Goal: Communication & Community: Answer question/provide support

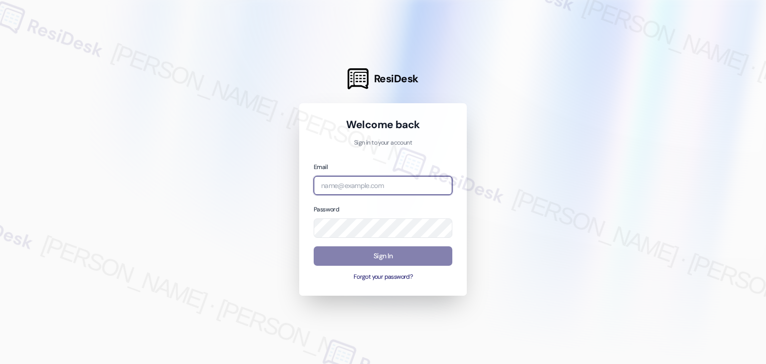
click at [349, 188] on input "email" at bounding box center [383, 185] width 139 height 19
paste input "automated-surveys-gsa-kathy.grace@gsa.com"
type input "automated-surveys-gsa-kathy.grace@gsa.com"
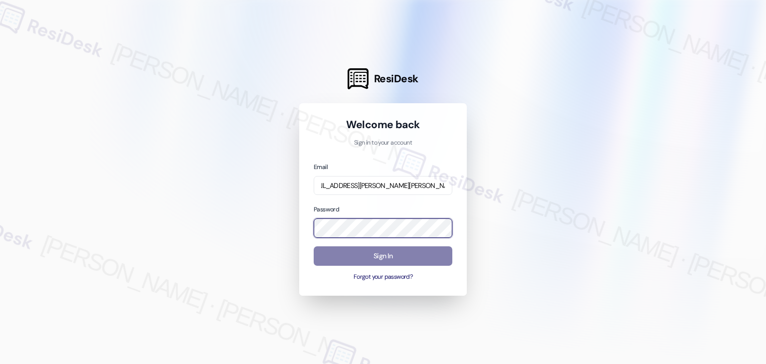
scroll to position [0, 0]
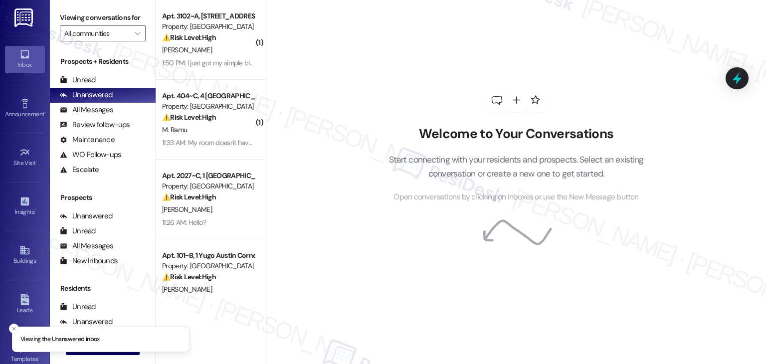
click at [327, 136] on div "Welcome to Your Conversations Start connecting with your residents and prospect…" at bounding box center [516, 182] width 500 height 364
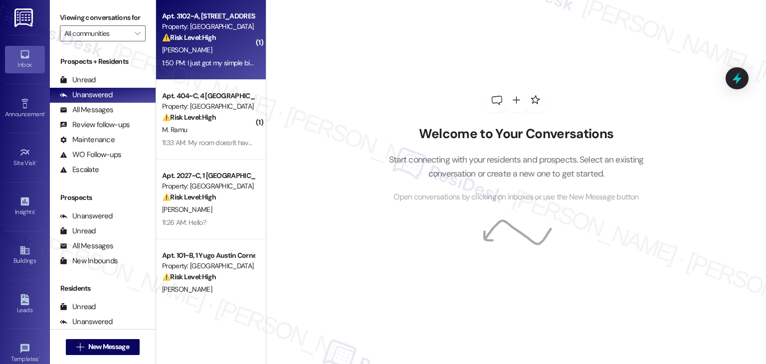
click at [215, 68] on div "1:50 PM: I just got my simple bill, and on the breakdown it shows water being i…" at bounding box center [208, 63] width 94 height 12
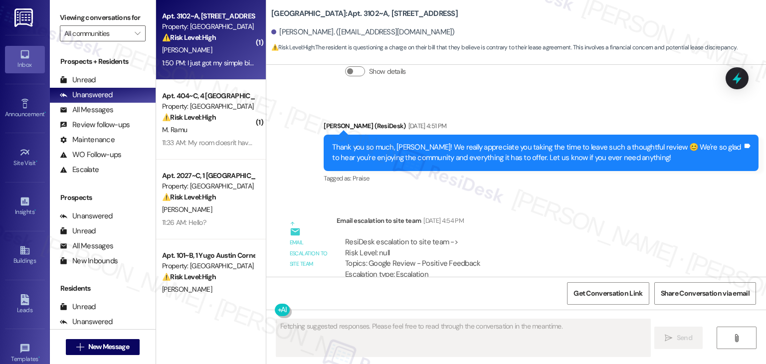
scroll to position [2305, 0]
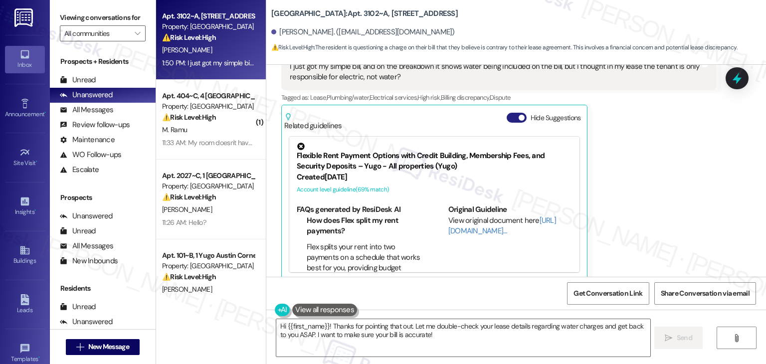
click at [508, 113] on button "Hide Suggestions" at bounding box center [516, 118] width 20 height 10
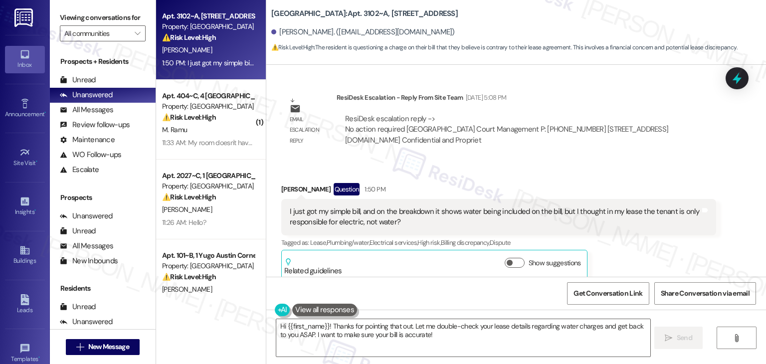
click at [568, 161] on div "Received via SMS Christopher Jackel Question 1:50 PM I just got my simple bill,…" at bounding box center [515, 224] width 499 height 127
click at [497, 175] on div "Received via SMS Christopher Jackel Question 1:50 PM I just got my simple bill,…" at bounding box center [499, 231] width 450 height 112
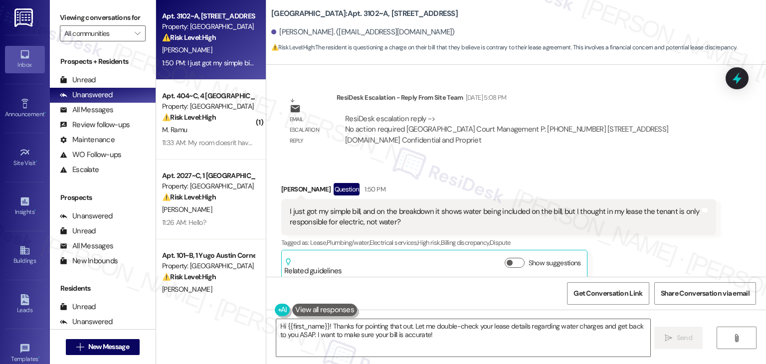
scroll to position [2111, 0]
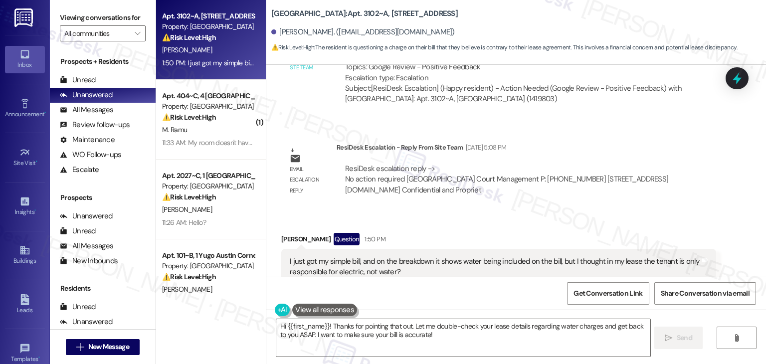
click at [363, 259] on div "I just got my simple bill, and on the breakdown it shows water being included o…" at bounding box center [495, 266] width 410 height 21
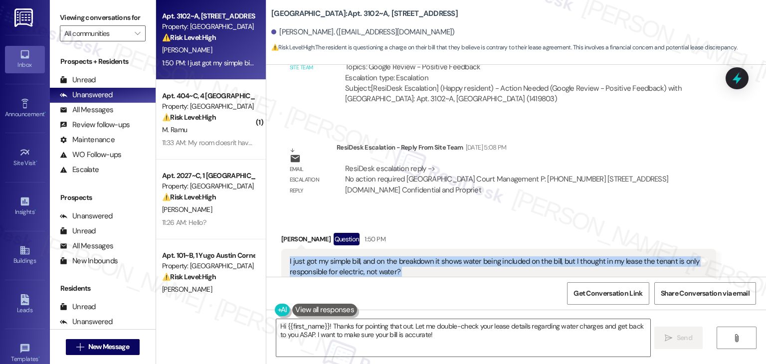
click at [363, 259] on div "I just got my simple bill, and on the breakdown it shows water being included o…" at bounding box center [495, 266] width 410 height 21
copy div "I just got my simple bill, and on the breakdown it shows water being included o…"
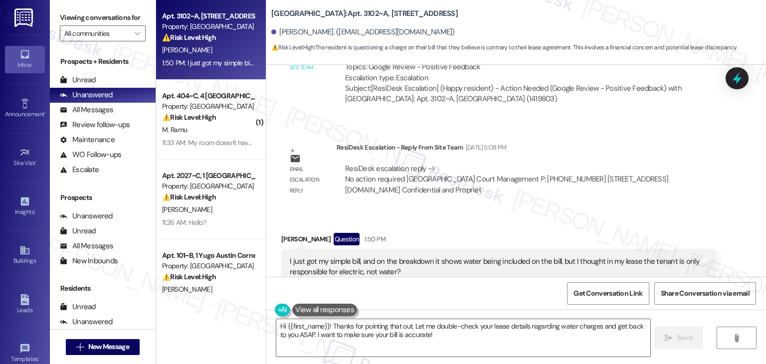
click at [499, 210] on div "Received via SMS Christopher Jackel Question 1:50 PM I just got my simple bill,…" at bounding box center [515, 273] width 499 height 127
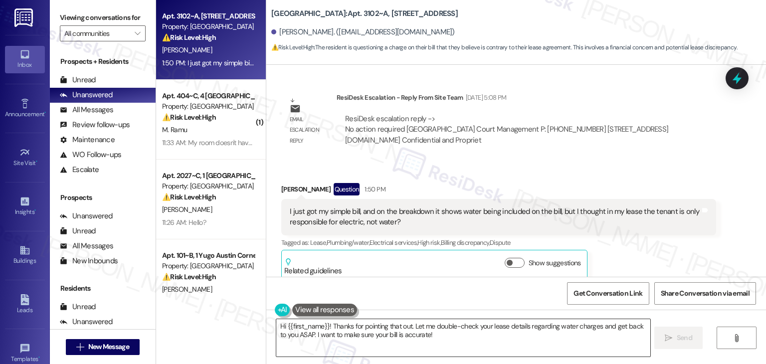
click at [399, 332] on textarea "Hi {{first_name}}! Thanks for pointing that out. Let me double-check your lease…" at bounding box center [462, 337] width 373 height 37
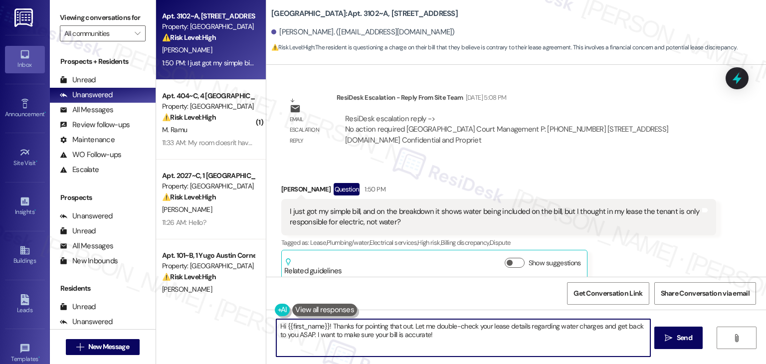
click at [399, 332] on textarea "Hi {{first_name}}! Thanks for pointing that out. Let me double-check your lease…" at bounding box center [462, 337] width 373 height 37
paste textarea "Christopher, thanks for reaching out! I understand the confusion with your bill…"
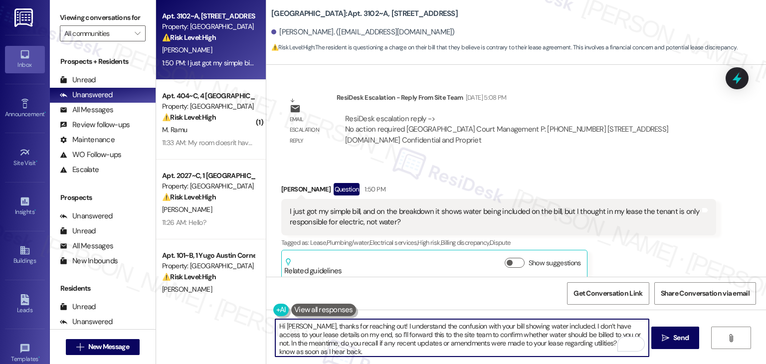
scroll to position [0, 0]
type textarea "Hi Christopher, thanks for reaching out! I understand the confusion with your b…"
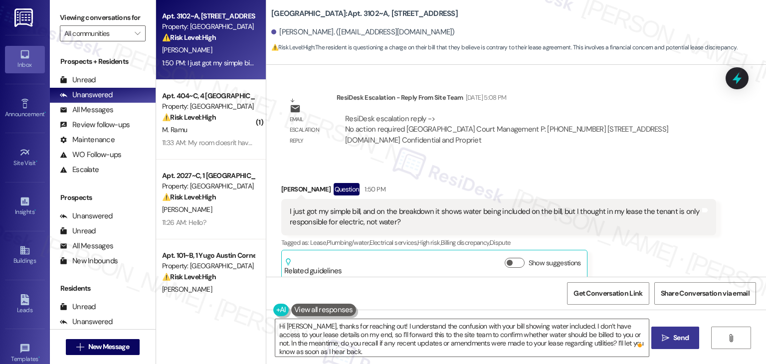
click at [686, 343] on button " Send" at bounding box center [675, 337] width 48 height 22
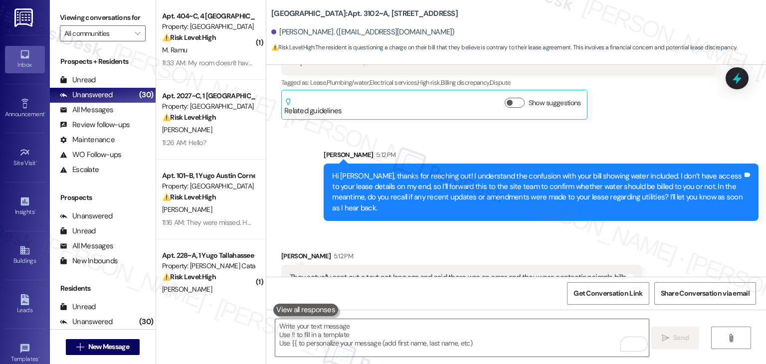
scroll to position [2390, 0]
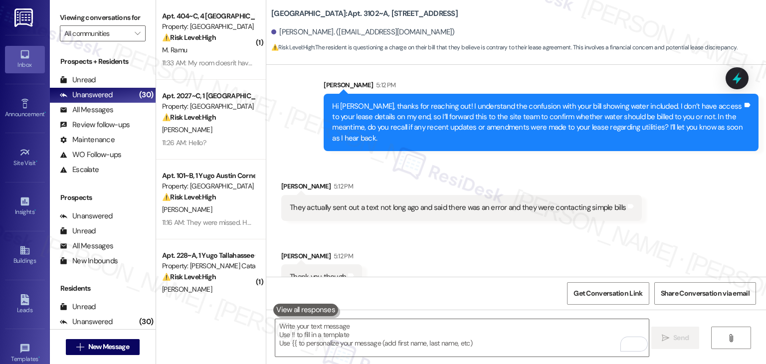
click at [429, 202] on div "They actually sent out a text not long ago and said there was an error and they…" at bounding box center [458, 207] width 336 height 10
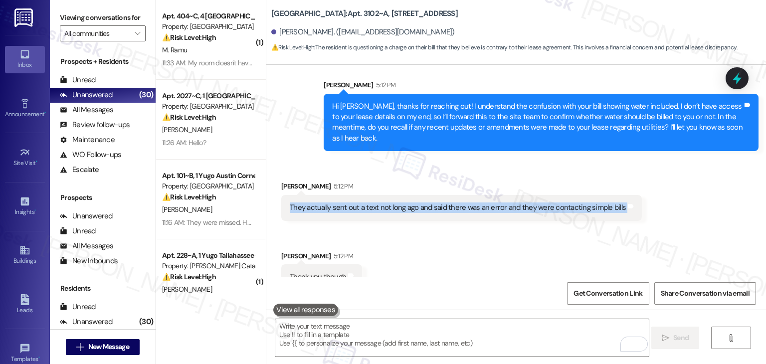
click at [429, 202] on div "They actually sent out a text not long ago and said there was an error and they…" at bounding box center [458, 207] width 336 height 10
copy div "They actually sent out a text not long ago and said there was an error and they…"
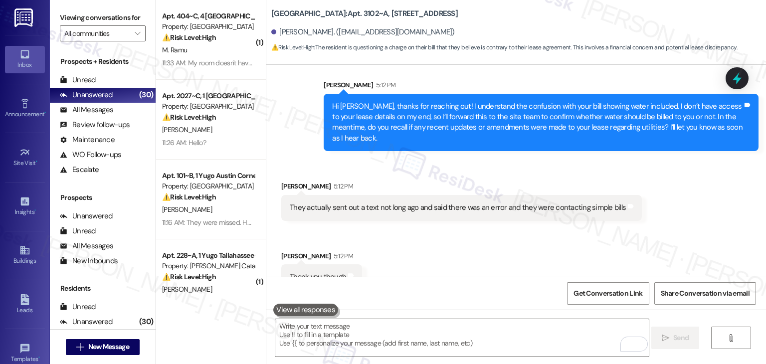
click at [306, 272] on div "Thank you though" at bounding box center [318, 277] width 56 height 10
copy div "Thank you though Tags and notes"
click at [377, 329] on textarea "To enrich screen reader interactions, please activate Accessibility in Grammarl…" at bounding box center [461, 337] width 373 height 37
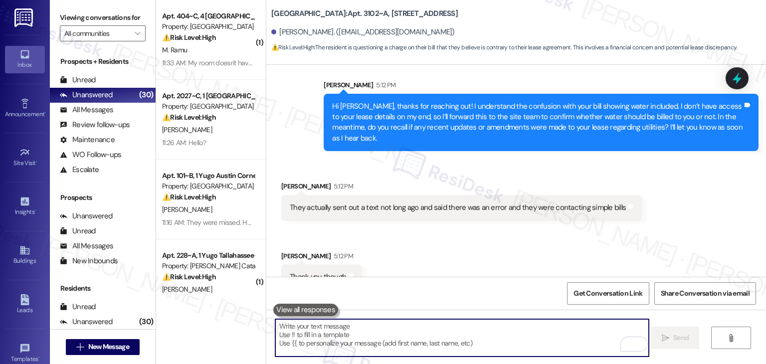
paste textarea "Thanks for the update, Christopher! I’m glad to hear the site team has already …"
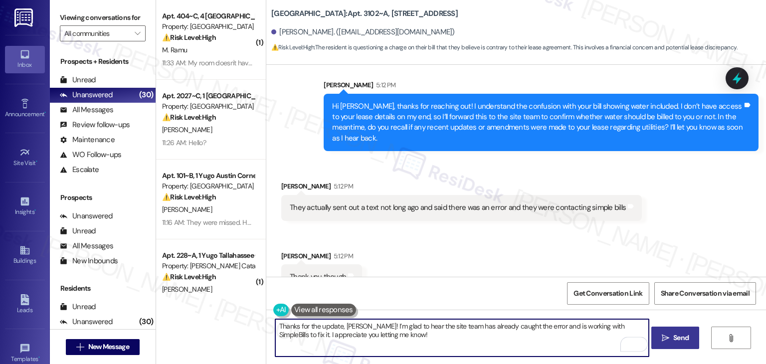
type textarea "Thanks for the update, Christopher! I’m glad to hear the site team has already …"
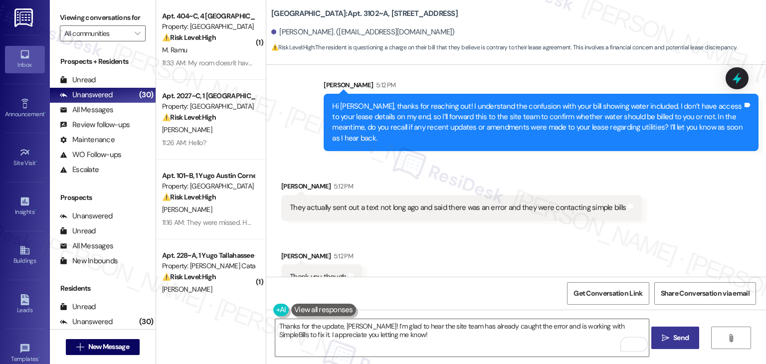
click at [674, 337] on span "Send" at bounding box center [680, 337] width 15 height 10
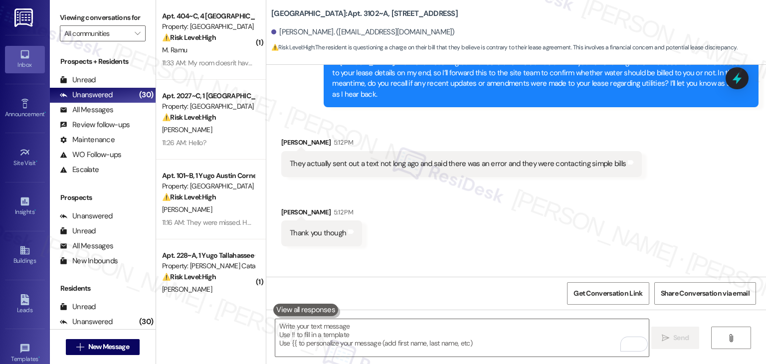
scroll to position [2470, 0]
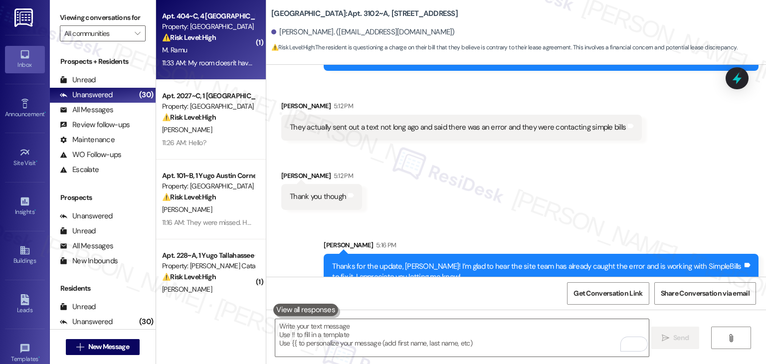
click at [229, 71] on div "Apt. 404~C, 4 Yugo Starkville Campus Common Property: Yugo Starkville Campus Co…" at bounding box center [211, 40] width 110 height 80
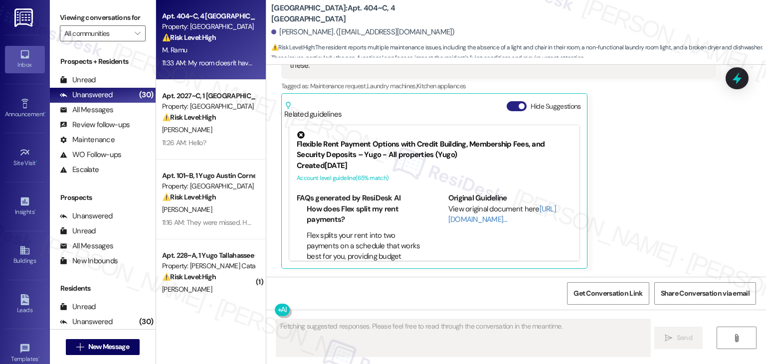
click at [507, 106] on button "Hide Suggestions" at bounding box center [516, 106] width 20 height 10
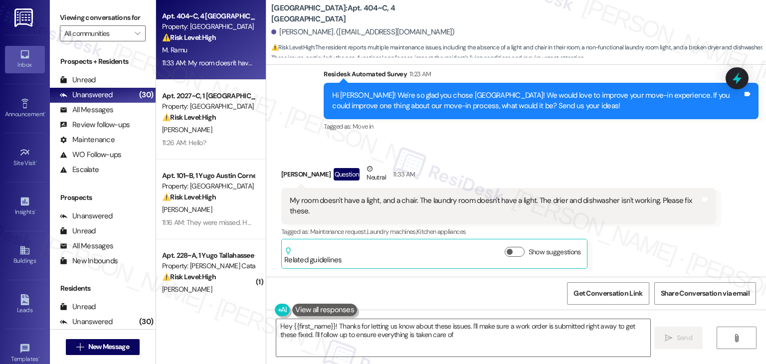
type textarea "Hey {{first_name}}! Thanks for letting us know about these issues. I'll make su…"
click at [417, 209] on div "My room doesn't have a light, and a chair. The laundry room doesn't have a ligh…" at bounding box center [495, 205] width 410 height 21
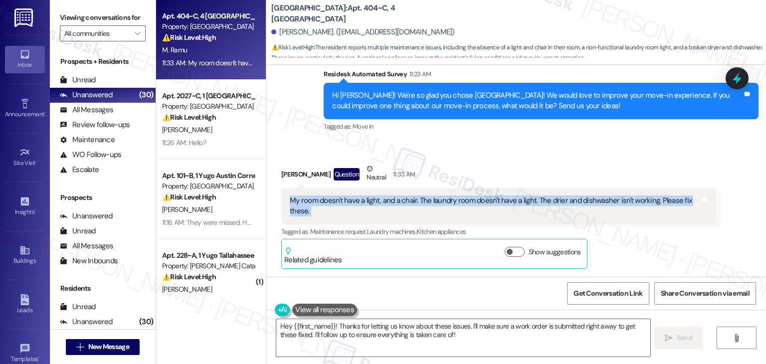
click at [417, 209] on div "My room doesn't have a light, and a chair. The laundry room doesn't have a ligh…" at bounding box center [495, 205] width 410 height 21
copy div "My room doesn't have a light, and a chair. The laundry room doesn't have a ligh…"
click at [742, 80] on icon at bounding box center [736, 78] width 17 height 17
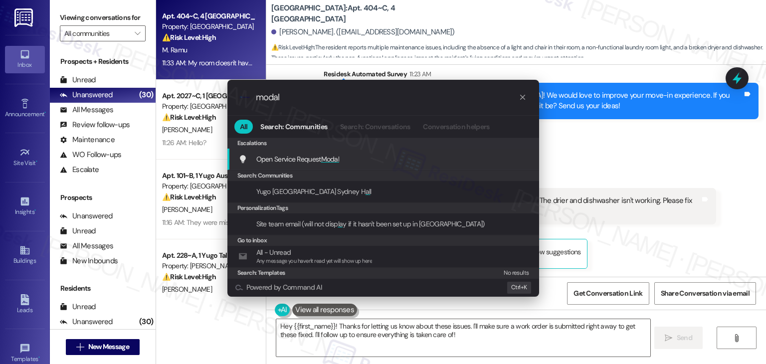
click at [331, 157] on span "Modal" at bounding box center [330, 159] width 18 height 9
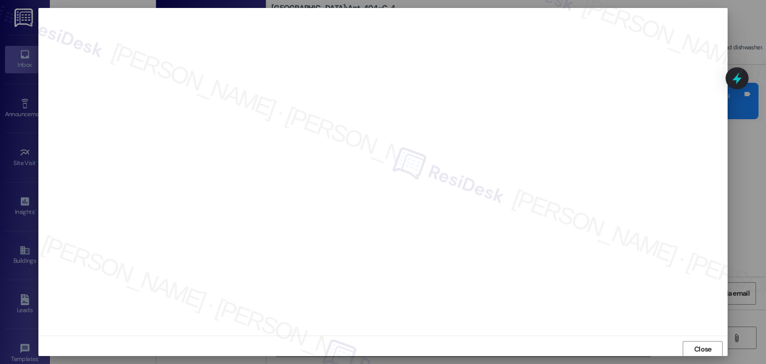
scroll to position [0, 0]
click at [697, 348] on span "Close" at bounding box center [702, 348] width 17 height 10
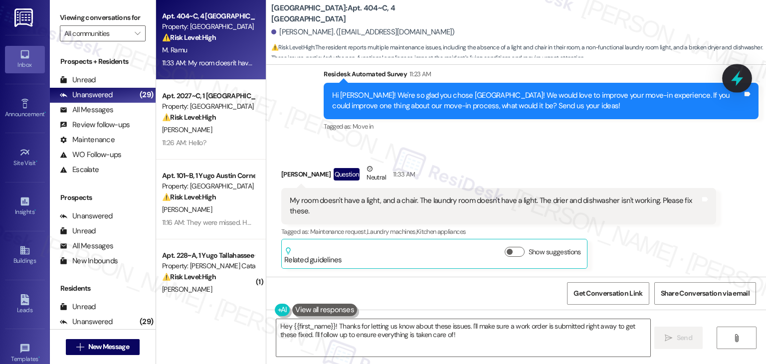
click at [740, 78] on icon at bounding box center [737, 78] width 12 height 15
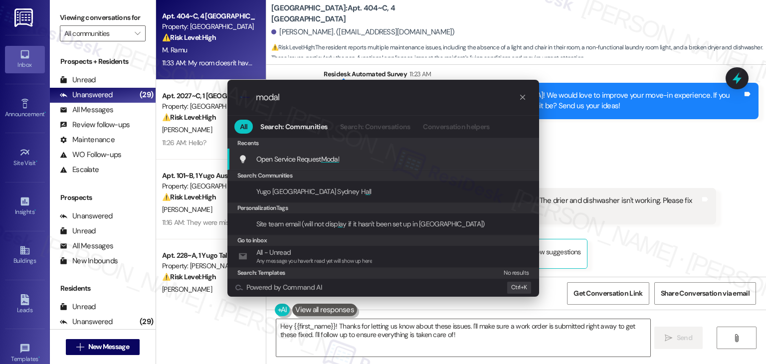
type input "modal"
click at [346, 162] on div "Open Service Request Modal Add shortcut" at bounding box center [384, 159] width 292 height 11
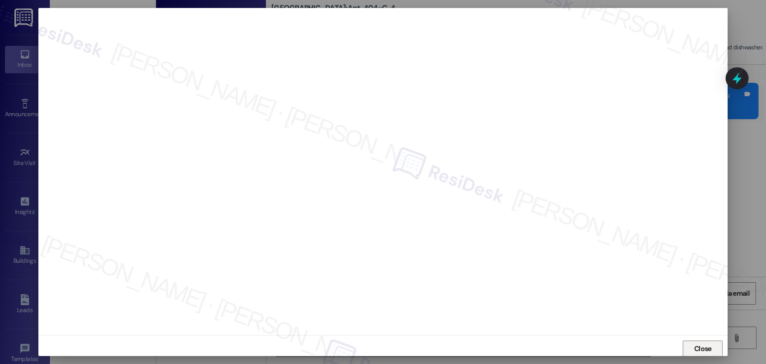
click at [694, 348] on span "Close" at bounding box center [702, 348] width 17 height 10
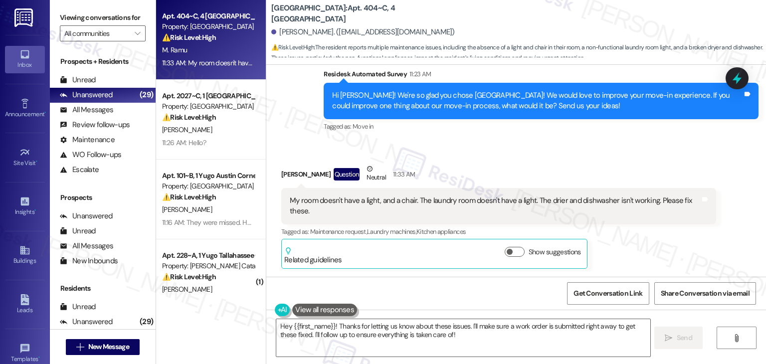
click at [652, 250] on div "Monish Ramu Question Neutral 11:33 AM My room doesn't have a light, and a chair…" at bounding box center [498, 215] width 435 height 105
click at [279, 30] on div "[PERSON_NAME]. ([EMAIL_ADDRESS][DOMAIN_NAME])" at bounding box center [362, 32] width 183 height 10
copy div "Monish"
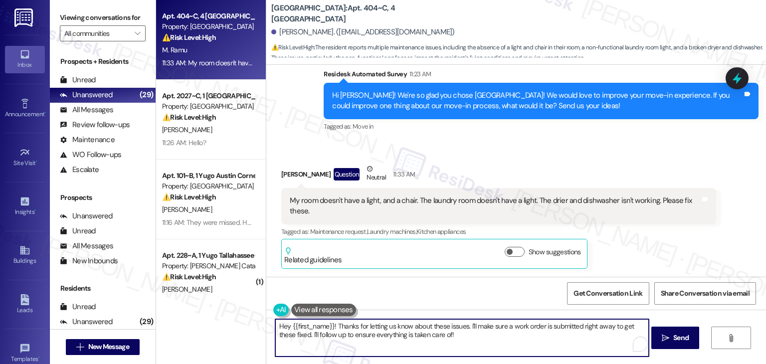
drag, startPoint x: 464, startPoint y: 325, endPoint x: 333, endPoint y: 323, distance: 130.1
click at [333, 323] on textarea "Hey {{first_name}}! Thanks for letting us know about these issues. I'll make su…" at bounding box center [461, 337] width 373 height 37
click at [617, 258] on div "Monish Ramu Question Neutral 11:33 AM My room doesn't have a light, and a chair…" at bounding box center [498, 215] width 435 height 105
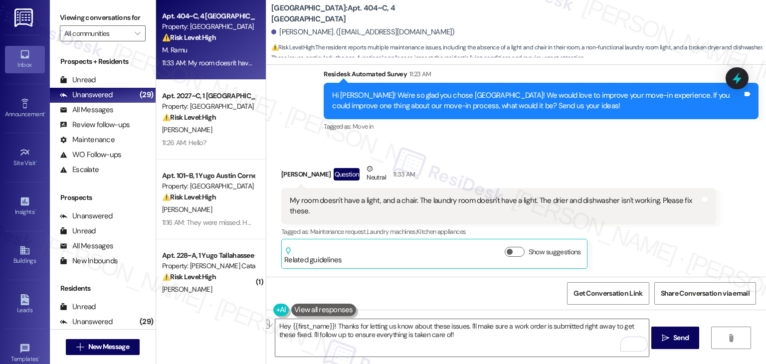
click at [617, 258] on div "Monish Ramu Question Neutral 11:33 AM My room doesn't have a light, and a chair…" at bounding box center [498, 215] width 435 height 105
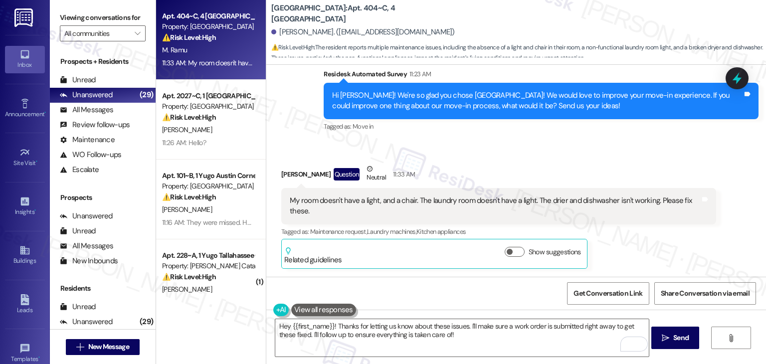
click at [617, 258] on div "Monish Ramu Question Neutral 11:33 AM My room doesn't have a light, and a chair…" at bounding box center [498, 215] width 435 height 105
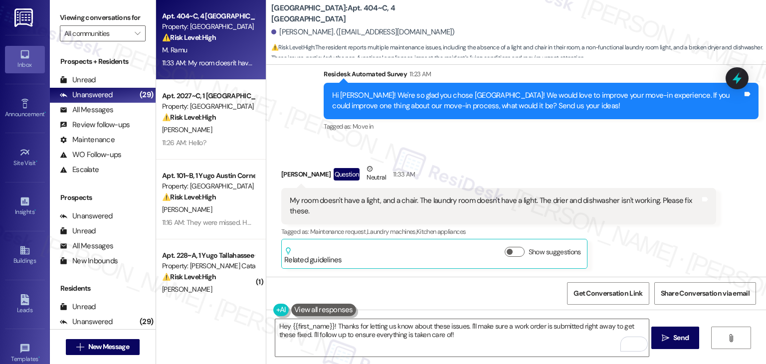
click at [617, 258] on div "Monish Ramu Question Neutral 11:33 AM My room doesn't have a light, and a chair…" at bounding box center [498, 215] width 435 height 105
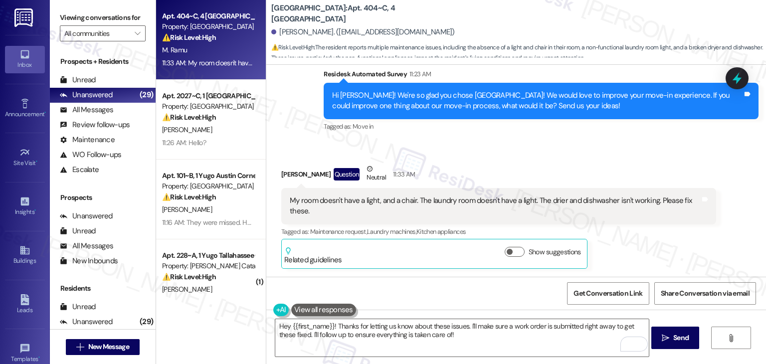
click at [617, 258] on div "Monish Ramu Question Neutral 11:33 AM My room doesn't have a light, and a chair…" at bounding box center [498, 215] width 435 height 105
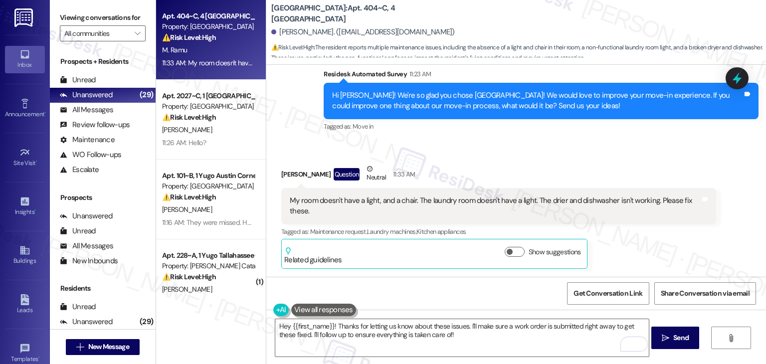
click at [617, 258] on div "Monish Ramu Question Neutral 11:33 AM My room doesn't have a light, and a chair…" at bounding box center [498, 215] width 435 height 105
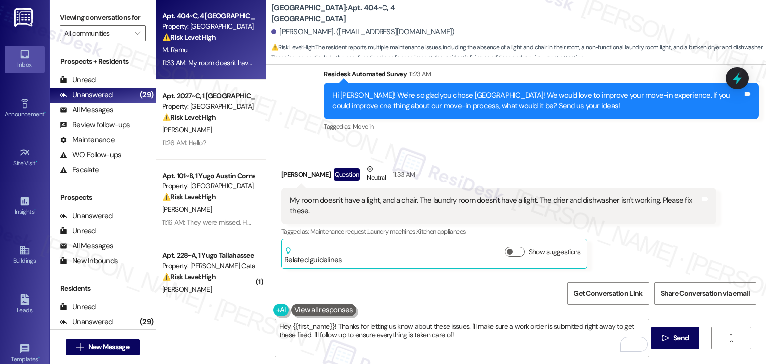
click at [617, 258] on div "Monish Ramu Question Neutral 11:33 AM My room doesn't have a light, and a chair…" at bounding box center [498, 215] width 435 height 105
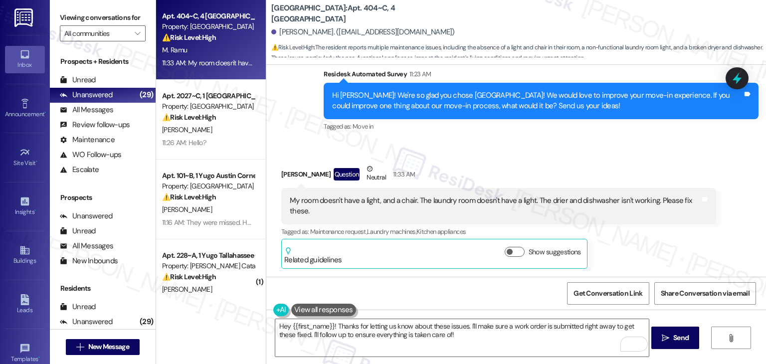
click at [617, 258] on div "Monish Ramu Question Neutral 11:33 AM My room doesn't have a light, and a chair…" at bounding box center [498, 215] width 435 height 105
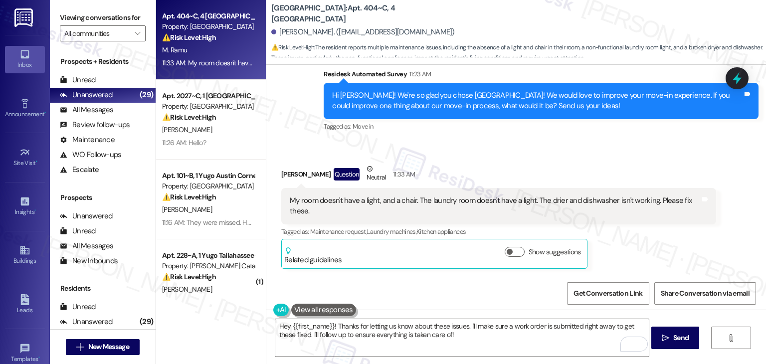
click at [617, 258] on div "Monish Ramu Question Neutral 11:33 AM My room doesn't have a light, and a chair…" at bounding box center [498, 215] width 435 height 105
click at [370, 329] on textarea "Hey {{first_name}}! Thanks for letting us know about these issues. I'll make su…" at bounding box center [461, 337] width 373 height 37
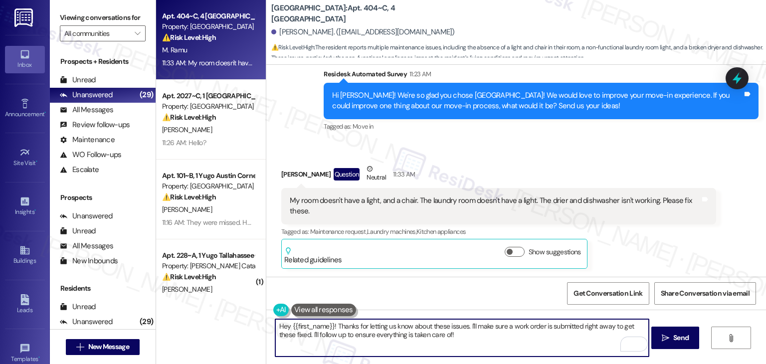
click at [370, 329] on textarea "Hey {{first_name}}! Thanks for letting us know about these issues. I'll make su…" at bounding box center [461, 337] width 373 height 37
paste textarea "i Monish, thanks for letting us know about these issues. I see there are alread…"
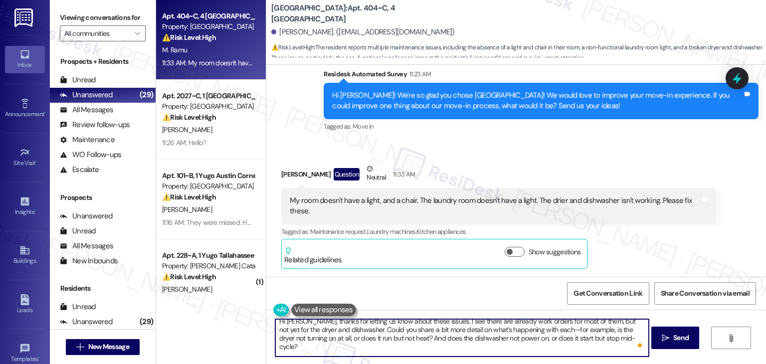
scroll to position [0, 0]
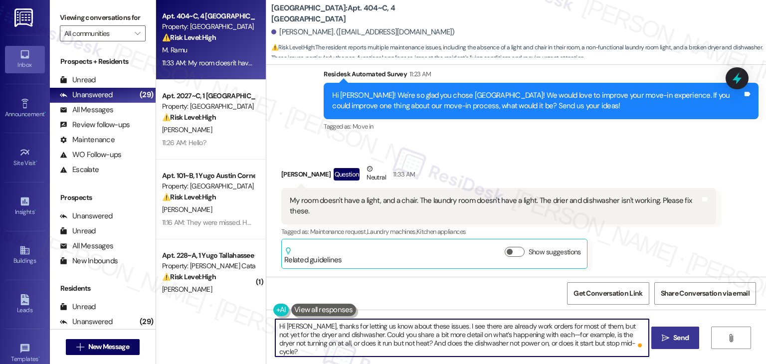
type textarea "Hi Monish, thanks for letting us know about these issues. I see there are alrea…"
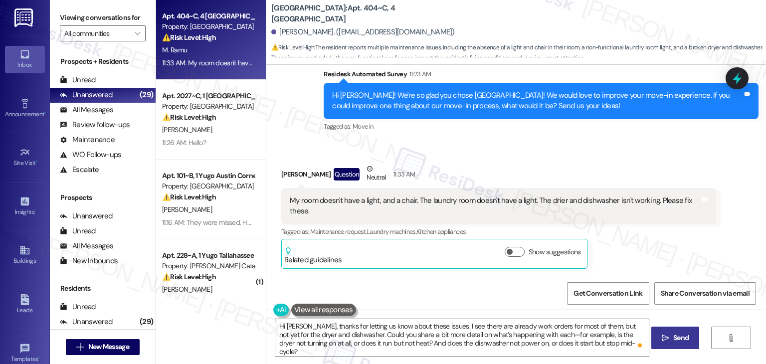
click at [685, 338] on span "Send" at bounding box center [680, 337] width 15 height 10
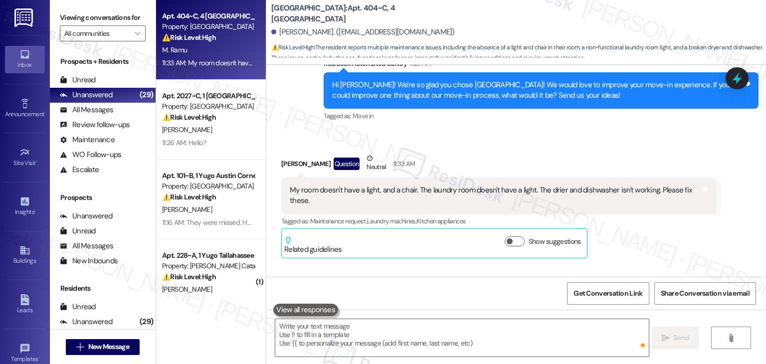
scroll to position [1823, 0]
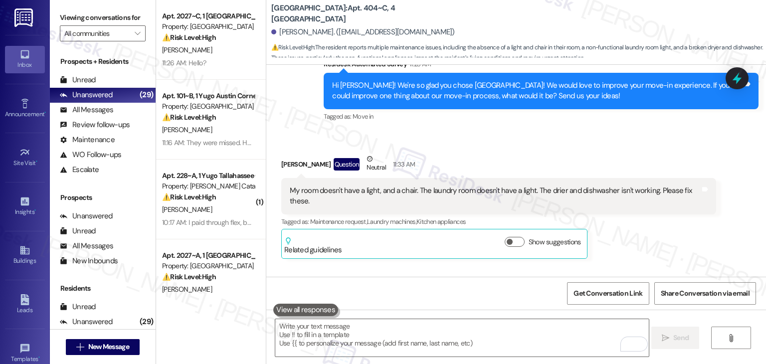
click at [654, 248] on div "Monish Ramu Question Neutral 11:33 AM My room doesn't have a light, and a chair…" at bounding box center [498, 206] width 435 height 105
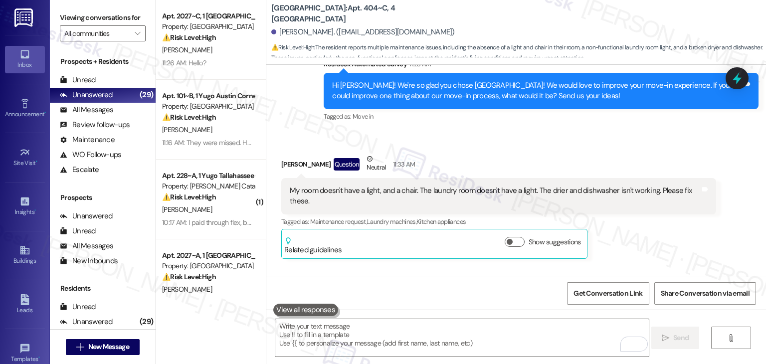
click at [654, 248] on div "Monish Ramu Question Neutral 11:33 AM My room doesn't have a light, and a chair…" at bounding box center [498, 206] width 435 height 105
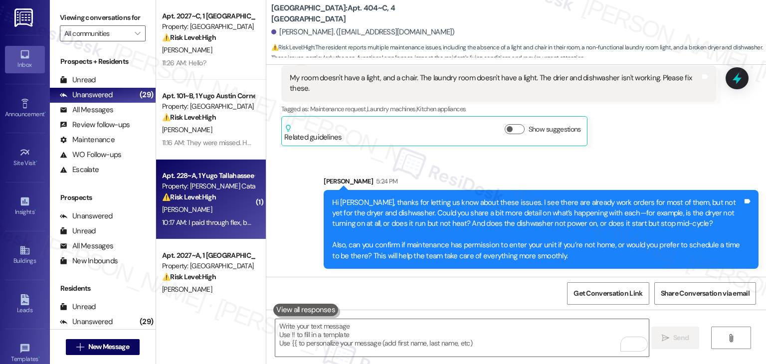
click at [206, 202] on div "Apt. 228~A, 1 Yugo Tallahassee Catalyst Property: Yugo Tallahassee Catalyst ⚠️ …" at bounding box center [208, 186] width 94 height 34
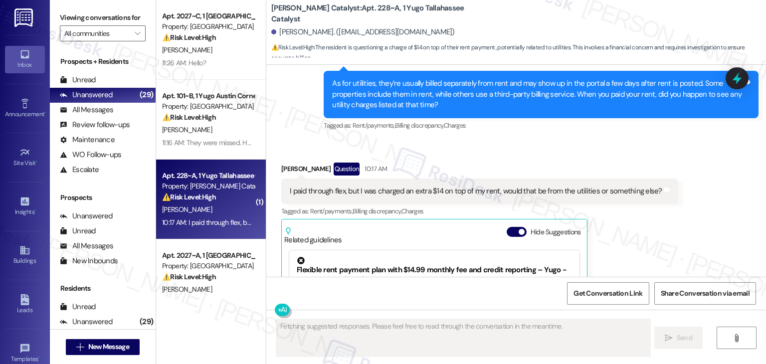
scroll to position [3023, 0]
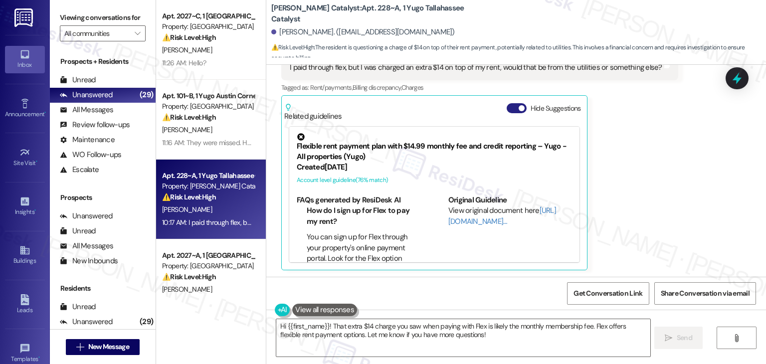
click at [506, 108] on button "Hide Suggestions" at bounding box center [516, 108] width 20 height 10
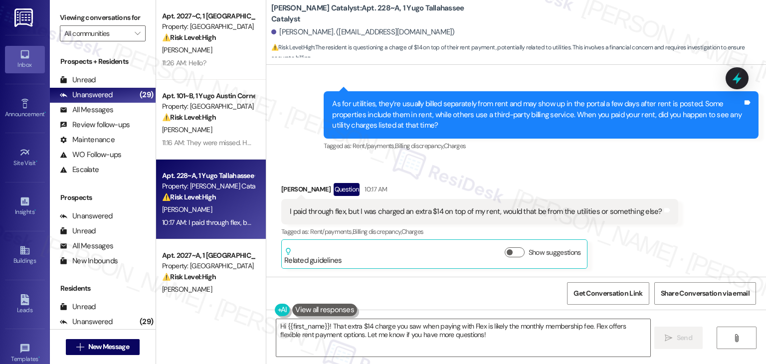
scroll to position [2878, 0]
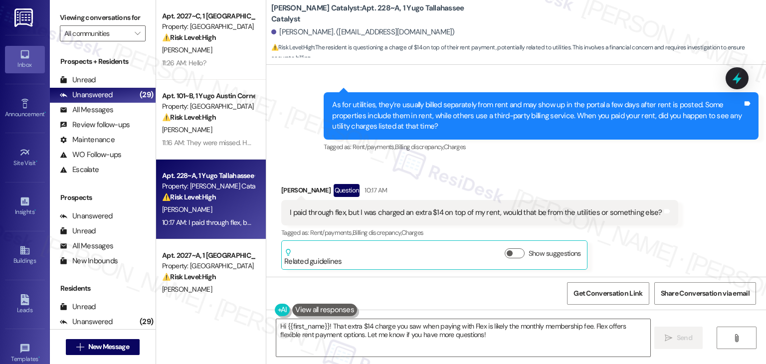
click at [622, 170] on div "Received via SMS John Bassano Question 10:17 AM I paid through flex, but I was …" at bounding box center [515, 220] width 499 height 116
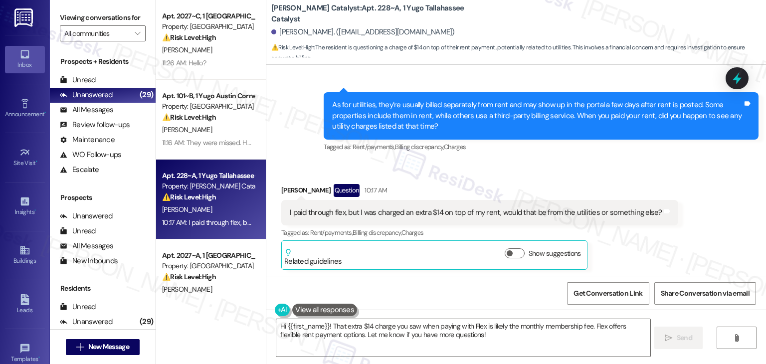
click at [622, 170] on div "Received via SMS John Bassano Question 10:17 AM I paid through flex, but I was …" at bounding box center [515, 220] width 499 height 116
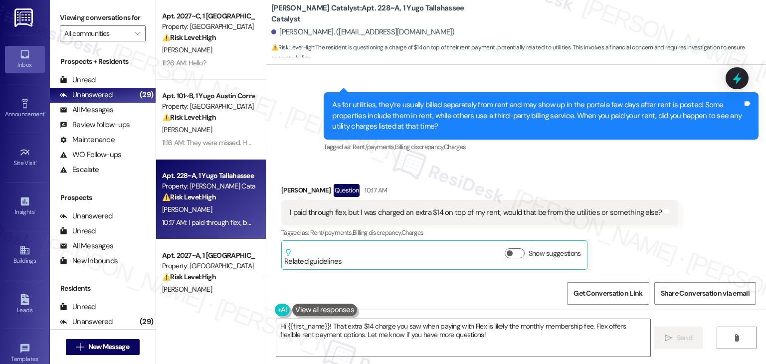
click at [622, 170] on div "Received via SMS John Bassano Question 10:17 AM I paid through flex, but I was …" at bounding box center [515, 220] width 499 height 116
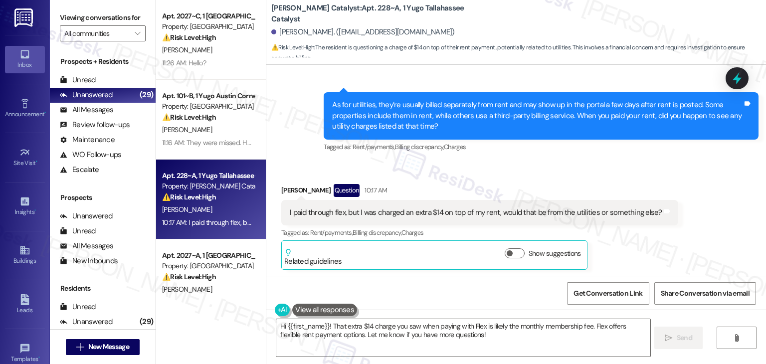
click at [622, 170] on div "Received via SMS John Bassano Question 10:17 AM I paid through flex, but I was …" at bounding box center [515, 220] width 499 height 116
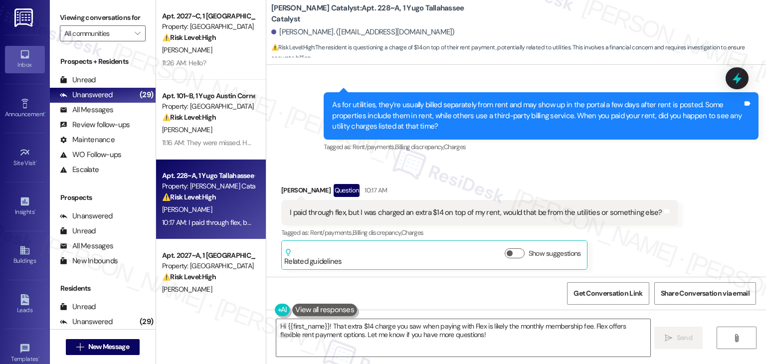
click at [622, 170] on div "Received via SMS John Bassano Question 10:17 AM I paid through flex, but I was …" at bounding box center [515, 220] width 499 height 116
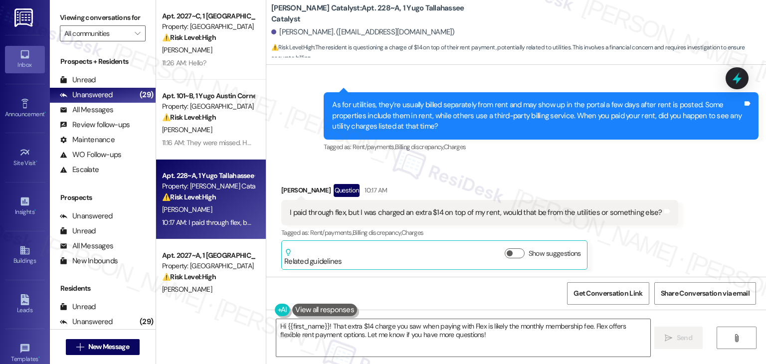
click at [622, 170] on div "Received via SMS John Bassano Question 10:17 AM I paid through flex, but I was …" at bounding box center [515, 220] width 499 height 116
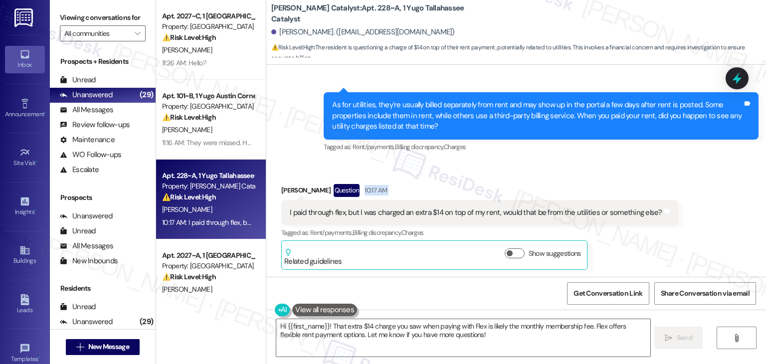
click at [622, 170] on div "Received via SMS John Bassano Question 10:17 AM I paid through flex, but I was …" at bounding box center [515, 220] width 499 height 116
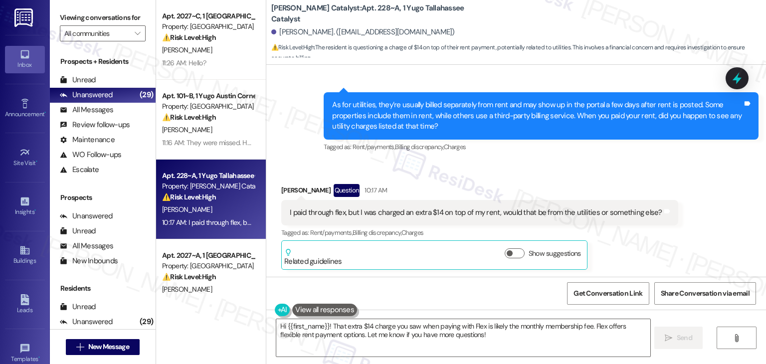
click at [622, 170] on div "Received via SMS John Bassano Question 10:17 AM I paid through flex, but I was …" at bounding box center [515, 220] width 499 height 116
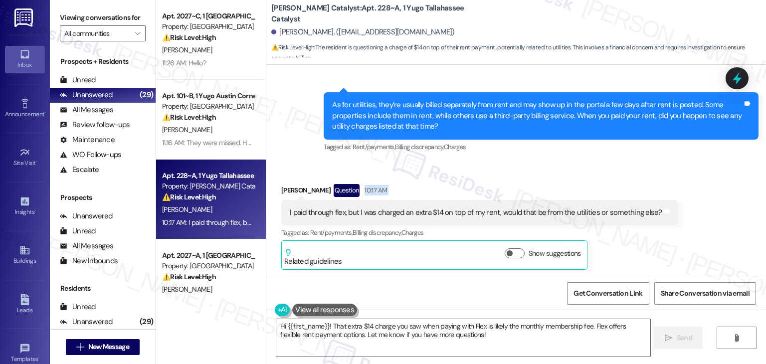
click at [622, 170] on div "Received via SMS John Bassano Question 10:17 AM I paid through flex, but I was …" at bounding box center [515, 220] width 499 height 116
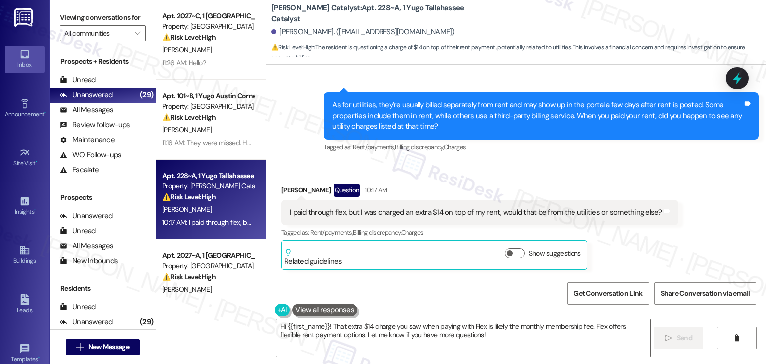
click at [622, 170] on div "Received via SMS John Bassano Question 10:17 AM I paid through flex, but I was …" at bounding box center [515, 220] width 499 height 116
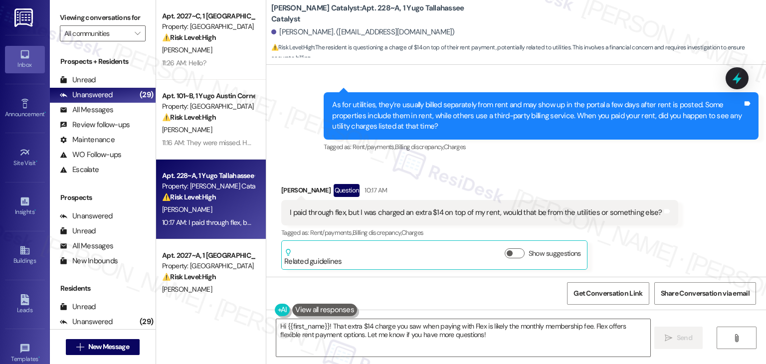
click at [622, 170] on div "Received via SMS John Bassano Question 10:17 AM I paid through flex, but I was …" at bounding box center [515, 220] width 499 height 116
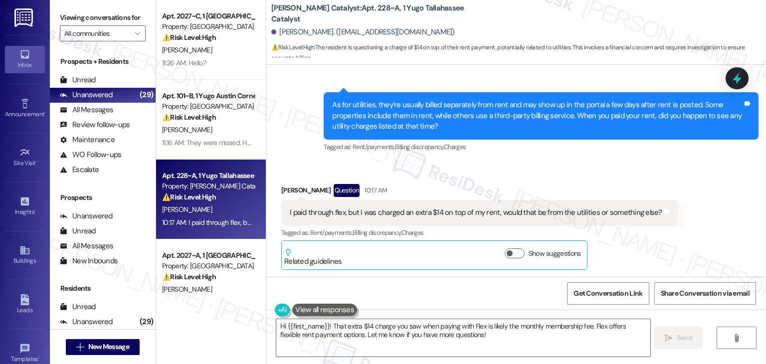
click at [622, 170] on div "Received via SMS John Bassano Question 10:17 AM I paid through flex, but I was …" at bounding box center [515, 220] width 499 height 116
click at [473, 171] on div "Received via SMS John Bassano Question 10:17 AM I paid through flex, but I was …" at bounding box center [515, 220] width 499 height 116
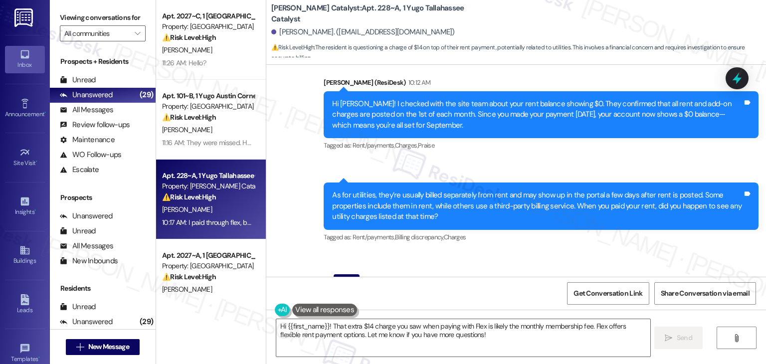
scroll to position [2778, 0]
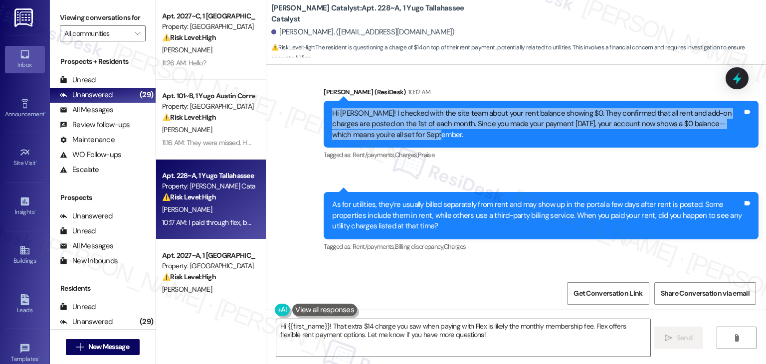
drag, startPoint x: 419, startPoint y: 134, endPoint x: 313, endPoint y: 112, distance: 108.4
click at [316, 112] on div "Sent via SMS Sarah (ResiDesk) 10:12 AM Hi John! I checked with the site team ab…" at bounding box center [541, 124] width 450 height 91
copy div "Hi John! I checked with the site team about your rent balance showing $0. They …"
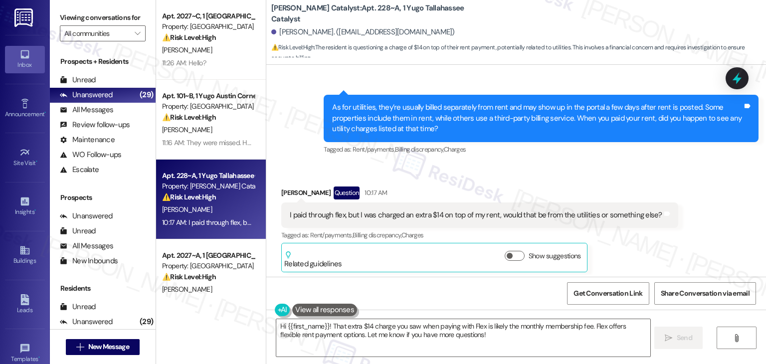
scroll to position [2878, 0]
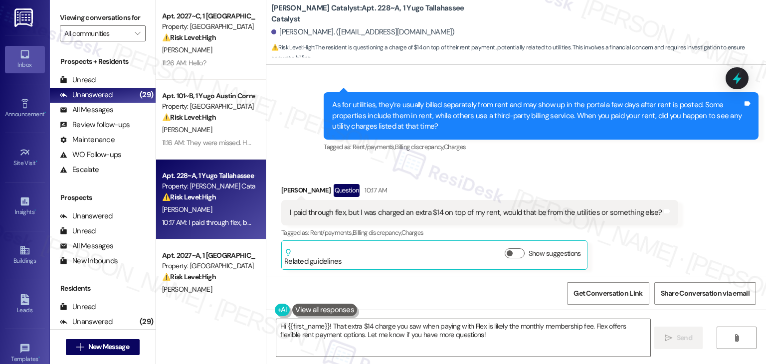
click at [390, 118] on div "As for utilities, they’re usually billed separately from rent and may show up i…" at bounding box center [537, 116] width 410 height 32
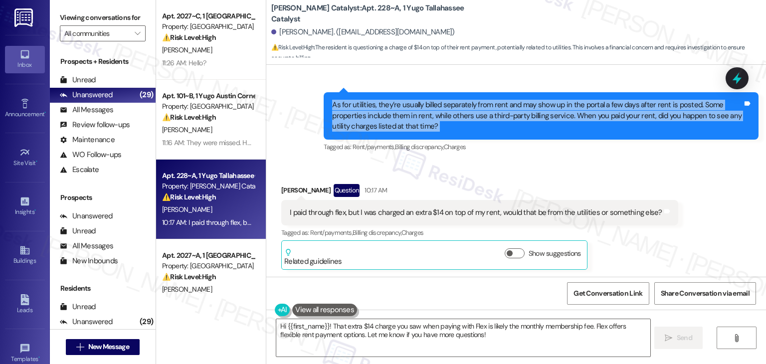
click at [390, 118] on div "As for utilities, they’re usually billed separately from rent and may show up i…" at bounding box center [537, 116] width 410 height 32
copy div "As for utilities, they’re usually billed separately from rent and may show up i…"
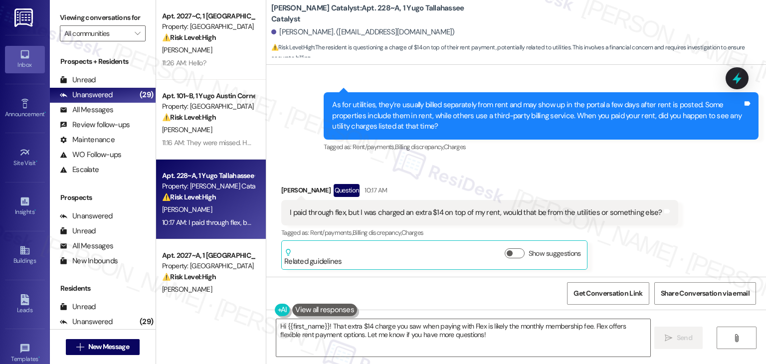
click at [365, 218] on div "I paid through flex, but I was charged an extra $14 on top of my rent, would th…" at bounding box center [479, 212] width 397 height 25
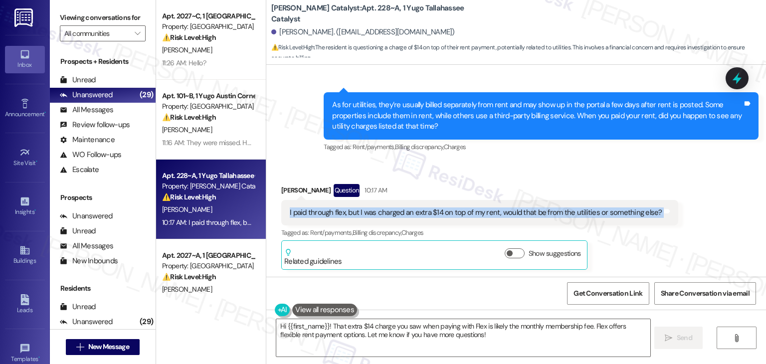
click at [365, 218] on div "I paid through flex, but I was charged an extra $14 on top of my rent, would th…" at bounding box center [479, 212] width 397 height 25
click at [367, 214] on div "I paid through flex, but I was charged an extra $14 on top of my rent, would th…" at bounding box center [476, 212] width 372 height 10
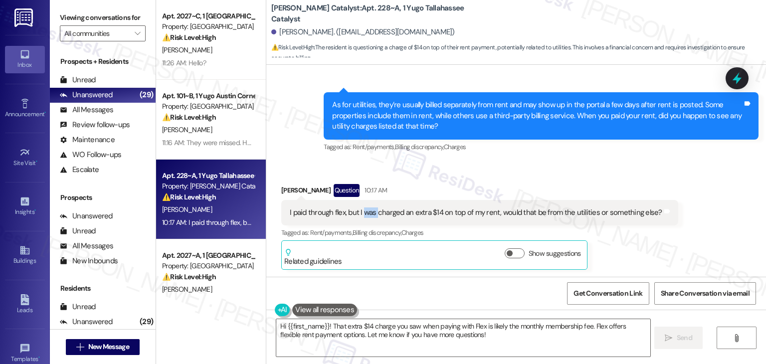
click at [367, 214] on div "I paid through flex, but I was charged an extra $14 on top of my rent, would th…" at bounding box center [476, 212] width 372 height 10
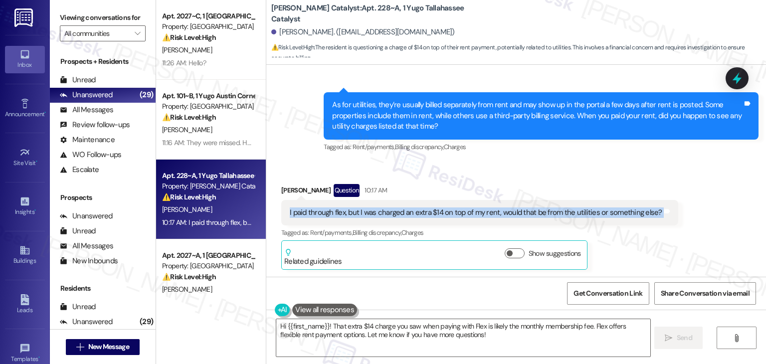
click at [367, 214] on div "I paid through flex, but I was charged an extra $14 on top of my rent, would th…" at bounding box center [476, 212] width 372 height 10
click at [464, 331] on textarea "Hi {{first_name}}! That extra $14 charge you saw when paying with Flex is likel…" at bounding box center [462, 337] width 373 height 37
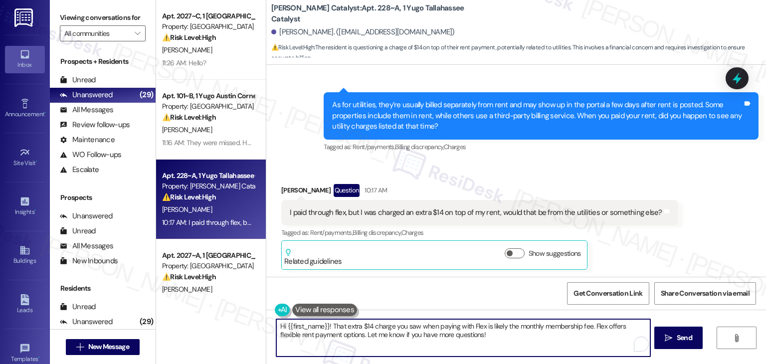
click at [464, 331] on textarea "Hi {{first_name}}! That extra $14 charge you saw when paying with Flex is likel…" at bounding box center [462, 337] width 373 height 37
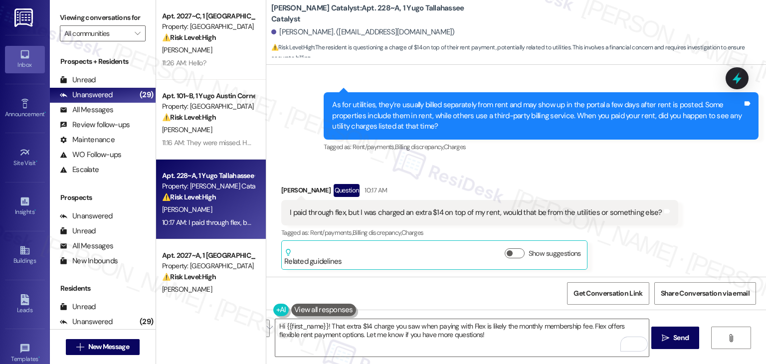
click at [464, 291] on div "Get Conversation Link Share Conversation via email" at bounding box center [515, 293] width 499 height 33
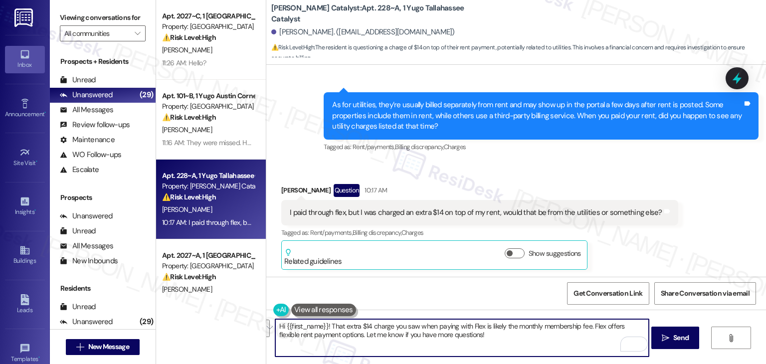
drag, startPoint x: 469, startPoint y: 333, endPoint x: 235, endPoint y: 325, distance: 233.9
click at [235, 325] on div "Apt. 2027~C, 1 Yugo Charlotte College Downs Property: Yugo Charlotte College Do…" at bounding box center [461, 182] width 610 height 364
paste textarea "John, thanks for clarifying! Since you paid through Flex, the extra $14 charge …"
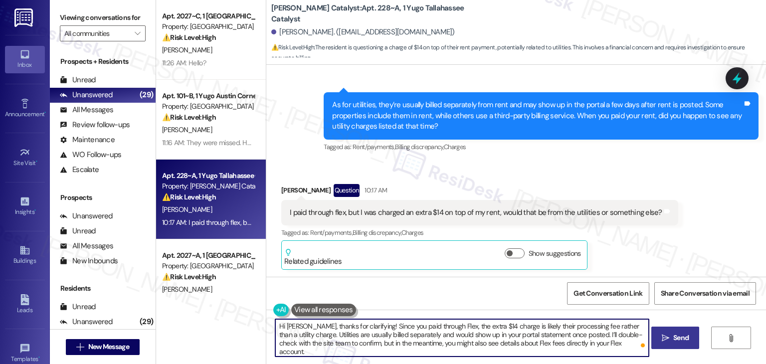
type textarea "Hi John, thanks for clarifying! Since you paid through Flex, the extra $14 char…"
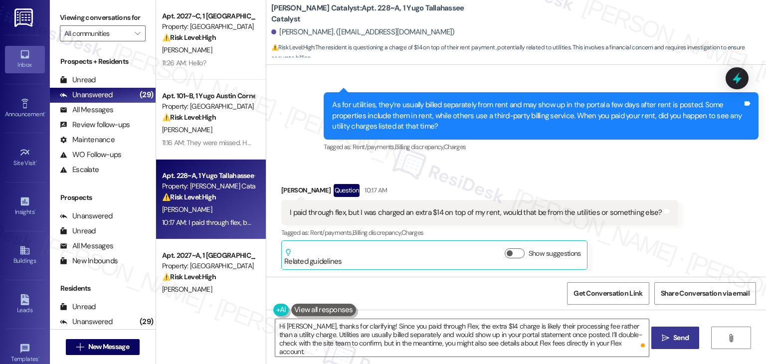
click at [673, 342] on span "Send" at bounding box center [680, 337] width 15 height 10
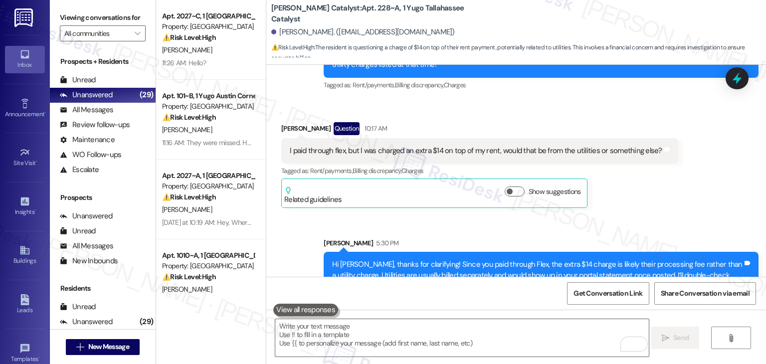
scroll to position [2969, 0]
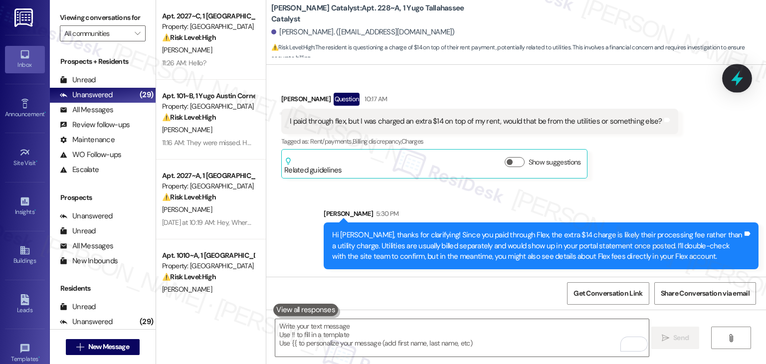
click at [731, 82] on icon at bounding box center [736, 78] width 17 height 17
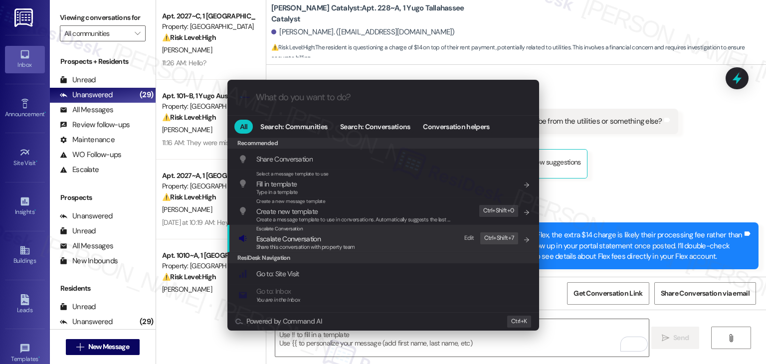
click at [327, 240] on span "Escalate Conversation" at bounding box center [305, 238] width 99 height 11
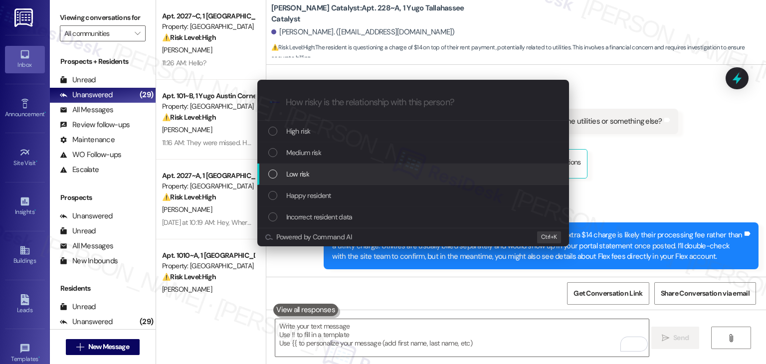
click at [272, 173] on div "List of options" at bounding box center [272, 173] width 9 height 9
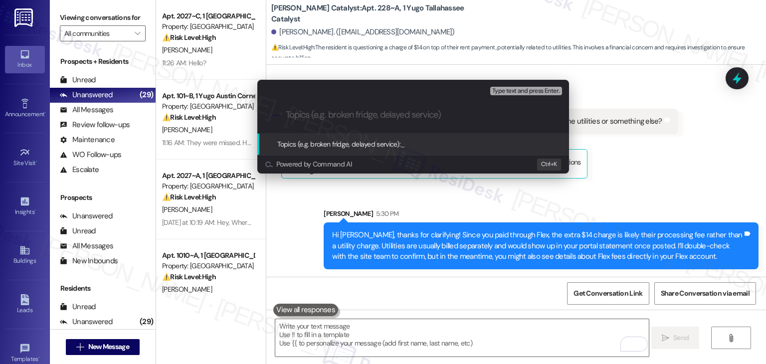
paste input "Clarification on Extra $14 Charge with Flex Rent Payment"
type input "Clarification on Extra $14 Charge with Flex Rent Payment"
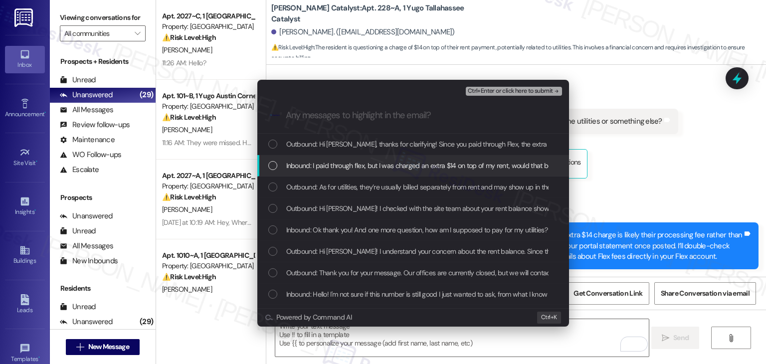
click at [272, 162] on div "List of options" at bounding box center [272, 165] width 9 height 9
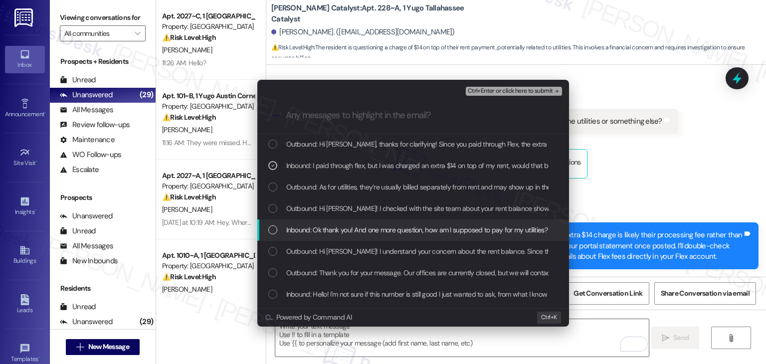
click at [275, 230] on div "List of options" at bounding box center [272, 229] width 9 height 9
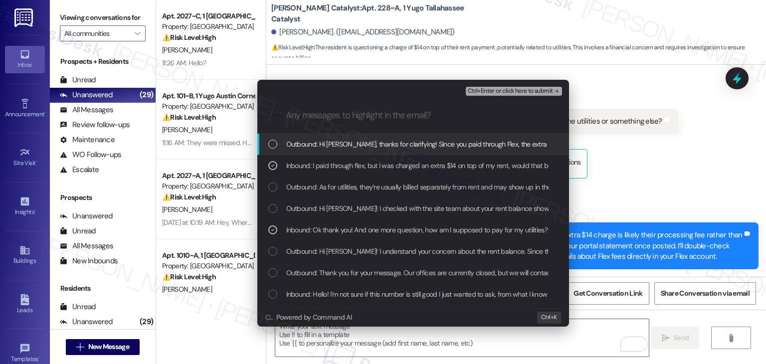
click at [538, 89] on span "Ctrl+Enter or click here to submit" at bounding box center [510, 91] width 85 height 7
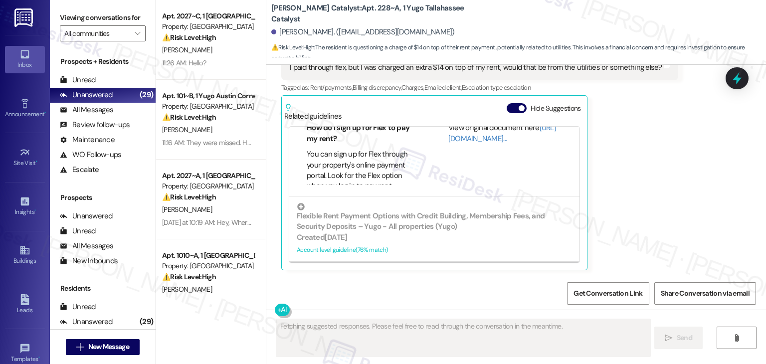
scroll to position [146, 0]
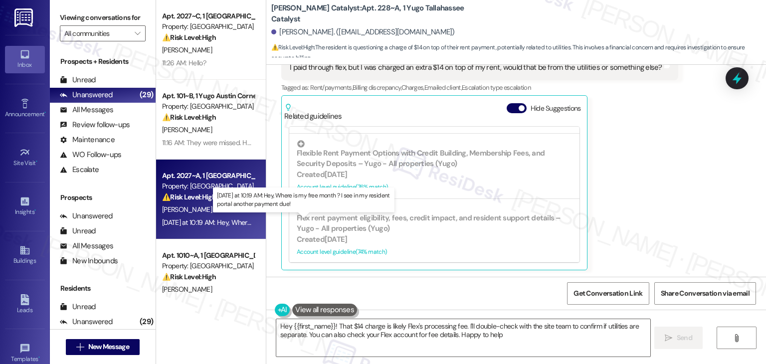
type textarea "Hey {{first_name}}! That $14 charge is likely Flex's processing fee. I'll doubl…"
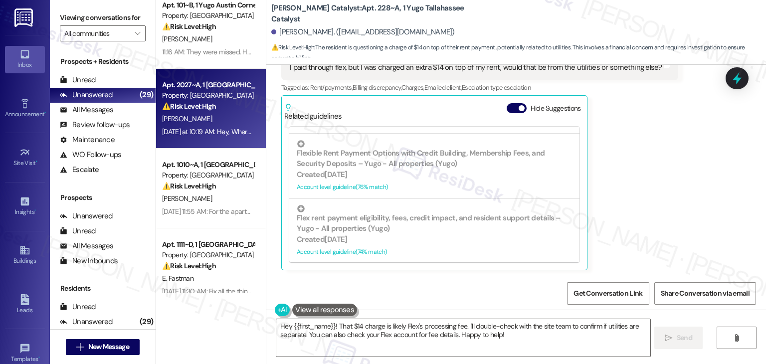
scroll to position [100, 0]
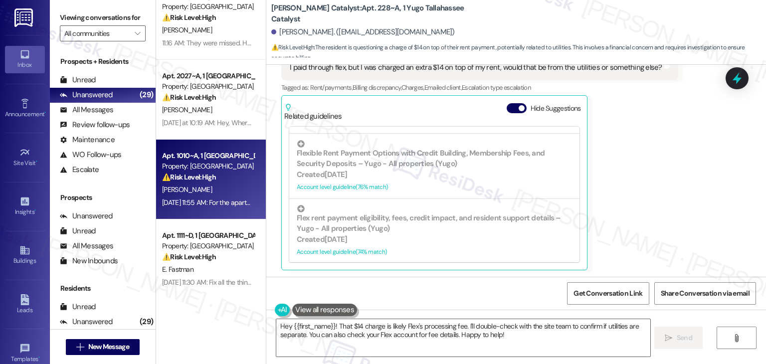
click at [232, 210] on div "Apt. 1010~A, 1 Yugo Tucson Campus Property: Yugo Tucson Campus ⚠️ Risk Level: H…" at bounding box center [211, 180] width 110 height 80
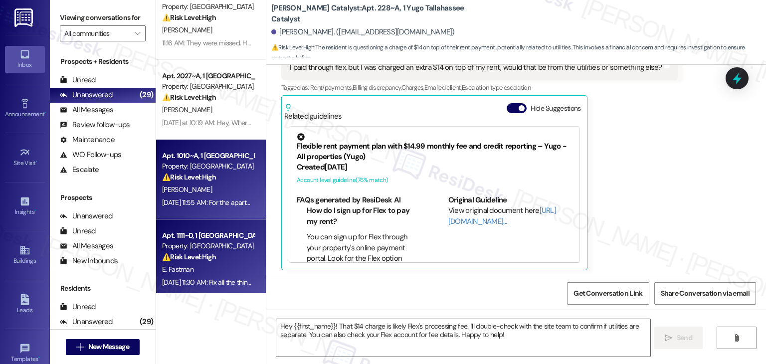
click at [231, 240] on div "Apt. 1111~D, 1 Yugo Tucson Campus" at bounding box center [208, 235] width 92 height 10
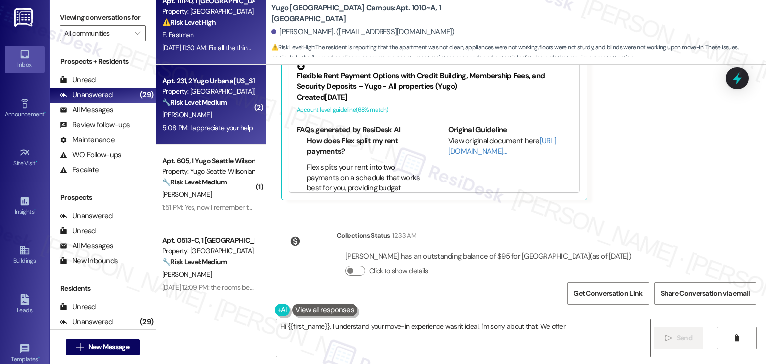
scroll to position [321, 0]
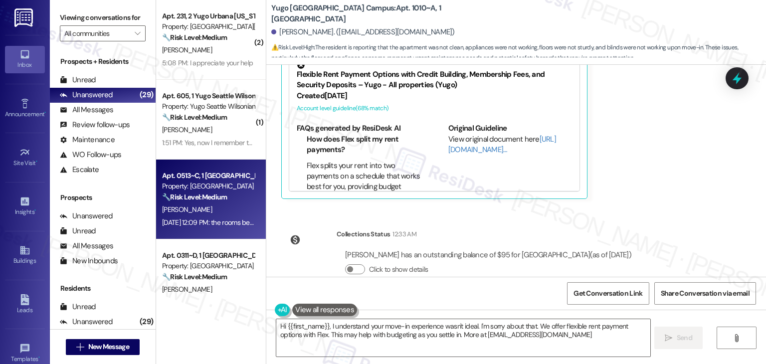
type textarea "Hi {{first_name}}, I understand your move-in experience wasn't ideal. I'm sorry…"
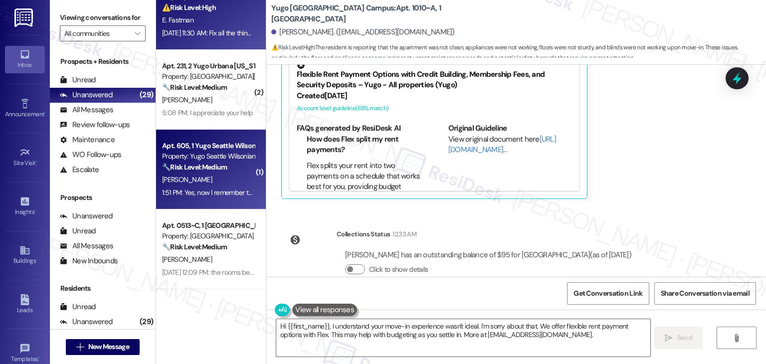
click at [236, 180] on div "O. Dimalanta" at bounding box center [208, 179] width 94 height 12
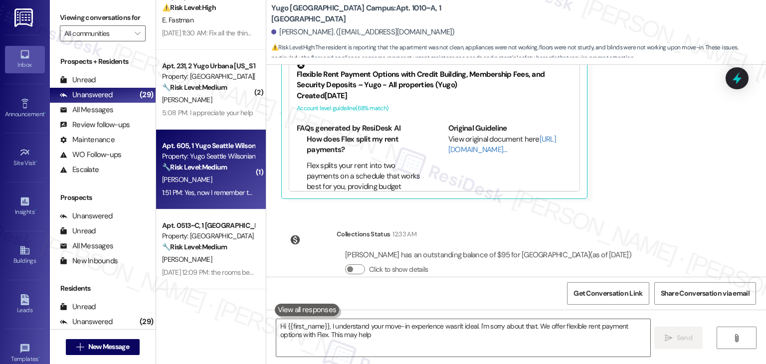
type textarea "Hi {{first_name}}, I understand your move-in experience wasn't ideal. I'm sorry…"
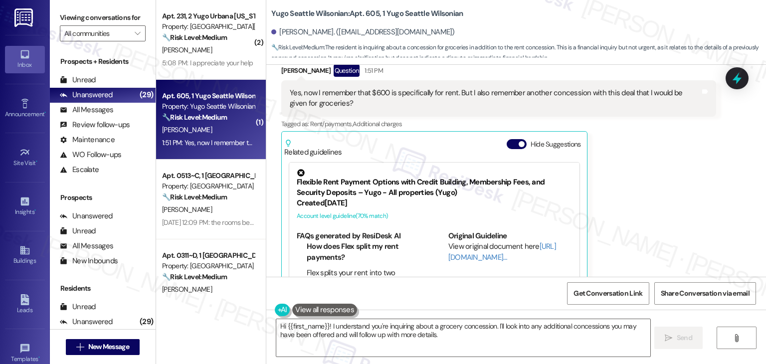
scroll to position [853, 0]
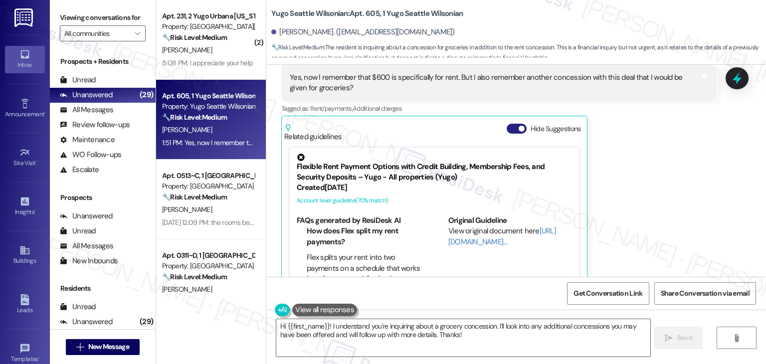
click at [512, 124] on button "Hide Suggestions" at bounding box center [516, 129] width 20 height 10
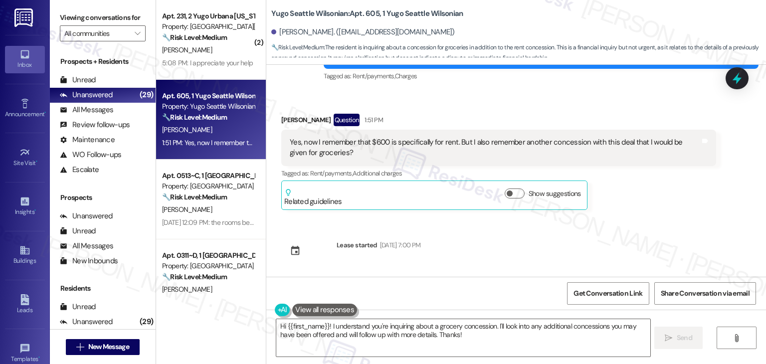
scroll to position [767, 0]
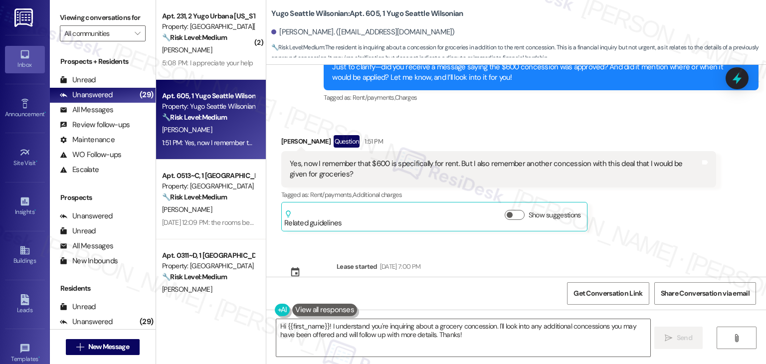
click at [652, 200] on div "Olivia Dimalanta Question 1:51 PM Yes, now I remember that $600 is specifically…" at bounding box center [498, 183] width 435 height 97
click at [652, 201] on div "Olivia Dimalanta Question 1:51 PM Yes, now I remember that $600 is specifically…" at bounding box center [498, 183] width 435 height 97
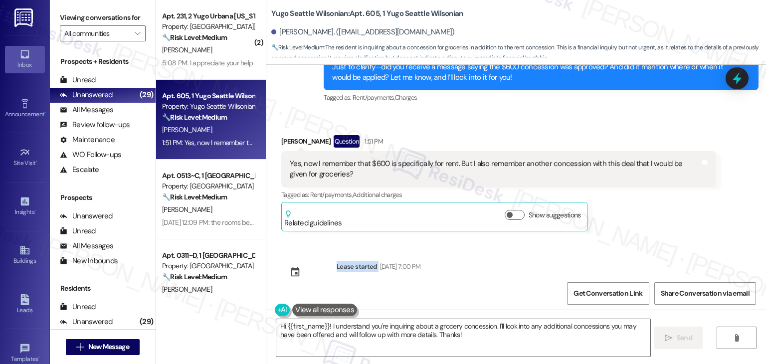
click at [652, 201] on div "Olivia Dimalanta Question 1:51 PM Yes, now I remember that $600 is specifically…" at bounding box center [498, 183] width 435 height 97
click at [496, 243] on div "Sent via SMS Sarah (ResiDesk) Aug 15, 2025 at 4:08 PM Hi Olivia! We’re so excit…" at bounding box center [515, 171] width 499 height 212
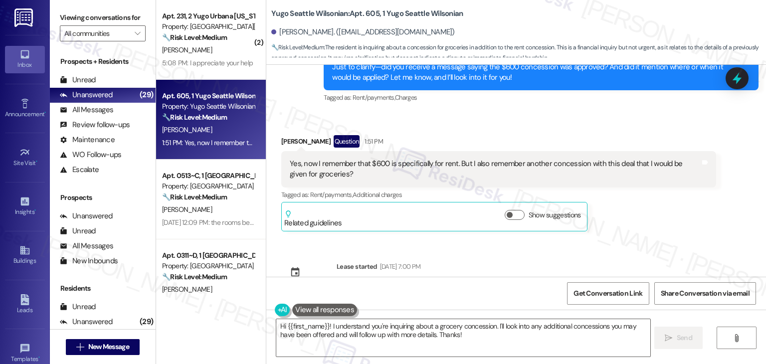
click at [496, 243] on div "Sent via SMS Sarah (ResiDesk) Aug 15, 2025 at 4:08 PM Hi Olivia! We’re so excit…" at bounding box center [515, 171] width 499 height 212
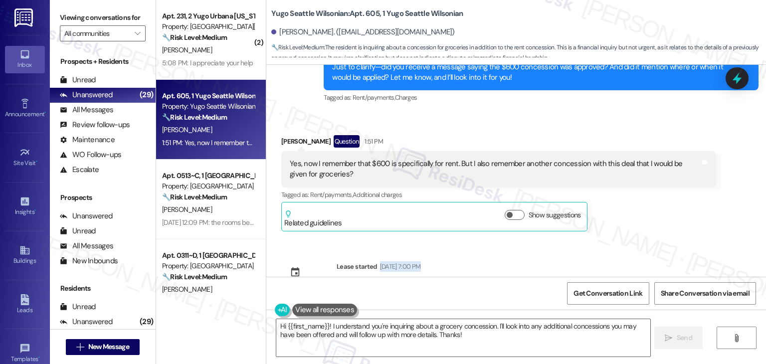
click at [496, 243] on div "Sent via SMS Sarah (ResiDesk) Aug 15, 2025 at 4:08 PM Hi Olivia! We’re so excit…" at bounding box center [515, 171] width 499 height 212
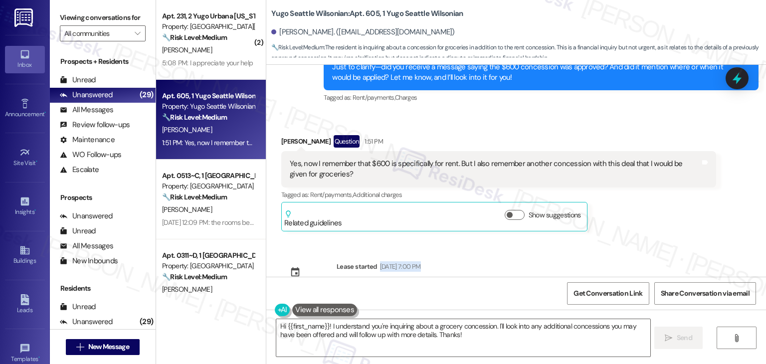
click at [496, 243] on div "Sent via SMS Sarah (ResiDesk) Aug 15, 2025 at 4:08 PM Hi Olivia! We’re so excit…" at bounding box center [515, 171] width 499 height 212
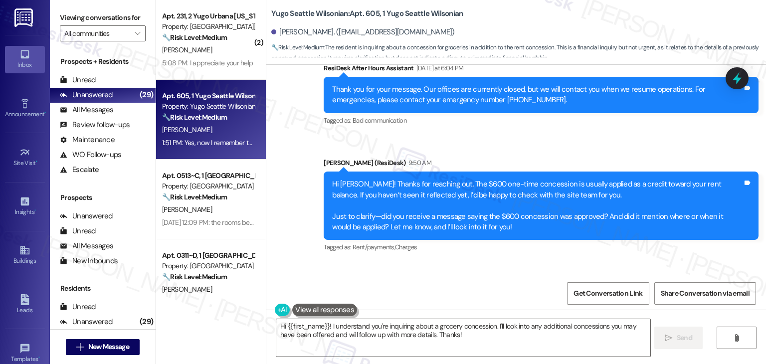
click at [492, 277] on div "Received via SMS Olivia Dimalanta Question 1:51 PM Yes, now I remember that $60…" at bounding box center [499, 333] width 450 height 112
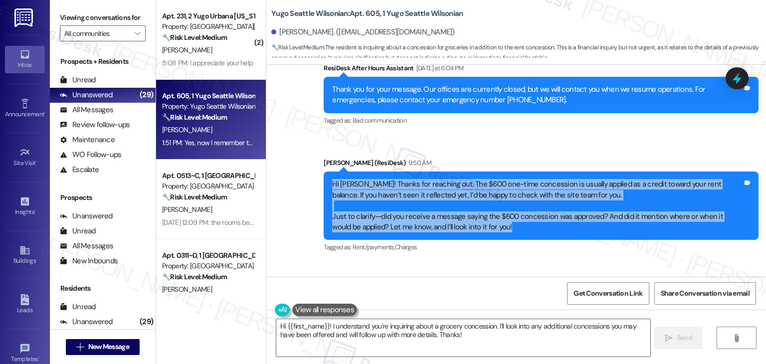
drag, startPoint x: 487, startPoint y: 208, endPoint x: 322, endPoint y: 164, distance: 170.1
click at [324, 171] on div "Hi Olivia! Thanks for reaching out. The $600 one-time concession is usually app…" at bounding box center [541, 205] width 435 height 68
copy div "Hi Olivia! Thanks for reaching out. The $600 one-time concession is usually app…"
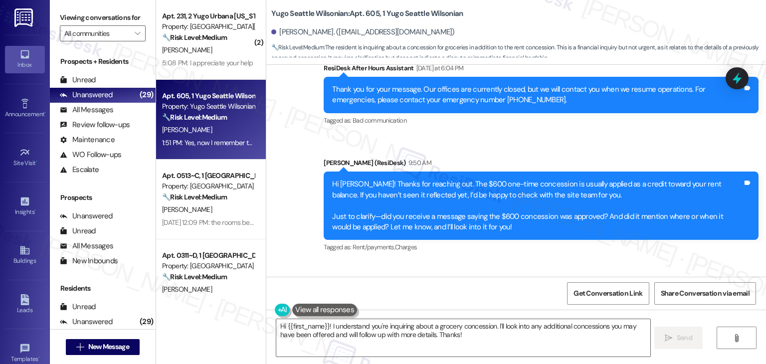
click at [528, 262] on div "Received via SMS Olivia Dimalanta Question 1:51 PM Yes, now I remember that $60…" at bounding box center [515, 325] width 499 height 127
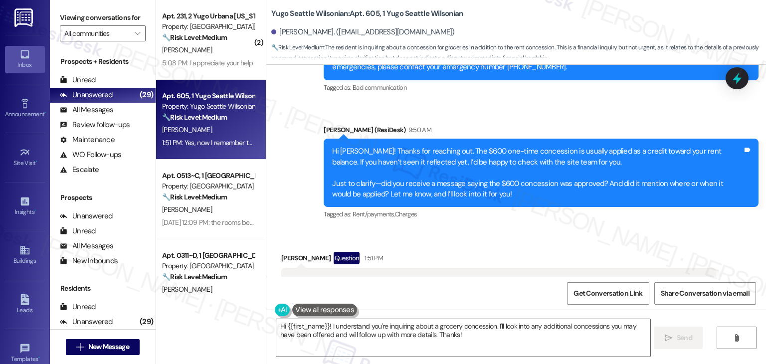
scroll to position [667, 0]
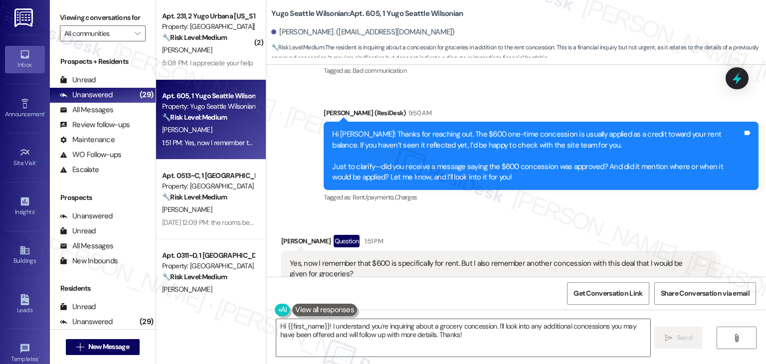
click at [541, 227] on div "Received via SMS Olivia Dimalanta Question 1:51 PM Yes, now I remember that $60…" at bounding box center [499, 283] width 450 height 112
click at [543, 212] on div "Received via SMS Olivia Dimalanta Question 1:51 PM Yes, now I remember that $60…" at bounding box center [515, 275] width 499 height 127
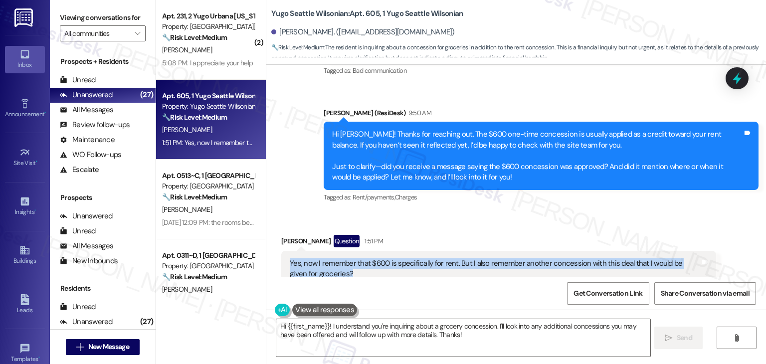
drag, startPoint x: 330, startPoint y: 257, endPoint x: 274, endPoint y: 244, distance: 57.9
click at [274, 244] on div "Received via SMS Olivia Dimalanta Question 1:51 PM Yes, now I remember that $60…" at bounding box center [499, 283] width 450 height 112
copy div "Yes, now I remember that $600 is specifically for rent. But I also remember ano…"
click at [598, 212] on div "Received via SMS Olivia Dimalanta Question 1:51 PM Yes, now I remember that $60…" at bounding box center [515, 275] width 499 height 127
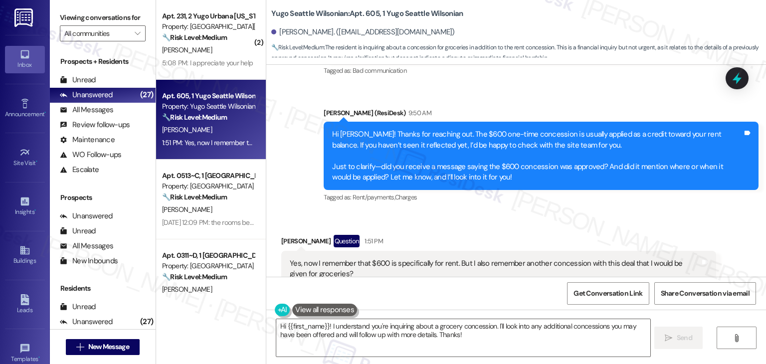
click at [598, 212] on div "Received via SMS Olivia Dimalanta Question 1:51 PM Yes, now I remember that $60…" at bounding box center [515, 275] width 499 height 127
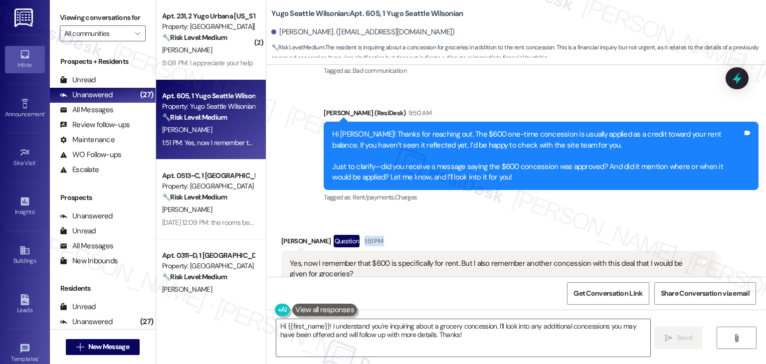
click at [598, 212] on div "Received via SMS Olivia Dimalanta Question 1:51 PM Yes, now I remember that $60…" at bounding box center [515, 275] width 499 height 127
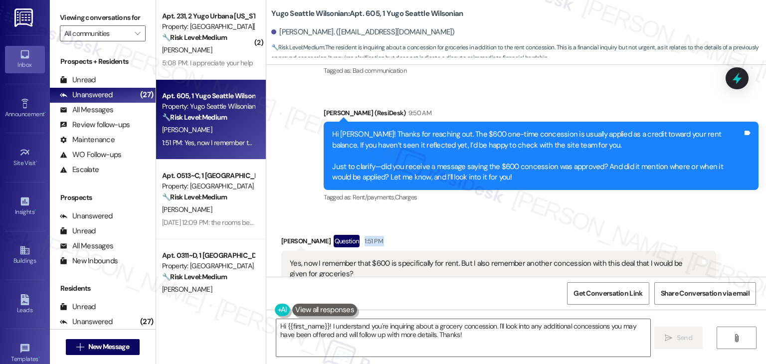
click at [598, 212] on div "Received via SMS Olivia Dimalanta Question 1:51 PM Yes, now I remember that $60…" at bounding box center [515, 275] width 499 height 127
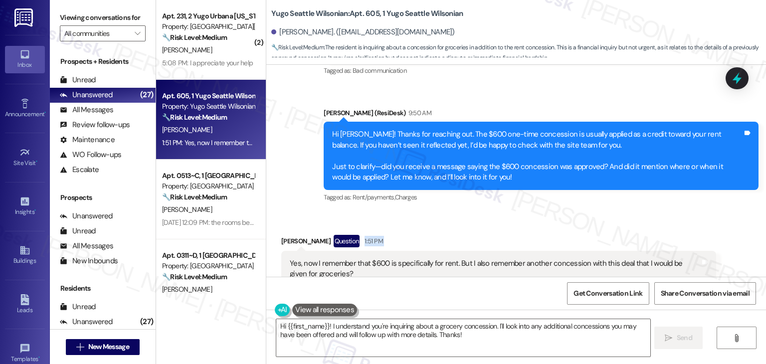
click at [598, 212] on div "Received via SMS Olivia Dimalanta Question 1:51 PM Yes, now I remember that $60…" at bounding box center [515, 275] width 499 height 127
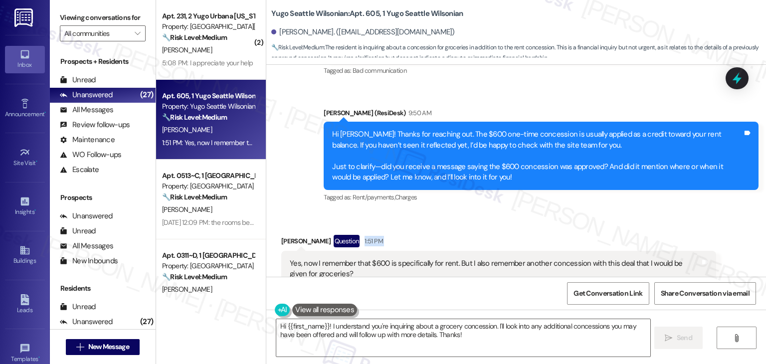
click at [598, 212] on div "Received via SMS Olivia Dimalanta Question 1:51 PM Yes, now I remember that $60…" at bounding box center [515, 275] width 499 height 127
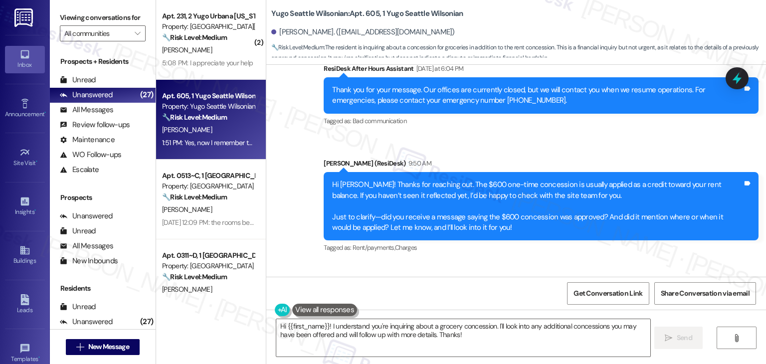
scroll to position [618, 0]
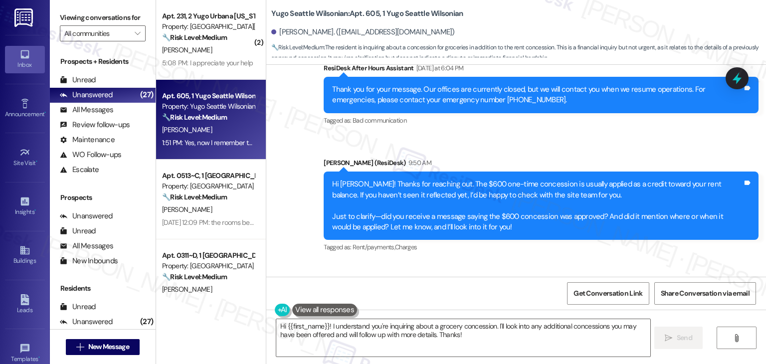
click at [478, 277] on div "Received via SMS Olivia Dimalanta Question 1:51 PM Yes, now I remember that $60…" at bounding box center [499, 333] width 450 height 112
click at [475, 262] on div "Received via SMS Olivia Dimalanta Question 1:51 PM Yes, now I remember that $60…" at bounding box center [515, 325] width 499 height 127
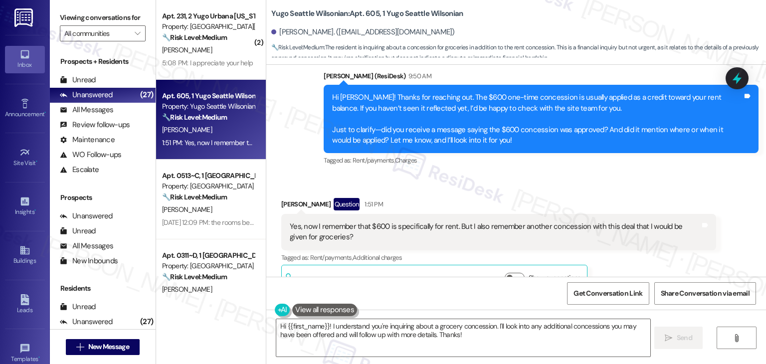
scroll to position [767, 0]
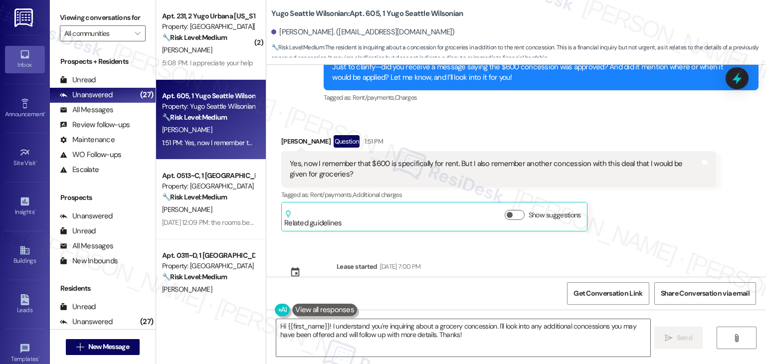
click at [619, 217] on div "Sent via SMS Sarah (ResiDesk) Aug 15, 2025 at 4:08 PM Hi Olivia! We’re so excit…" at bounding box center [515, 171] width 499 height 212
click at [621, 213] on div "Received via SMS Olivia Dimalanta Question 1:51 PM Yes, now I remember that $60…" at bounding box center [499, 184] width 450 height 112
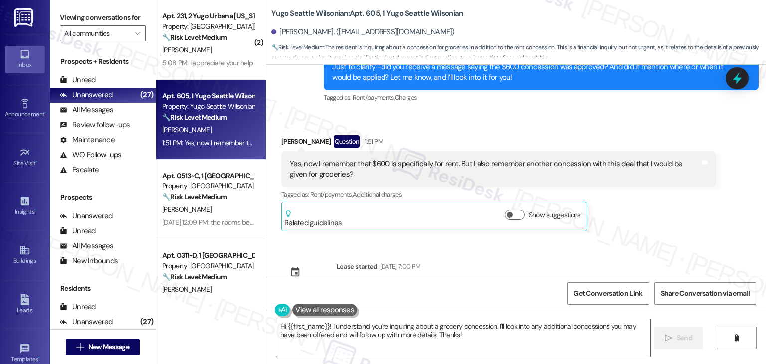
click at [624, 236] on div "Sent via SMS Sarah (ResiDesk) Aug 15, 2025 at 4:08 PM Hi Olivia! We’re so excit…" at bounding box center [515, 171] width 499 height 212
click at [636, 221] on div "Sent via SMS Sarah (ResiDesk) Aug 15, 2025 at 4:08 PM Hi Olivia! We’re so excit…" at bounding box center [515, 171] width 499 height 212
click at [642, 223] on div "Sent via SMS Sarah (ResiDesk) Aug 15, 2025 at 4:08 PM Hi Olivia! We’re so excit…" at bounding box center [515, 171] width 499 height 212
click at [516, 250] on div "Sent via SMS Sarah (ResiDesk) Aug 15, 2025 at 4:08 PM Hi Olivia! We’re so excit…" at bounding box center [515, 171] width 499 height 212
click at [428, 335] on textarea "Hi {{first_name}}! I understand you're inquiring about a grocery concession. I'…" at bounding box center [462, 337] width 373 height 37
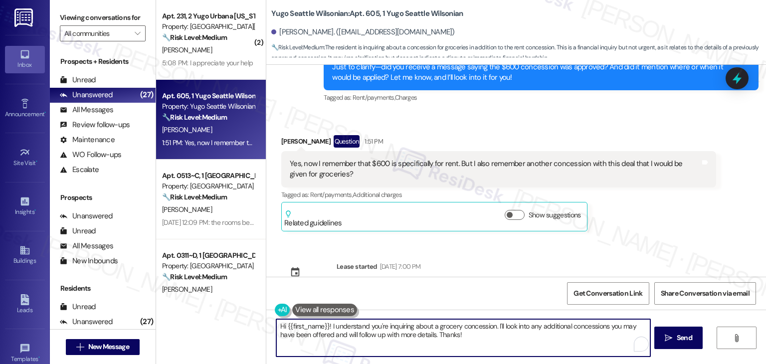
click at [428, 335] on textarea "Hi {{first_name}}! I understand you're inquiring about a grocery concession. I'…" at bounding box center [462, 337] width 373 height 37
paste textarea "Olivia, thanks for clarifying! I’ll check with the site team about both the $60…"
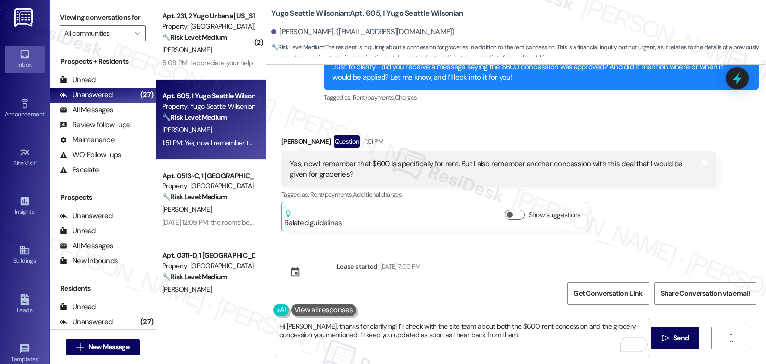
click at [525, 258] on div "Sent via SMS Sarah (ResiDesk) Aug 15, 2025 at 4:08 PM Hi Olivia! We’re so excit…" at bounding box center [515, 171] width 499 height 212
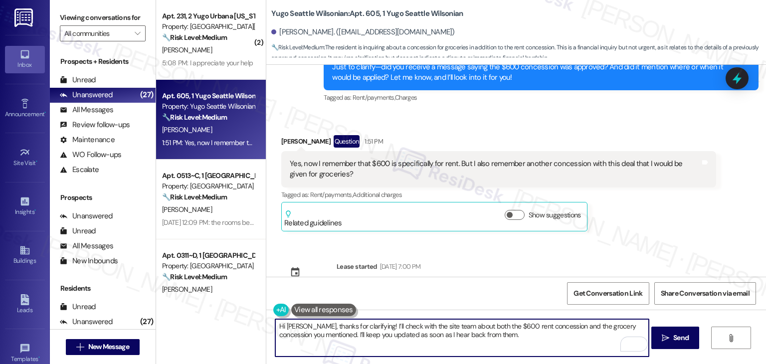
click at [492, 335] on textarea "Hi Olivia, thanks for clarifying! I’ll check with the site team about both the …" at bounding box center [461, 337] width 373 height 37
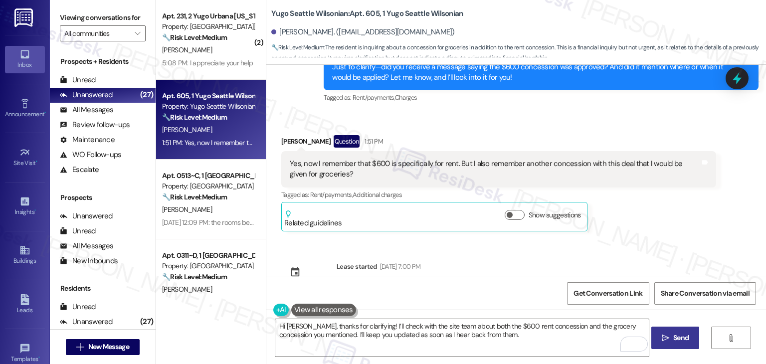
click at [673, 342] on span "Send" at bounding box center [680, 337] width 15 height 10
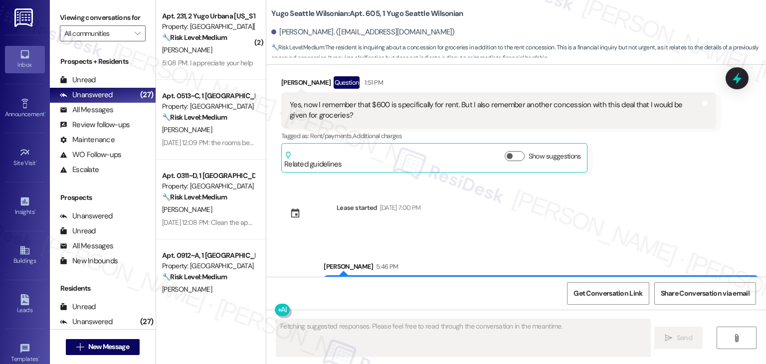
scroll to position [847, 0]
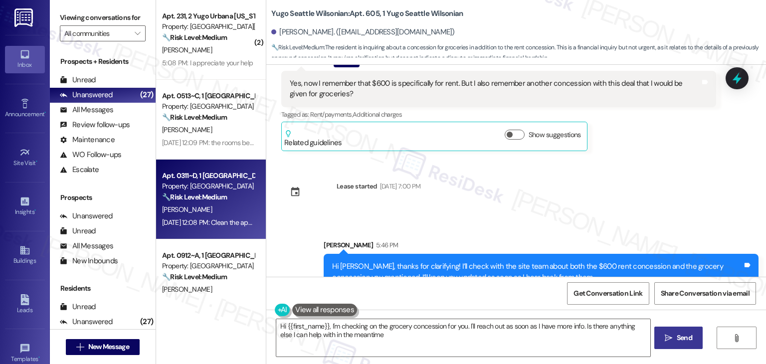
type textarea "Hi {{first_name}}, I'm checking on the grocery concession for you. I'll reach o…"
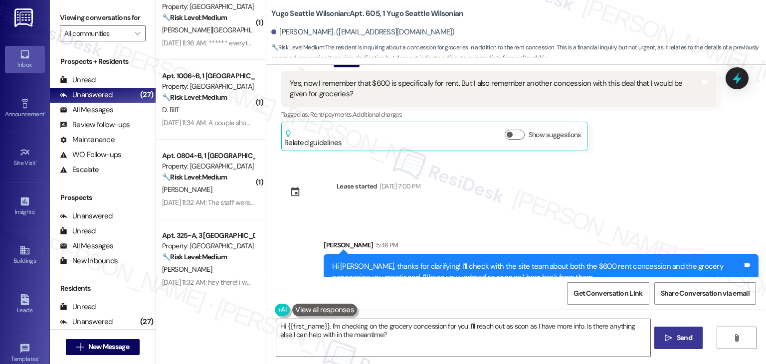
scroll to position [1047, 0]
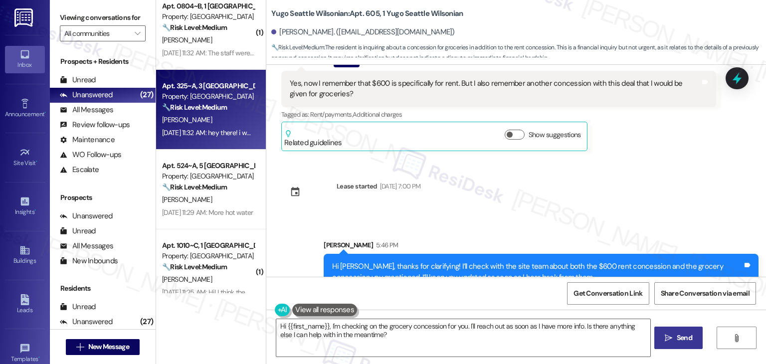
click at [219, 115] on div "T. Hiland" at bounding box center [208, 120] width 94 height 12
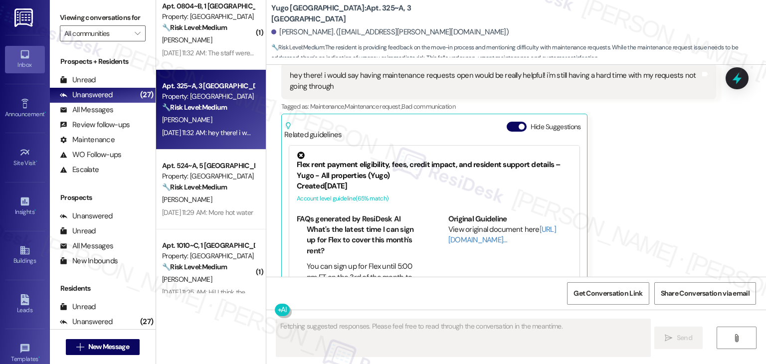
scroll to position [487, 0]
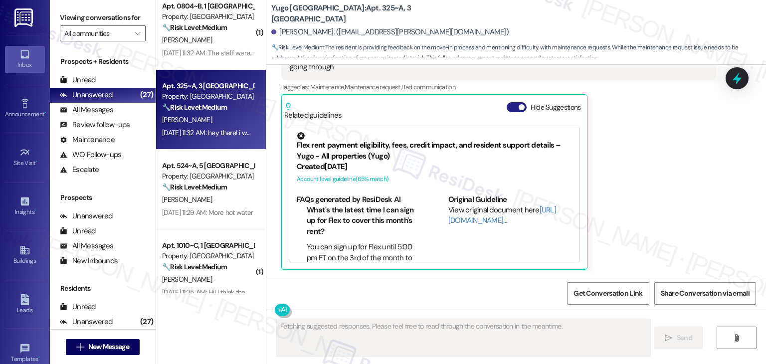
click at [506, 106] on button "Hide Suggestions" at bounding box center [516, 107] width 20 height 10
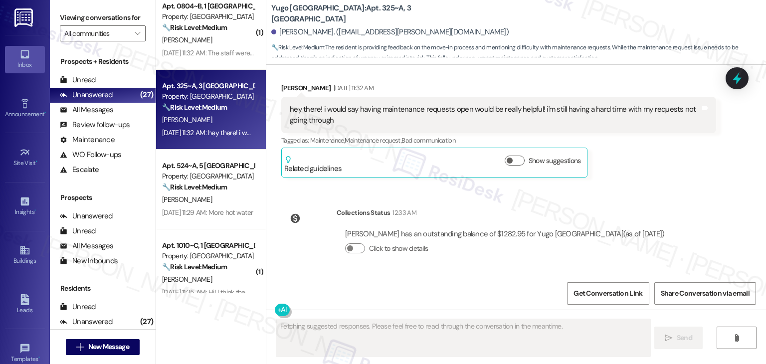
click at [657, 195] on div "Sent via SMS Sarah (ResiDesk) Jul 22, 2025 at 11:26 AM Hi Trin! We’re so excite…" at bounding box center [515, 171] width 499 height 212
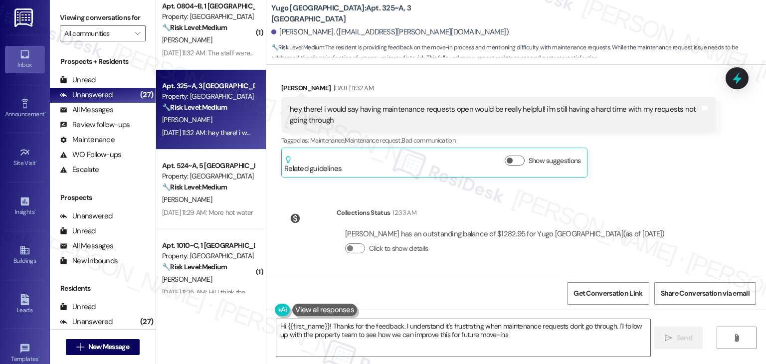
type textarea "Hi {{first_name}}! Thanks for the feedback. I understand it's frustrating when …"
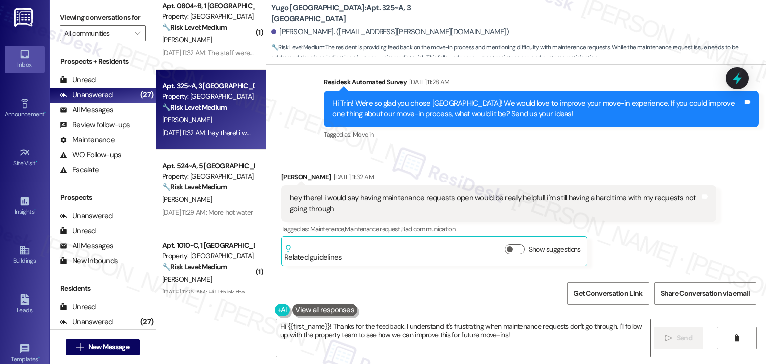
scroll to position [333, 0]
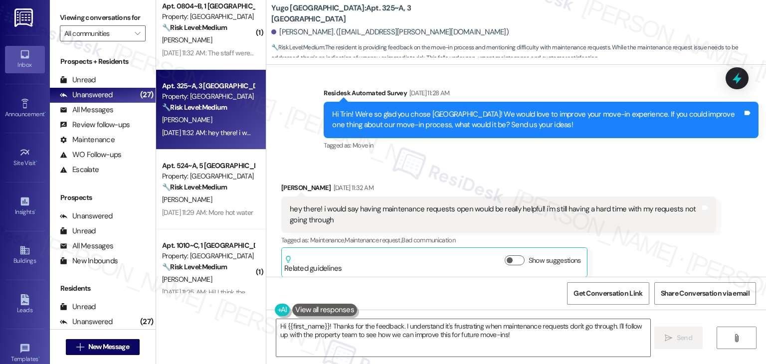
click at [623, 158] on div "Survey, sent via SMS Residesk Automated Survey Aug 29, 2025 at 11:28 AM Hi Trin…" at bounding box center [541, 120] width 450 height 80
click at [621, 158] on div "Survey, sent via SMS Residesk Automated Survey Aug 29, 2025 at 11:28 AM Hi Trin…" at bounding box center [541, 120] width 450 height 80
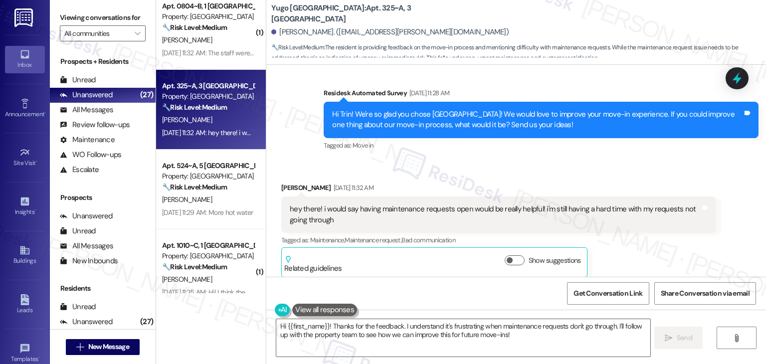
click at [621, 158] on div "Survey, sent via SMS Residesk Automated Survey Aug 29, 2025 at 11:28 AM Hi Trin…" at bounding box center [541, 120] width 450 height 80
drag, startPoint x: 740, startPoint y: 74, endPoint x: 736, endPoint y: 79, distance: 6.4
click at [740, 74] on icon at bounding box center [736, 78] width 13 height 13
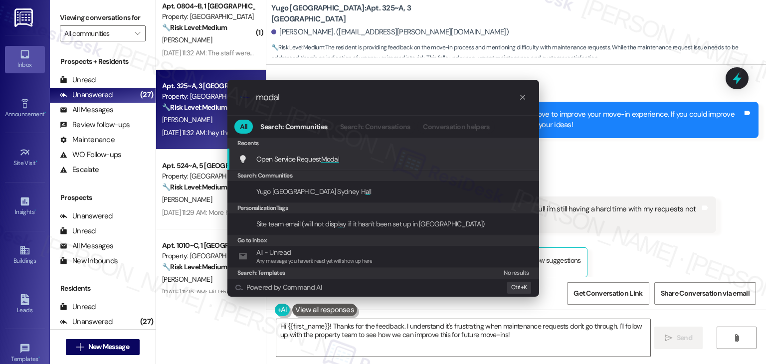
type input "modal"
click at [349, 161] on div "Open Service Request Modal Add shortcut" at bounding box center [384, 159] width 292 height 11
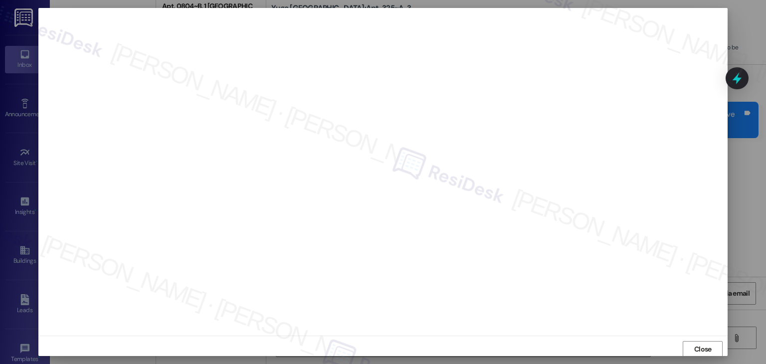
scroll to position [0, 0]
click at [707, 347] on span "Close" at bounding box center [702, 348] width 17 height 10
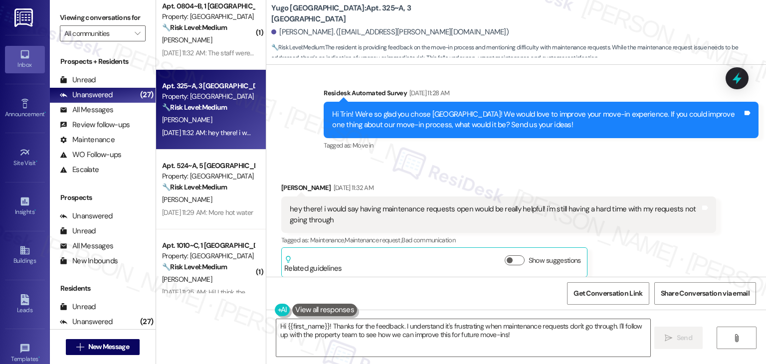
scroll to position [433, 0]
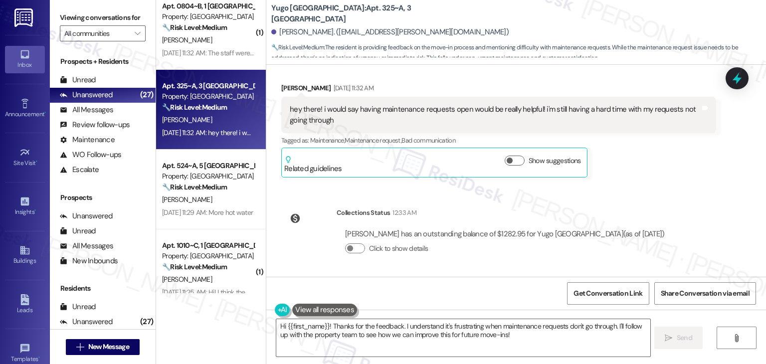
click at [673, 177] on div "Received via SMS Trin Hiland Aug 29, 2025 at 11:32 AM hey there! i would say ha…" at bounding box center [499, 130] width 450 height 110
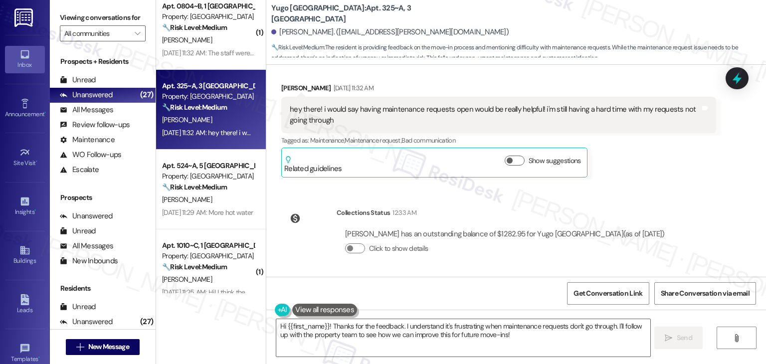
click at [673, 177] on div "Received via SMS Trin Hiland Aug 29, 2025 at 11:32 AM hey there! i would say ha…" at bounding box center [499, 130] width 450 height 110
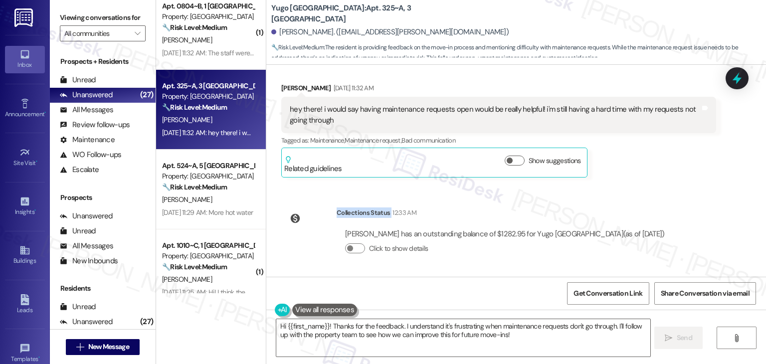
click at [673, 177] on div "Received via SMS Trin Hiland Aug 29, 2025 at 11:32 AM hey there! i would say ha…" at bounding box center [499, 130] width 450 height 110
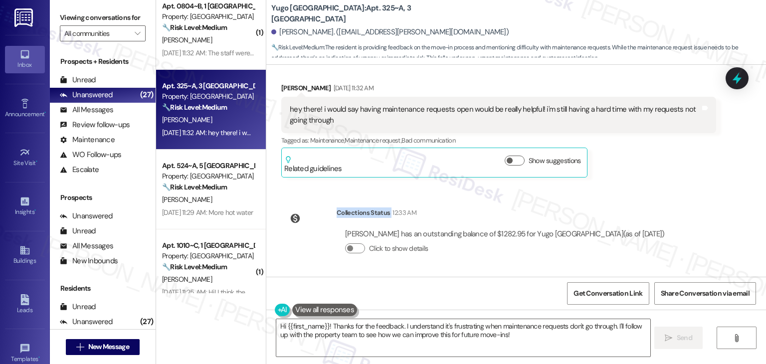
click at [673, 177] on div "Received via SMS Trin Hiland Aug 29, 2025 at 11:32 AM hey there! i would say ha…" at bounding box center [499, 130] width 450 height 110
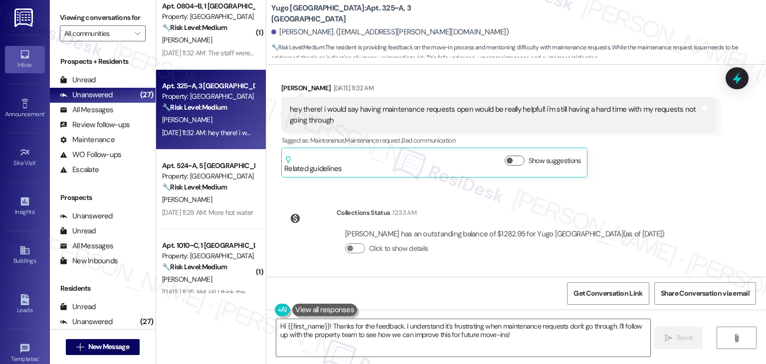
click at [673, 177] on div "Received via SMS Trin Hiland Aug 29, 2025 at 11:32 AM hey there! i would say ha…" at bounding box center [499, 130] width 450 height 110
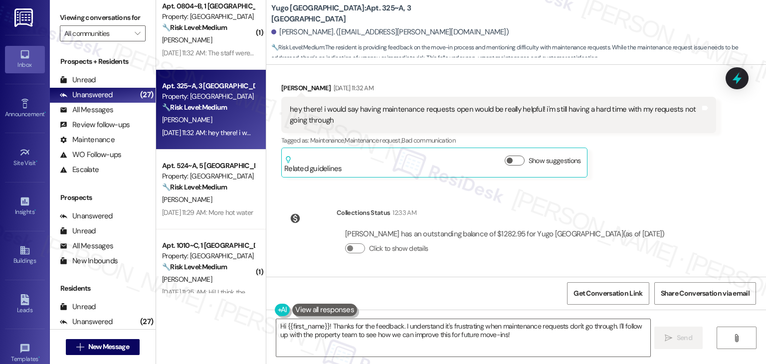
click at [673, 177] on div "Received via SMS Trin Hiland Aug 29, 2025 at 11:32 AM hey there! i would say ha…" at bounding box center [499, 130] width 450 height 110
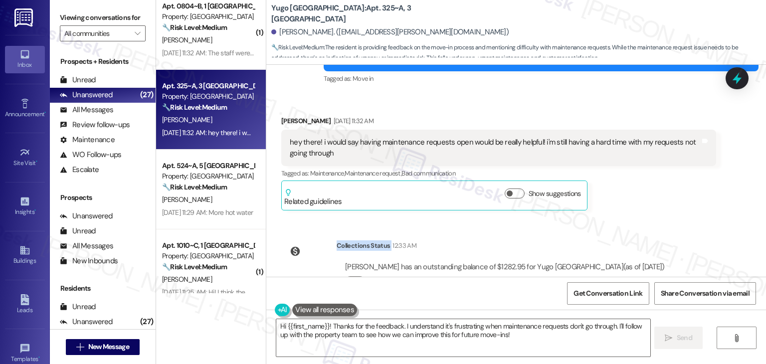
scroll to position [383, 0]
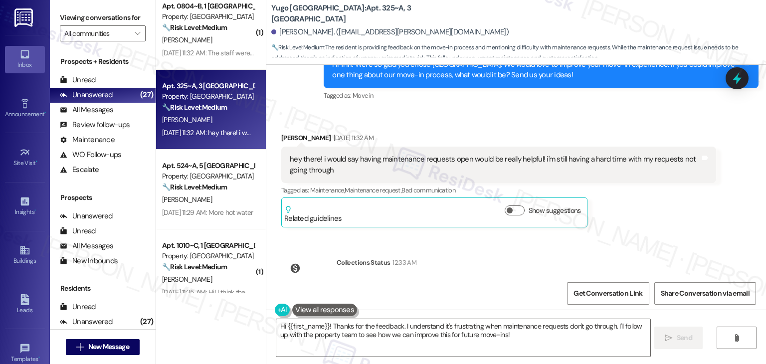
click at [673, 177] on div "hey there! i would say having maintenance requests open would be really helpful…" at bounding box center [498, 165] width 435 height 36
click at [672, 180] on div "hey there! i would say having maintenance requests open would be really helpful…" at bounding box center [498, 165] width 435 height 36
click at [670, 211] on div "Trin Hiland Aug 29, 2025 at 11:32 AM hey there! i would say having maintenance …" at bounding box center [498, 180] width 435 height 95
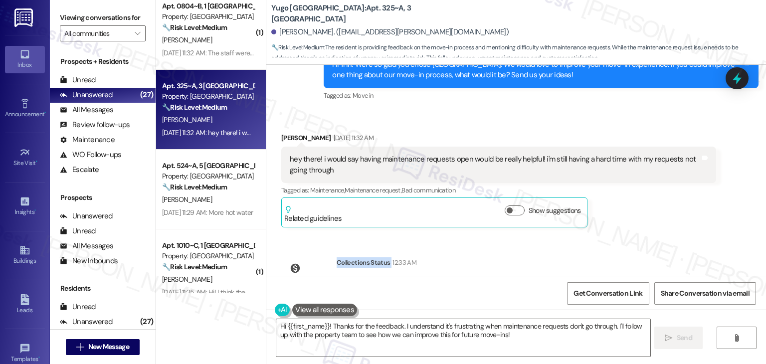
click at [670, 211] on div "Trin Hiland Aug 29, 2025 at 11:32 AM hey there! i would say having maintenance …" at bounding box center [498, 180] width 435 height 95
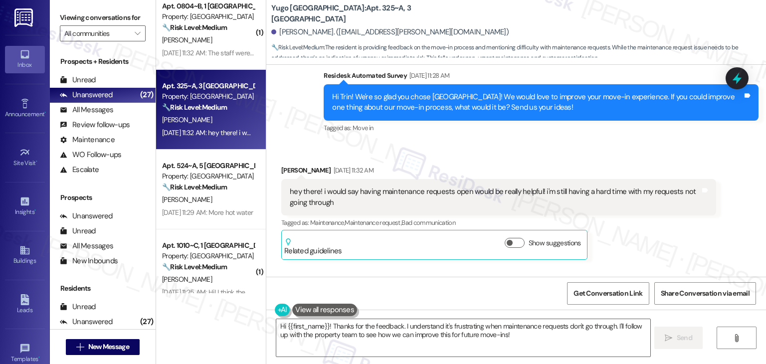
scroll to position [333, 0]
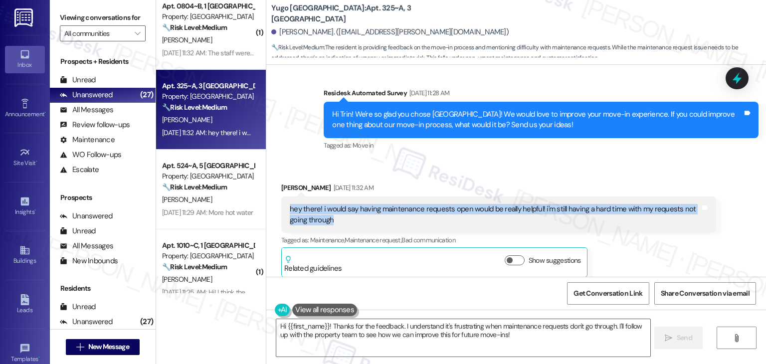
drag, startPoint x: 344, startPoint y: 226, endPoint x: 280, endPoint y: 206, distance: 67.9
click at [281, 206] on div "hey there! i would say having maintenance requests open would be really helpful…" at bounding box center [498, 214] width 435 height 36
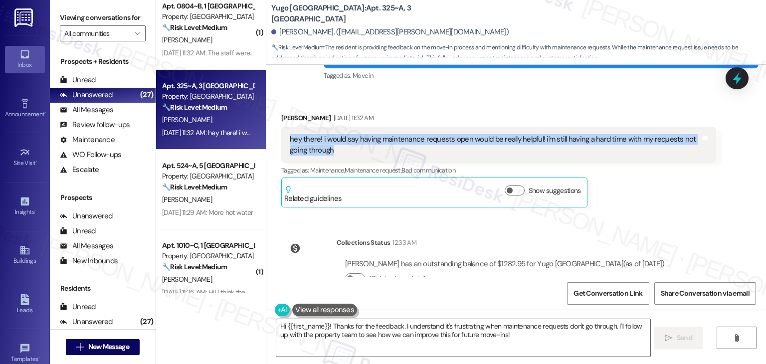
scroll to position [433, 0]
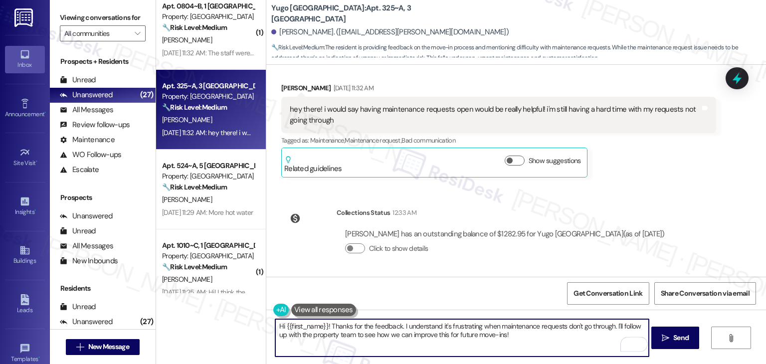
drag, startPoint x: 328, startPoint y: 328, endPoint x: 609, endPoint y: 324, distance: 281.2
click at [609, 324] on textarea "Hi {{first_name}}! Thanks for the feedback. I understand it's frustrating when …" at bounding box center [461, 337] width 373 height 37
click at [470, 338] on textarea "Hi {{first_name}}! Thanks for the feedback. I understand it's frustrating when …" at bounding box center [461, 337] width 373 height 37
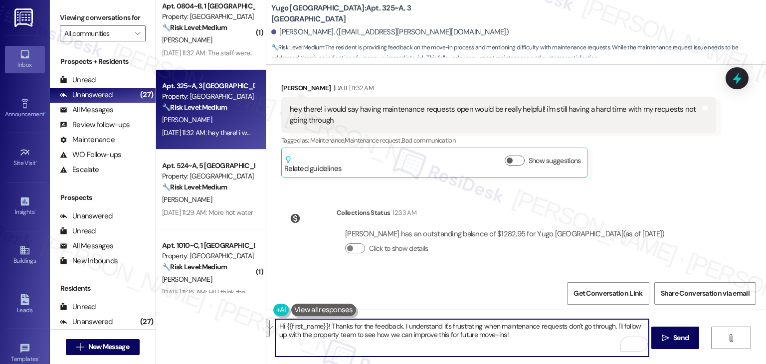
paste textarea "Trin, thanks so much for the feedback. I understand how frustrating it is when …"
click at [536, 341] on textarea "Hi Trin, thanks so much for the feedback. I understand how frustrating it is wh…" at bounding box center [461, 337] width 373 height 37
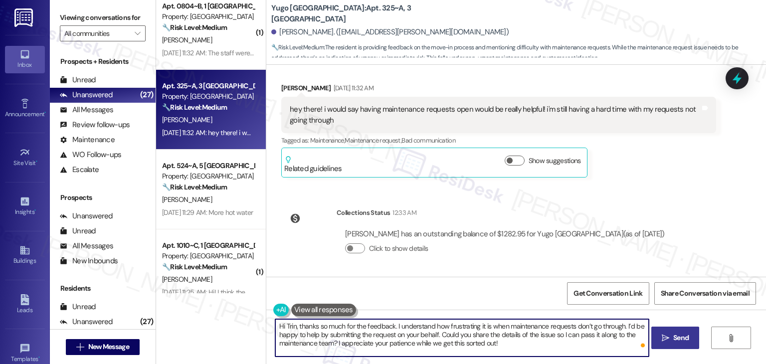
type textarea "Hi Trin, thanks so much for the feedback. I understand how frustrating it is wh…"
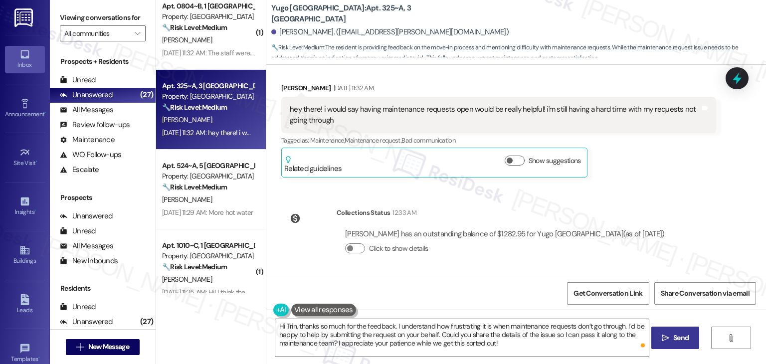
click at [682, 341] on span "Send" at bounding box center [680, 337] width 15 height 10
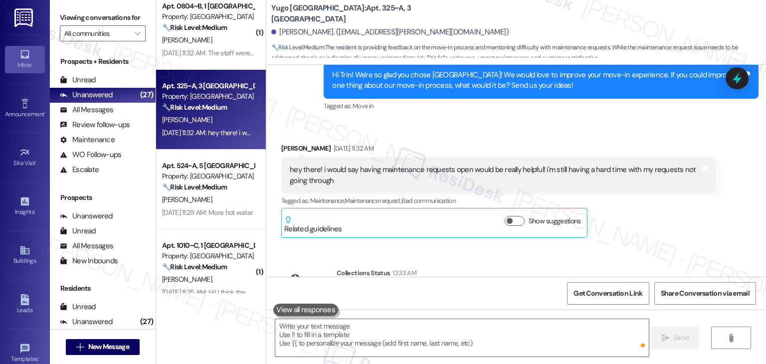
scroll to position [341, 0]
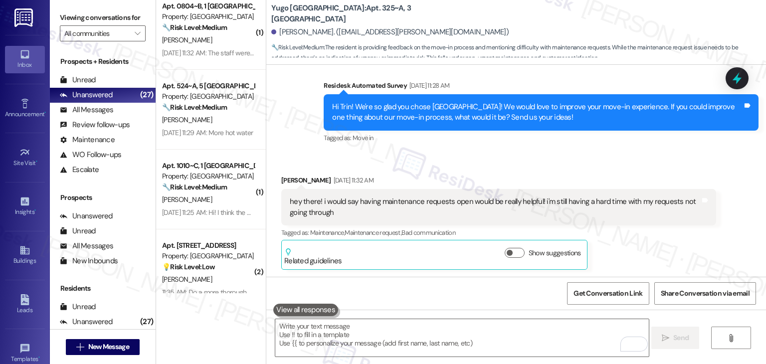
click at [711, 258] on div "Trin Hiland Aug 29, 2025 at 11:32 AM hey there! i would say having maintenance …" at bounding box center [498, 222] width 435 height 95
click at [710, 258] on div "Trin Hiland Aug 29, 2025 at 11:32 AM hey there! i would say having maintenance …" at bounding box center [498, 222] width 435 height 95
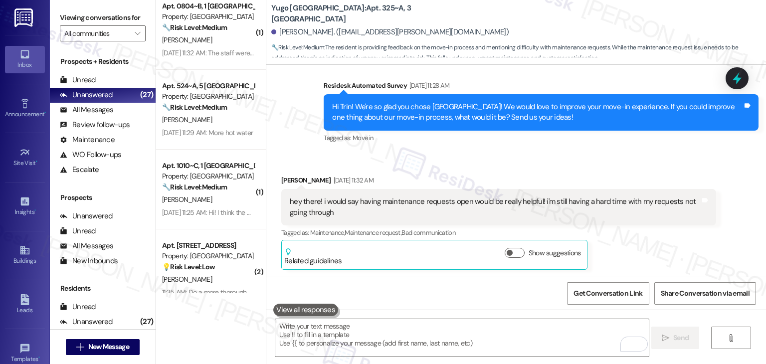
click at [710, 258] on div "Trin Hiland Aug 29, 2025 at 11:32 AM hey there! i would say having maintenance …" at bounding box center [498, 222] width 435 height 95
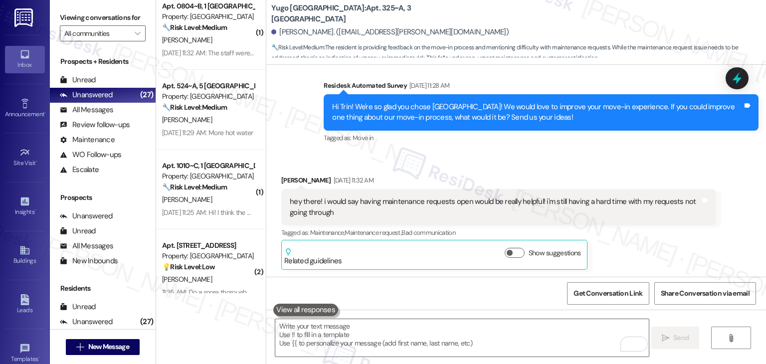
click at [710, 258] on div "Trin Hiland Aug 29, 2025 at 11:32 AM hey there! i would say having maintenance …" at bounding box center [498, 222] width 435 height 95
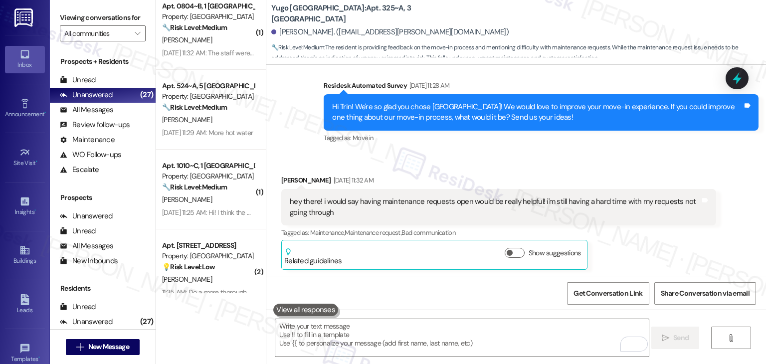
click at [710, 258] on div "Trin Hiland Aug 29, 2025 at 11:32 AM hey there! i would say having maintenance …" at bounding box center [498, 222] width 435 height 95
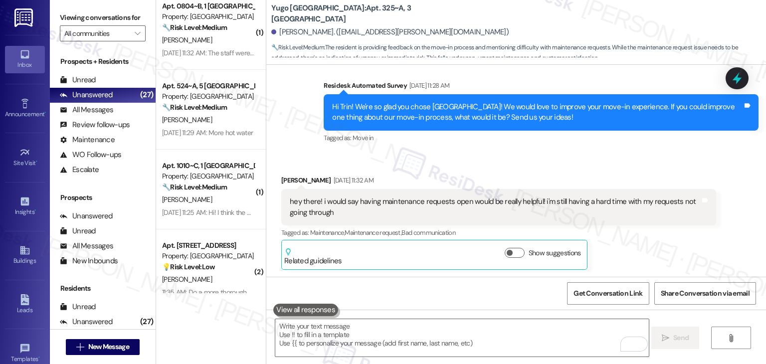
click at [710, 258] on div "Trin Hiland Aug 29, 2025 at 11:32 AM hey there! i would say having maintenance …" at bounding box center [498, 222] width 435 height 95
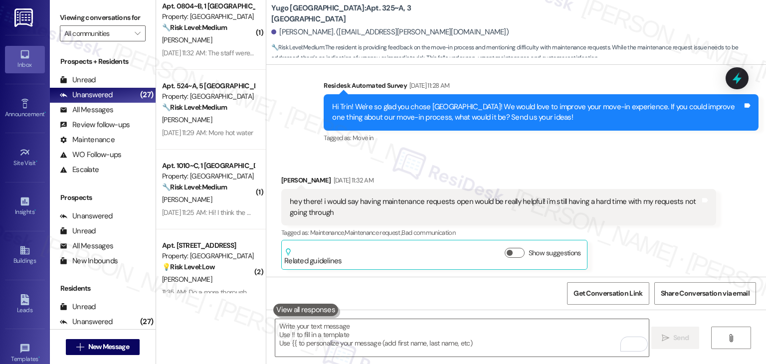
click at [710, 258] on div "Trin Hiland Aug 29, 2025 at 11:32 AM hey there! i would say having maintenance …" at bounding box center [498, 222] width 435 height 95
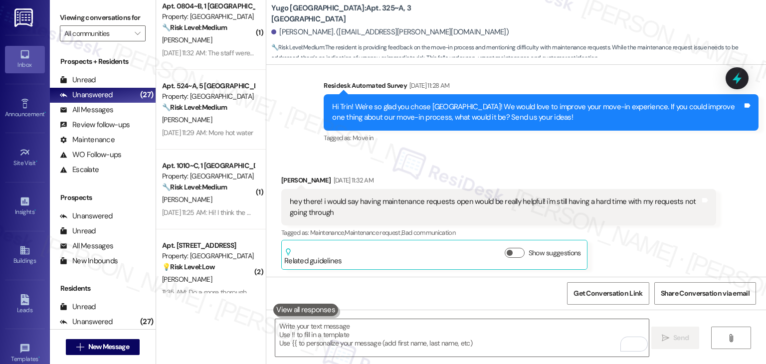
click at [710, 258] on div "Trin Hiland Aug 29, 2025 at 11:32 AM hey there! i would say having maintenance …" at bounding box center [498, 222] width 435 height 95
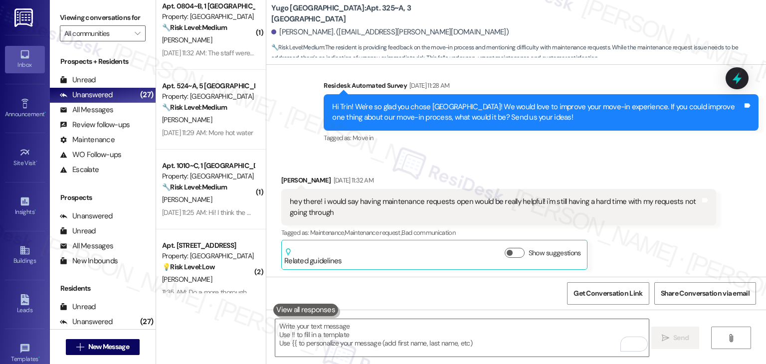
click at [710, 258] on div "Trin Hiland Aug 29, 2025 at 11:32 AM hey there! i would say having maintenance …" at bounding box center [498, 222] width 435 height 95
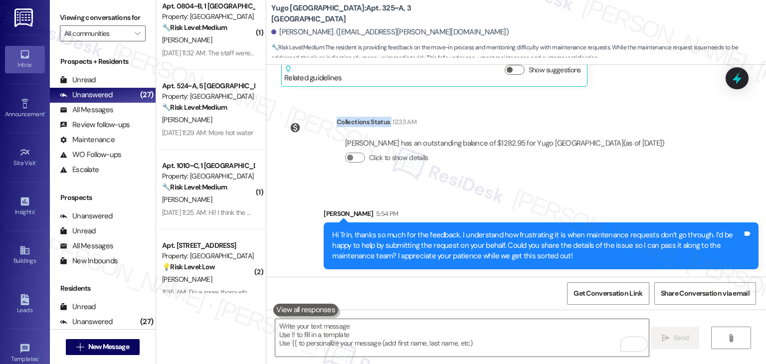
scroll to position [524, 0]
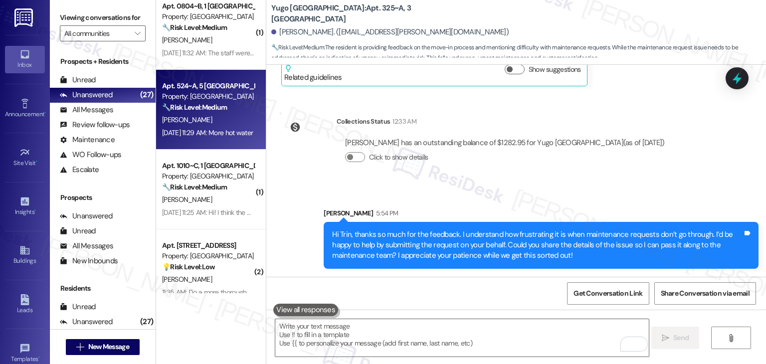
click at [235, 118] on div "[PERSON_NAME]" at bounding box center [208, 120] width 94 height 12
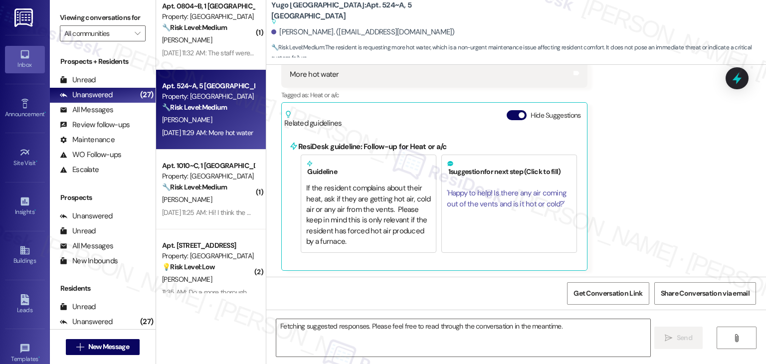
scroll to position [212, 0]
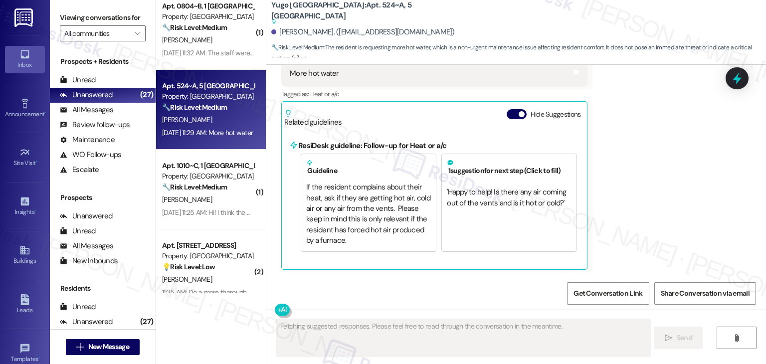
click at [623, 192] on div "Received via SMS Anthony Ong Aug 29, 2025 at 11:29 AM More hot water Tags and n…" at bounding box center [515, 151] width 499 height 252
click at [518, 114] on span "button" at bounding box center [521, 114] width 6 height 6
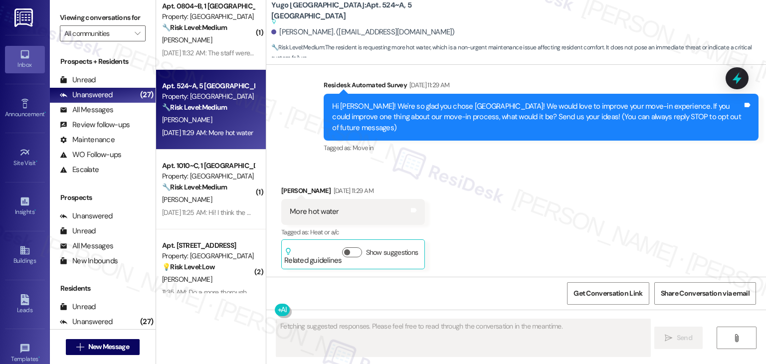
click at [622, 186] on div "Received via SMS Anthony Ong Aug 29, 2025 at 11:29 AM More hot water Tags and n…" at bounding box center [515, 220] width 499 height 114
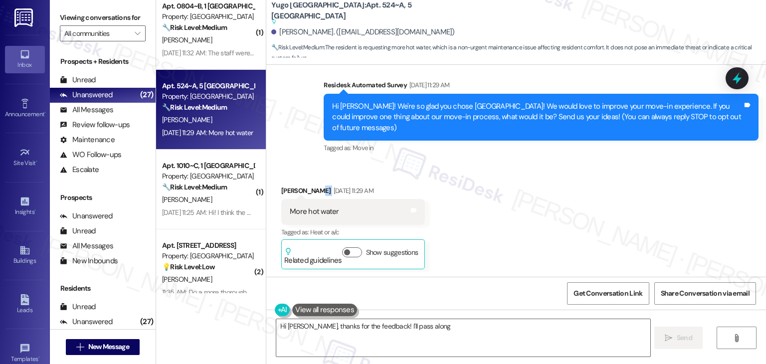
click at [622, 186] on div "Received via SMS Anthony Ong Aug 29, 2025 at 11:29 AM More hot water Tags and n…" at bounding box center [515, 220] width 499 height 114
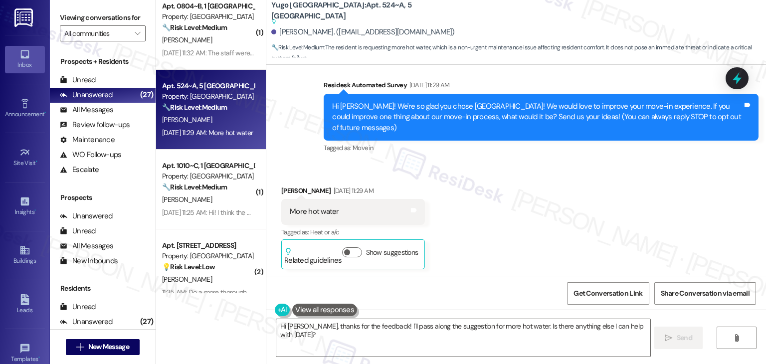
click at [527, 151] on div "Tagged as: Move in Click to highlight conversations about Move in" at bounding box center [541, 148] width 435 height 14
click at [516, 154] on div "Tagged as: Move in Click to highlight conversations about Move in" at bounding box center [541, 148] width 435 height 14
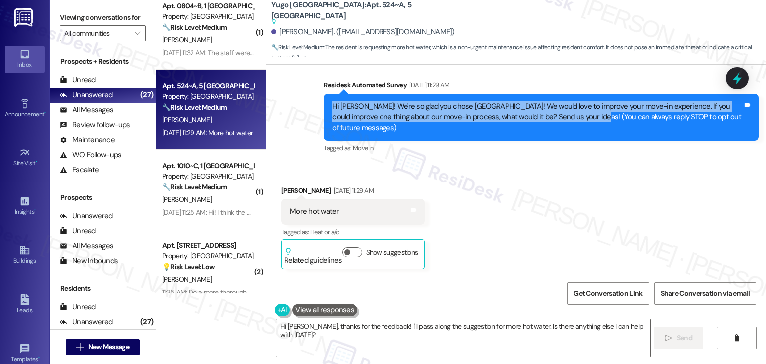
drag, startPoint x: 561, startPoint y: 116, endPoint x: 315, endPoint y: 107, distance: 246.4
click at [316, 107] on div "Survey, sent via SMS Residesk Automated Survey Aug 29, 2025 at 11:29 AM Hi Anth…" at bounding box center [541, 117] width 450 height 91
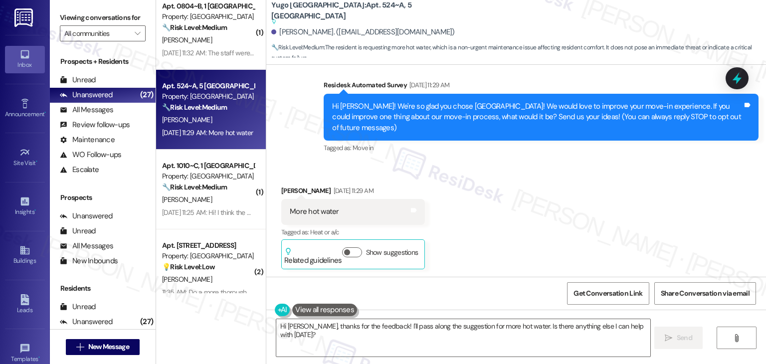
click at [321, 206] on div "More hot water" at bounding box center [314, 211] width 49 height 10
click at [321, 207] on div "More hot water" at bounding box center [314, 211] width 49 height 10
click at [549, 234] on div "Received via SMS Anthony Ong Aug 29, 2025 at 11:29 AM More hot water Tags and n…" at bounding box center [515, 220] width 499 height 114
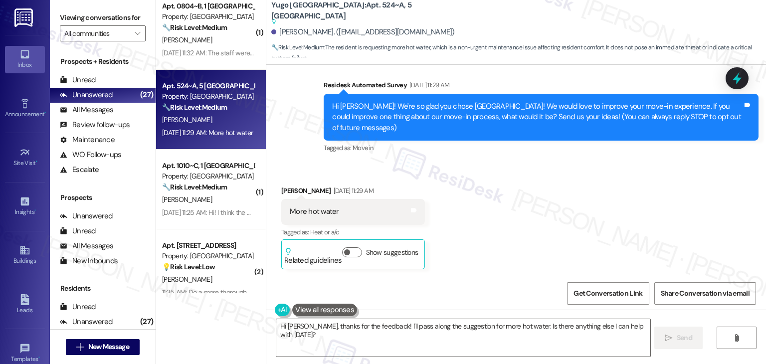
click at [549, 234] on div "Received via SMS Anthony Ong Aug 29, 2025 at 11:29 AM More hot water Tags and n…" at bounding box center [515, 220] width 499 height 114
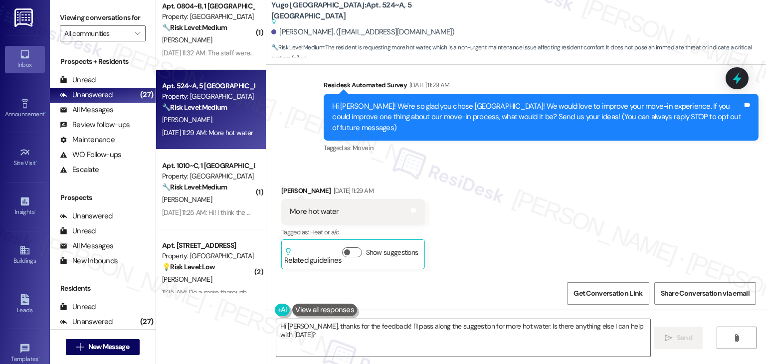
click at [550, 236] on div "Received via SMS Anthony Ong Aug 29, 2025 at 11:29 AM More hot water Tags and n…" at bounding box center [515, 220] width 499 height 114
click at [616, 178] on div "Received via SMS Anthony Ong Aug 29, 2025 at 11:29 AM More hot water Tags and n…" at bounding box center [515, 220] width 499 height 114
click at [490, 233] on div "Received via SMS Anthony Ong Aug 29, 2025 at 11:29 AM More hot water Tags and n…" at bounding box center [515, 220] width 499 height 114
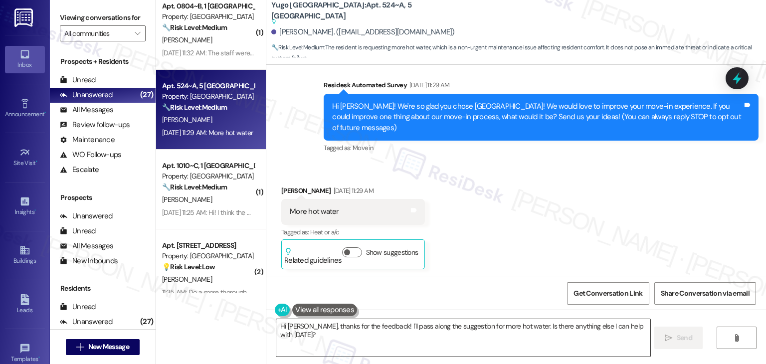
click at [626, 217] on div "Received via SMS Anthony Ong Aug 29, 2025 at 11:29 AM More hot water Tags and n…" at bounding box center [515, 220] width 499 height 114
click at [399, 333] on textarea "Hi Anthony, thanks for the feedback! I'll pass along the suggestion for more ho…" at bounding box center [462, 337] width 373 height 37
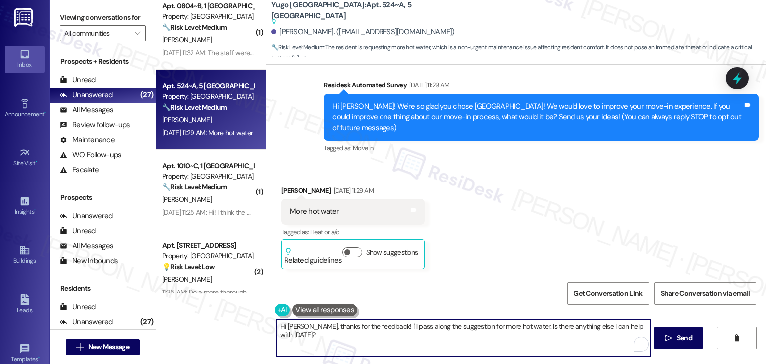
paste textarea "so much for your feedback! Just to better understand, are you not getting enoug…"
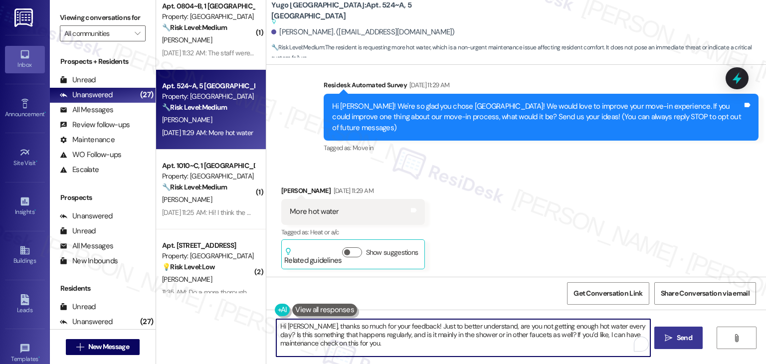
type textarea "Hi [PERSON_NAME], thanks so much for your feedback! Just to better understand, …"
click at [674, 335] on span "Send" at bounding box center [683, 337] width 19 height 10
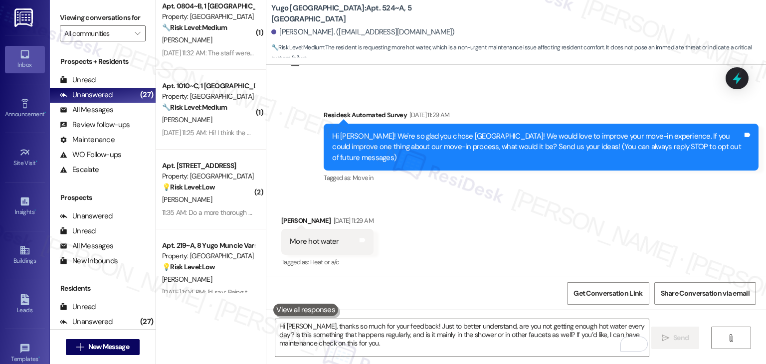
scroll to position [136, 0]
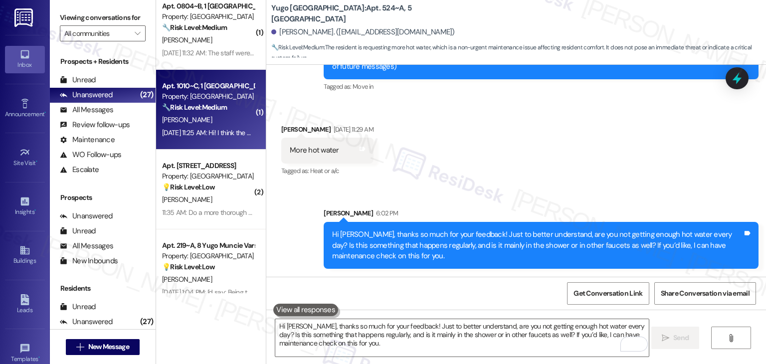
click at [207, 112] on div "🔧 Risk Level: Medium The resident is providing feedback on their move-in experi…" at bounding box center [208, 107] width 92 height 10
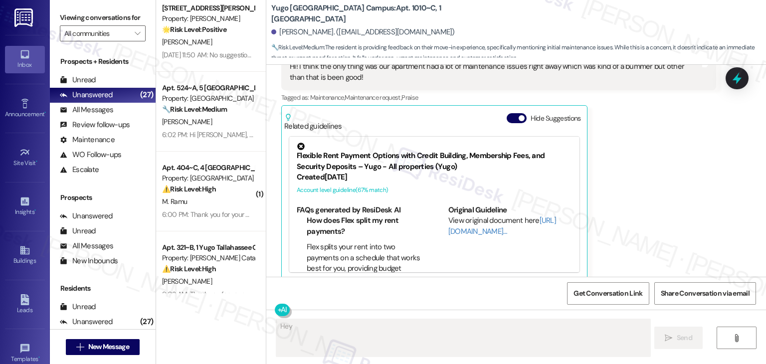
scroll to position [1695, 0]
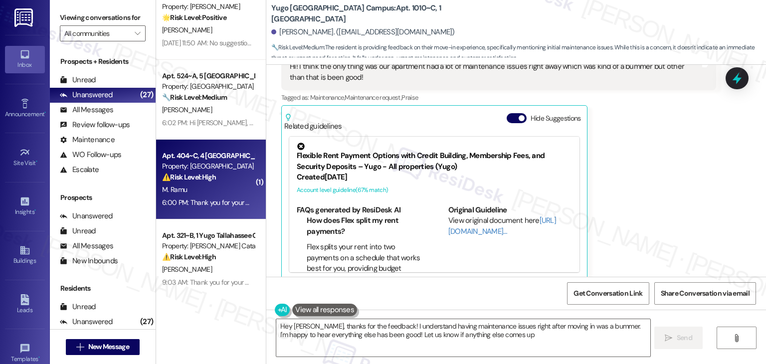
type textarea "Hey [PERSON_NAME], thanks for the feedback! I understand having maintenance iss…"
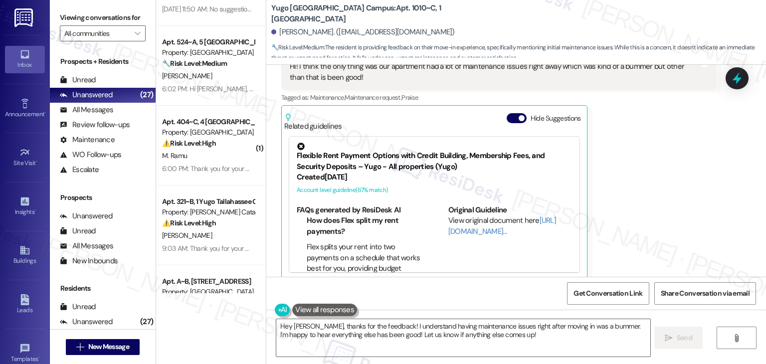
scroll to position [1745, 0]
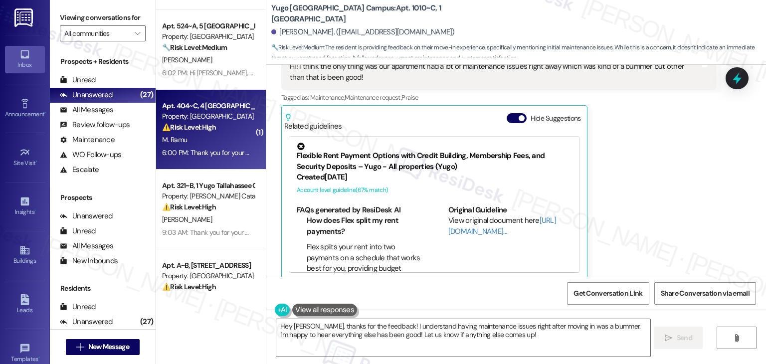
click at [212, 160] on div "Apt. 404~C, [GEOGRAPHIC_DATA] Common Property: [GEOGRAPHIC_DATA] Common ⚠️ Risk…" at bounding box center [211, 130] width 110 height 80
type textarea "Fetching suggested responses. Please feel free to read through the conversation…"
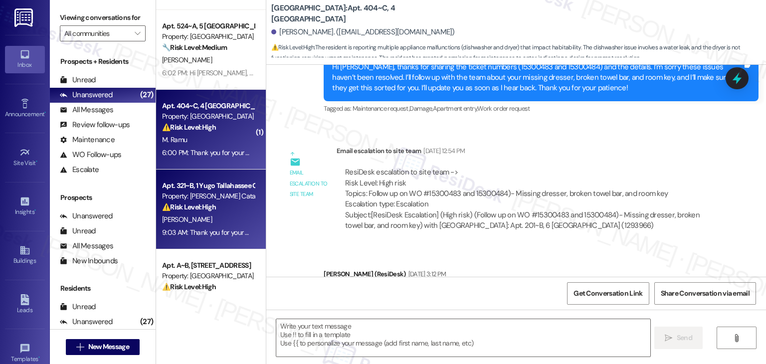
type textarea "Fetching suggested responses. Please feel free to read through the conversation…"
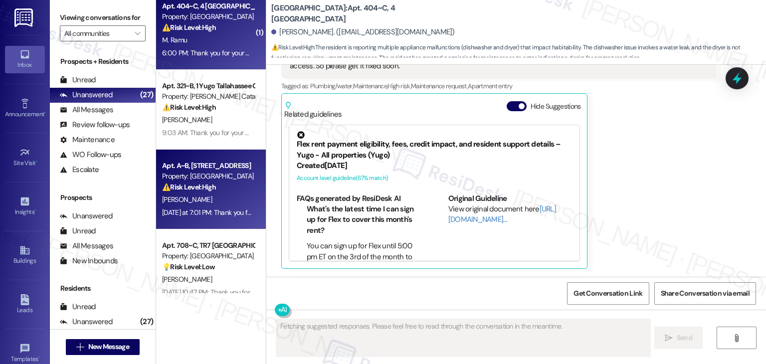
scroll to position [2284, 0]
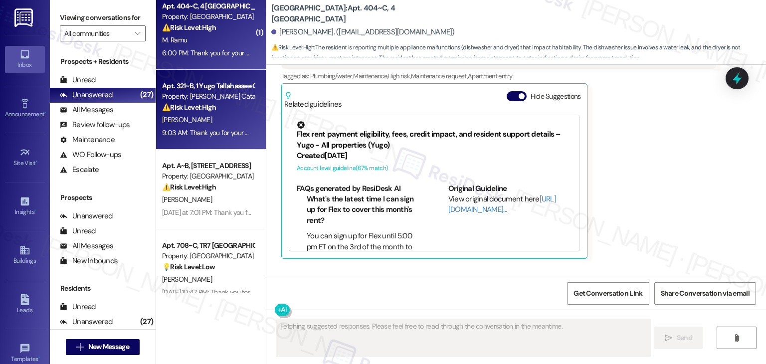
click at [214, 148] on div "Apt. 321~B, 1 Yugo Tallahassee Catalyst Property: Yugo Tallahassee Catalyst ⚠️ …" at bounding box center [211, 110] width 110 height 80
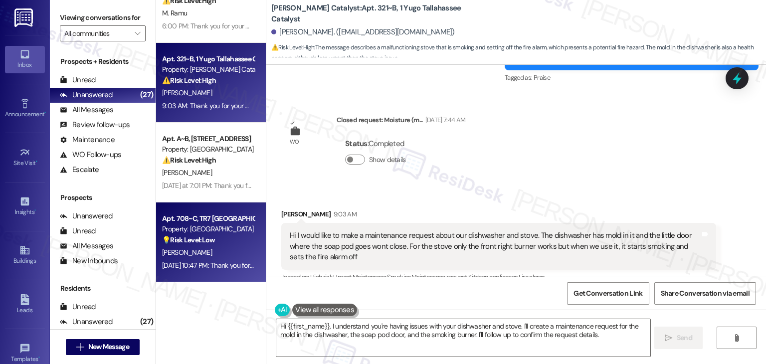
scroll to position [1894, 0]
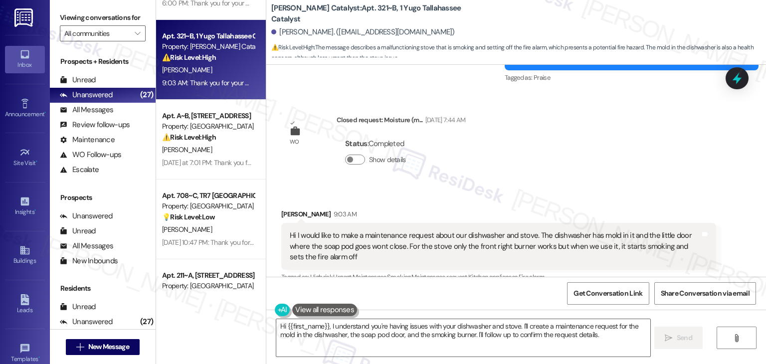
click at [519, 186] on div "Received via SMS [PERSON_NAME] 9:03 AM Hi I would like to make a maintenance re…" at bounding box center [515, 239] width 499 height 106
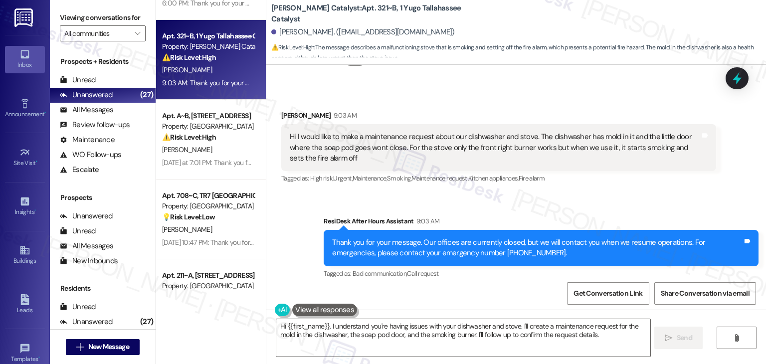
scroll to position [5867, 0]
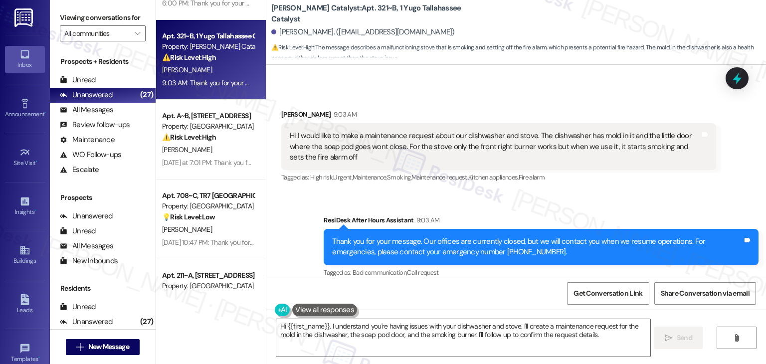
click at [566, 192] on div "Sent via SMS ResiDesk After Hours Assistant 9:03 AM Thank you for your message.…" at bounding box center [515, 239] width 499 height 95
click at [502, 138] on div "Hi I would like to make a maintenance request about our dishwasher and stove. T…" at bounding box center [495, 147] width 410 height 32
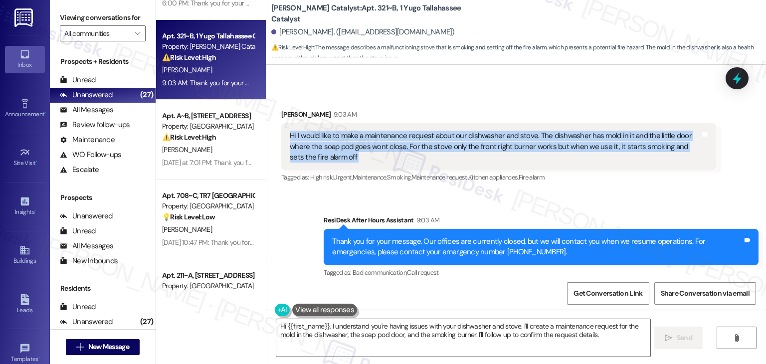
click at [502, 138] on div "Hi I would like to make a maintenance request about our dishwasher and stove. T…" at bounding box center [495, 147] width 410 height 32
copy div "Hi I would like to make a maintenance request about our dishwasher and stove. T…"
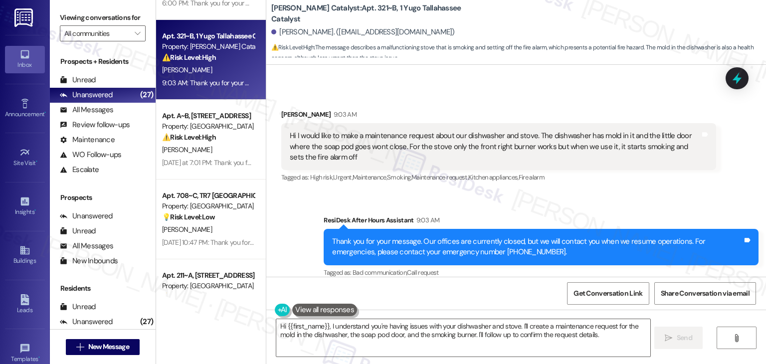
click at [624, 192] on div "Sent via SMS ResiDesk After Hours Assistant 9:03 AM Thank you for your message.…" at bounding box center [515, 239] width 499 height 95
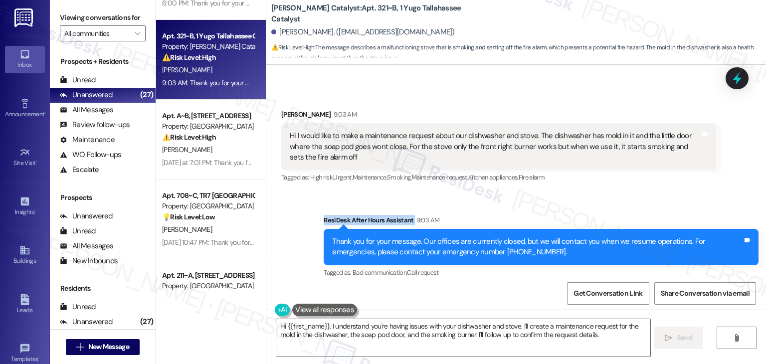
click at [624, 192] on div "Sent via SMS ResiDesk After Hours Assistant 9:03 AM Thank you for your message.…" at bounding box center [515, 239] width 499 height 95
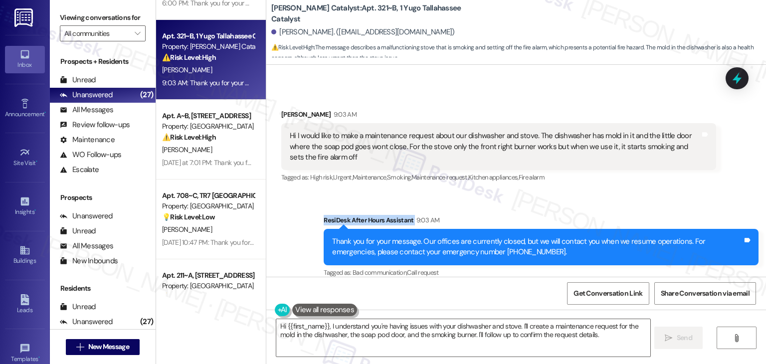
click at [641, 192] on div "Sent via SMS ResiDesk After Hours Assistant 9:03 AM Thank you for your message.…" at bounding box center [515, 239] width 499 height 95
click at [440, 329] on textarea "Hi {{first_name}}, I understand you're having issues with your dishwasher and s…" at bounding box center [462, 337] width 373 height 37
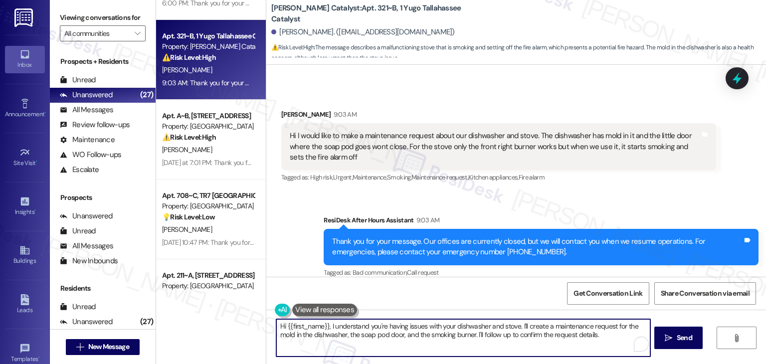
click at [440, 329] on textarea "Hi {{first_name}}, I understand you're having issues with your dishwasher and s…" at bounding box center [462, 337] width 373 height 37
paste textarea "[PERSON_NAME], thanks for letting me know! I’m sorry you’re dealing with both o…"
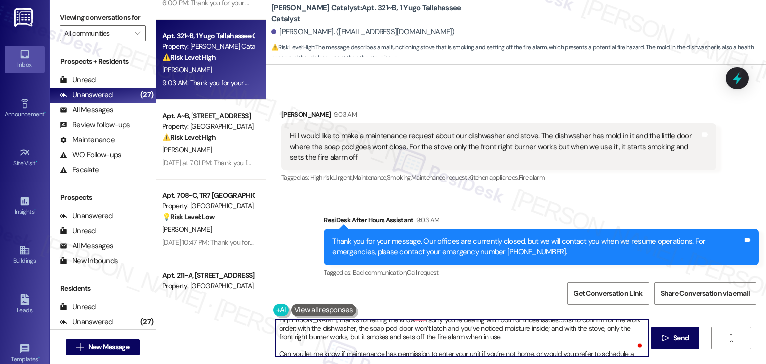
scroll to position [0, 0]
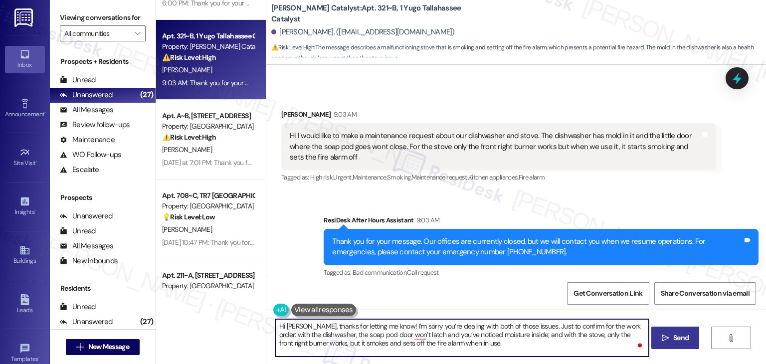
type textarea "Hi [PERSON_NAME], thanks for letting me know! I’m sorry you’re dealing with bot…"
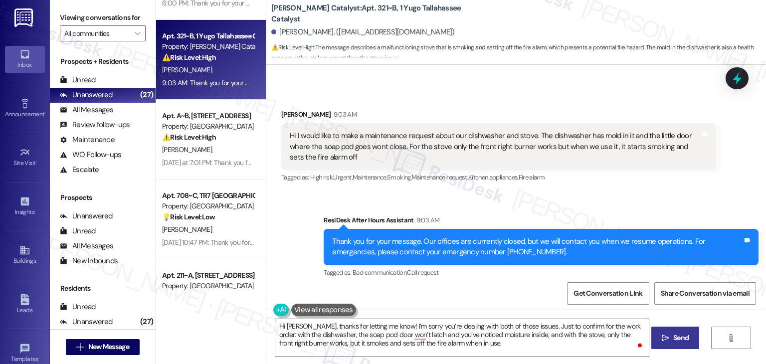
click at [685, 336] on span "Send" at bounding box center [680, 337] width 15 height 10
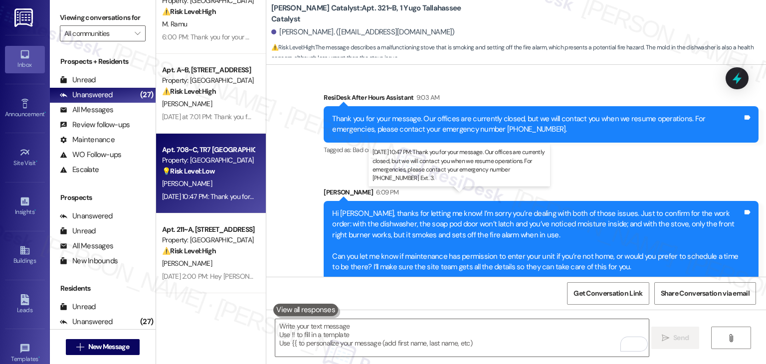
click at [207, 198] on div "[DATE] 10:47 PM: Thank you for your message. Our offices are currently closed, …" at bounding box center [473, 196] width 623 height 9
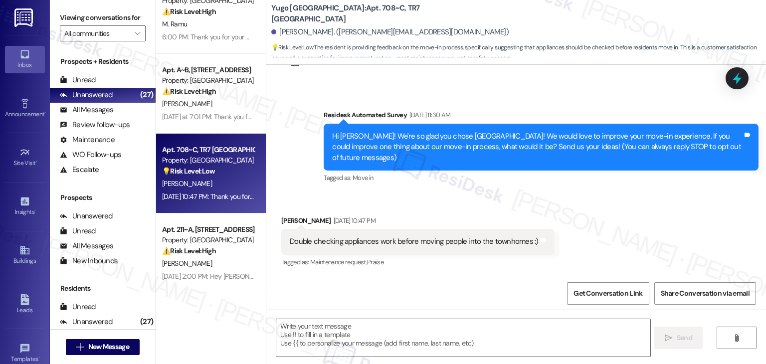
type textarea "Fetching suggested responses. Please feel free to read through the conversation…"
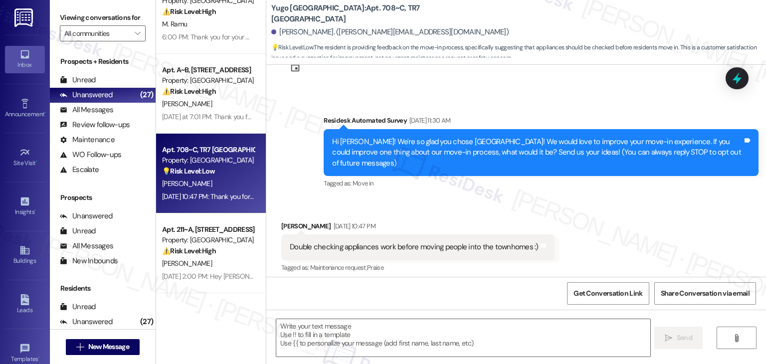
scroll to position [32, 0]
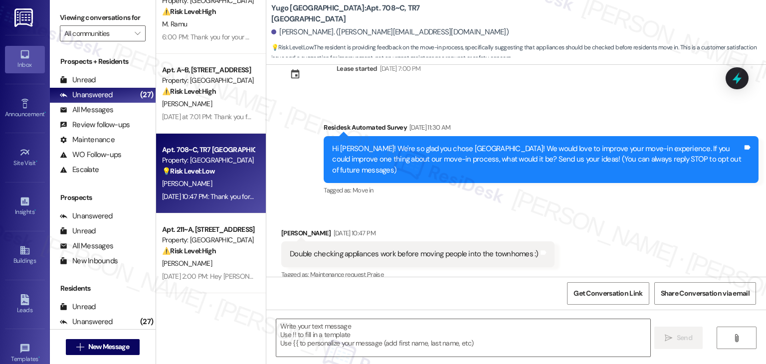
click at [582, 220] on div "Received via SMS [PERSON_NAME] [DATE] 10:47 PM Double checking appliances work …" at bounding box center [515, 247] width 499 height 84
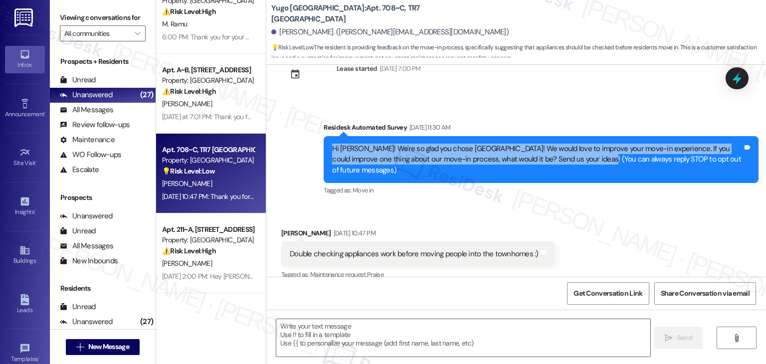
drag, startPoint x: 561, startPoint y: 160, endPoint x: 315, endPoint y: 150, distance: 246.4
click at [316, 150] on div "Survey, sent via SMS Residesk Automated Survey [DATE] 11:30 AM Hi [PERSON_NAME]…" at bounding box center [541, 160] width 450 height 91
copy div "Hi [PERSON_NAME]! We're so glad you chose [GEOGRAPHIC_DATA]! We would love to i…"
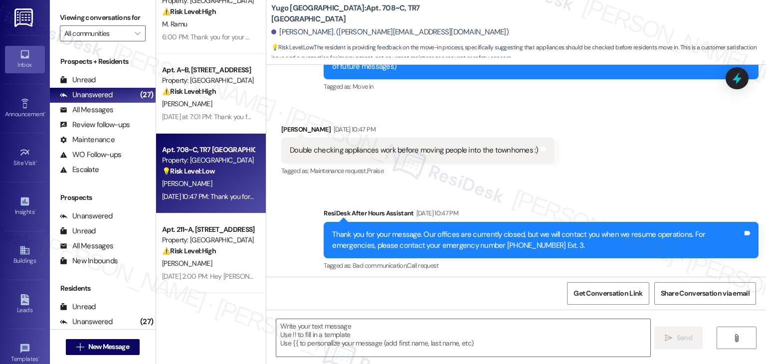
scroll to position [132, 0]
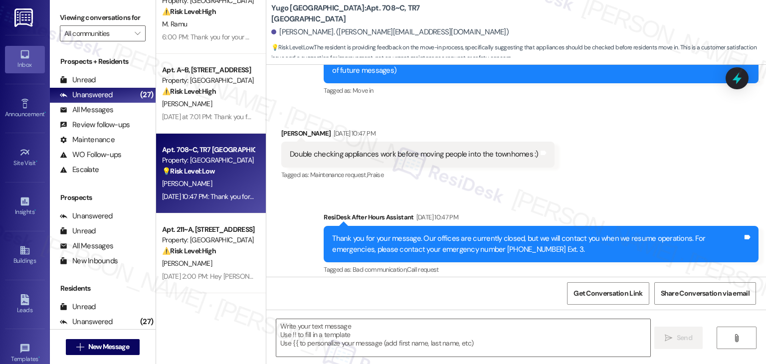
click at [425, 151] on div "Double checking appliances work before moving people into the townhomes :)" at bounding box center [414, 154] width 249 height 10
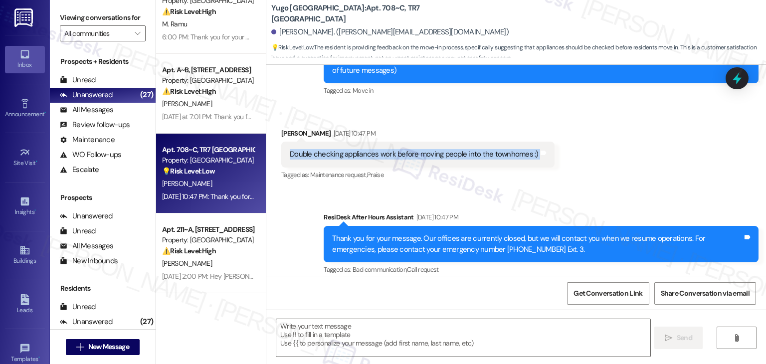
click at [425, 151] on div "Double checking appliances work before moving people into the townhomes :)" at bounding box center [414, 154] width 249 height 10
copy div "Double checking appliances work before moving people into the townhomes :) Tags…"
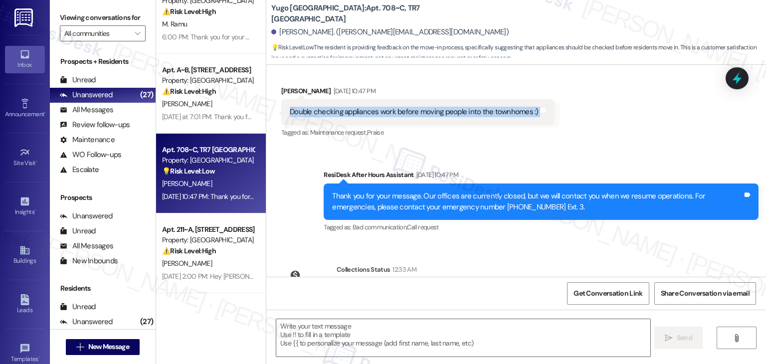
scroll to position [231, 0]
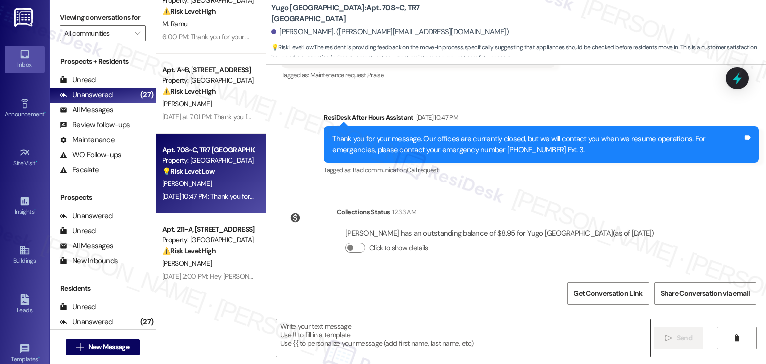
click at [375, 329] on textarea at bounding box center [462, 337] width 373 height 37
paste textarea "Hi [PERSON_NAME], thank you so much for sharing that! Double-checking appliance…"
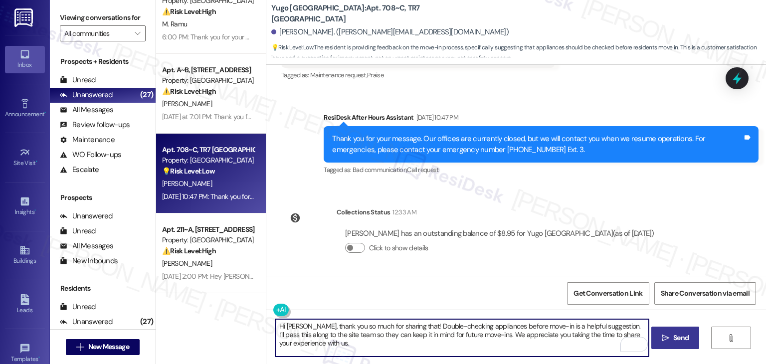
type textarea "Hi [PERSON_NAME], thank you so much for sharing that! Double-checking appliance…"
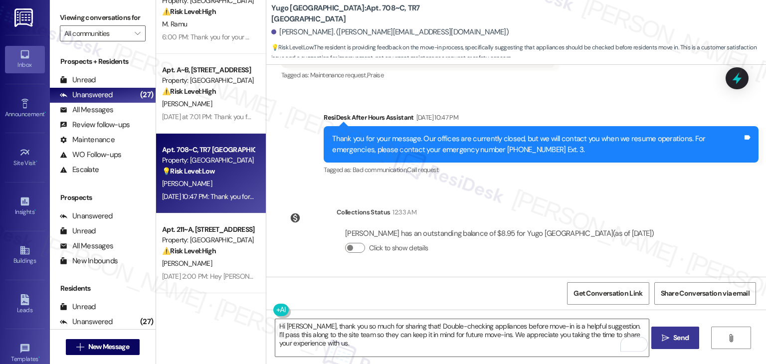
click at [681, 344] on button " Send" at bounding box center [675, 337] width 48 height 22
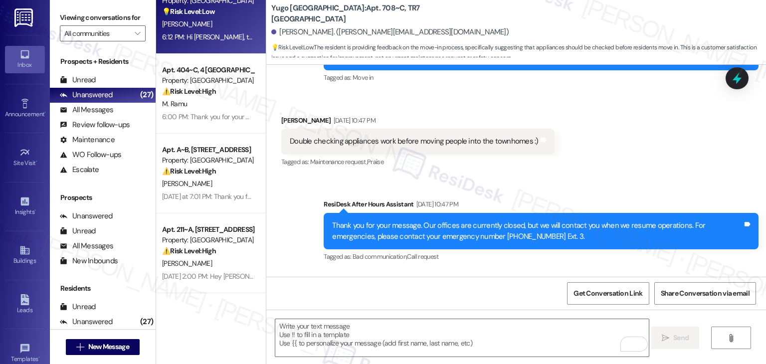
scroll to position [322, 0]
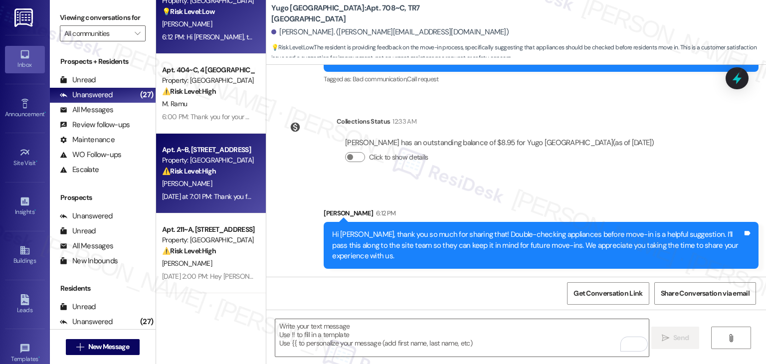
click at [208, 188] on div "[PERSON_NAME]" at bounding box center [208, 183] width 94 height 12
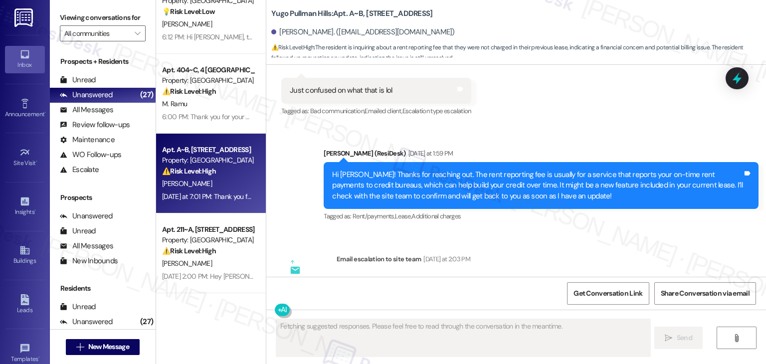
scroll to position [1285, 0]
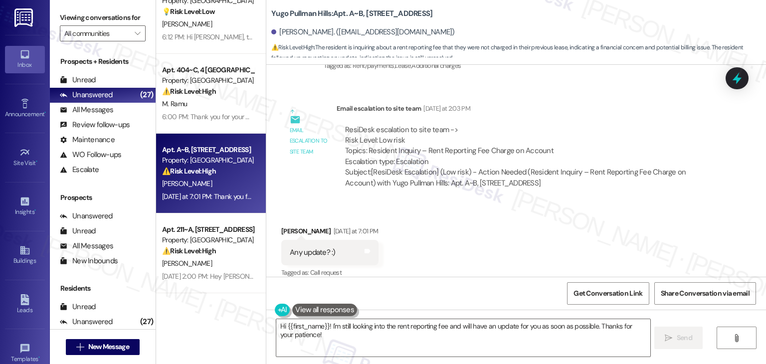
click at [479, 239] on div "Received via SMS [PERSON_NAME] [DATE] at 7:01 PM Any update? :) Tags and notes …" at bounding box center [515, 245] width 499 height 84
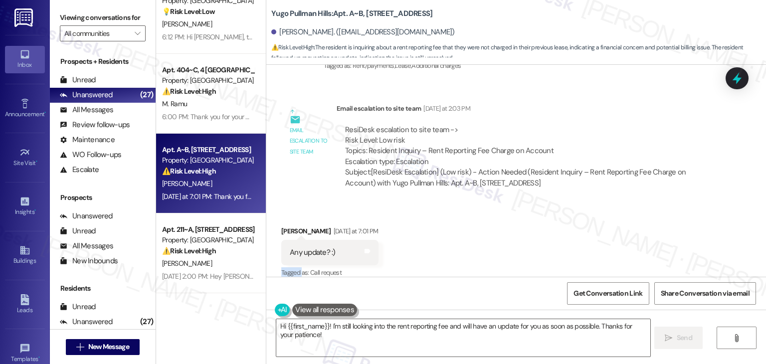
click at [479, 239] on div "Received via SMS [PERSON_NAME] [DATE] at 7:01 PM Any update? :) Tags and notes …" at bounding box center [515, 245] width 499 height 84
click at [478, 239] on div "Received via SMS [PERSON_NAME] [DATE] at 7:01 PM Any update? :) Tags and notes …" at bounding box center [515, 245] width 499 height 84
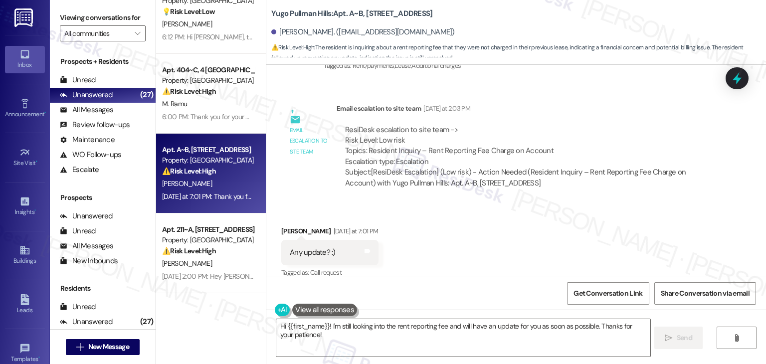
click at [471, 247] on div "Received via SMS [PERSON_NAME] [DATE] at 7:01 PM Any update? :) Tags and notes …" at bounding box center [515, 245] width 499 height 84
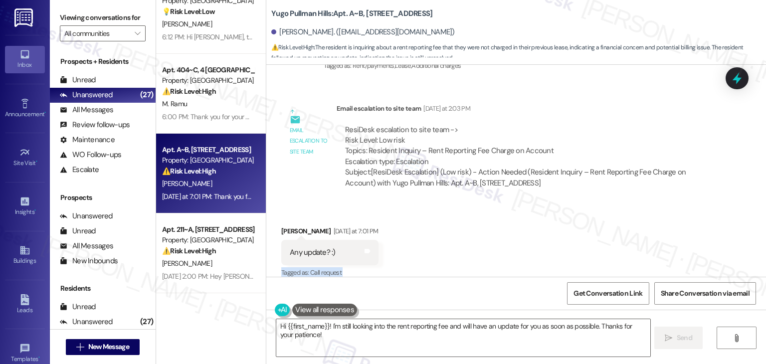
click at [471, 247] on div "Received via SMS [PERSON_NAME] [DATE] at 7:01 PM Any update? :) Tags and notes …" at bounding box center [515, 245] width 499 height 84
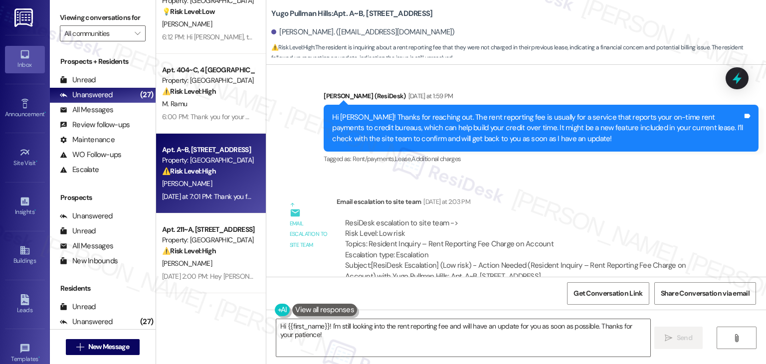
scroll to position [1185, 0]
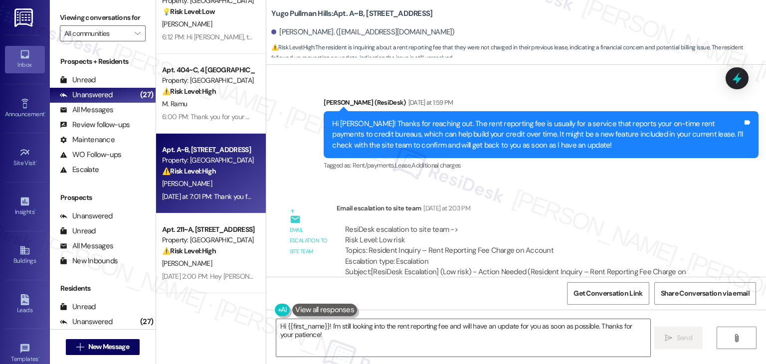
click at [574, 224] on div "ResiDesk escalation to site team -> Risk Level: Low risk Topics: Resident Inqui…" at bounding box center [526, 245] width 362 height 43
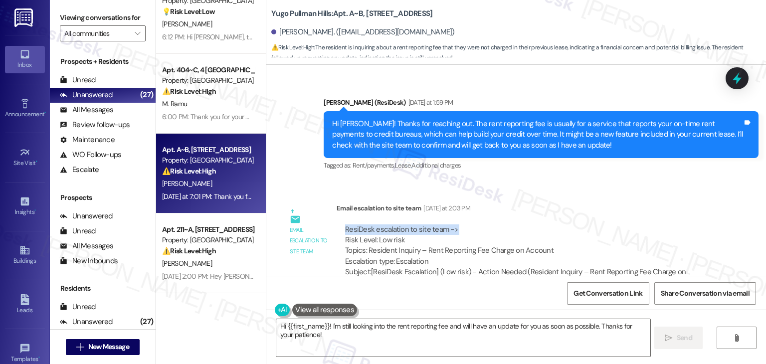
click at [574, 224] on div "ResiDesk escalation to site team -> Risk Level: Low risk Topics: Resident Inqui…" at bounding box center [526, 245] width 362 height 43
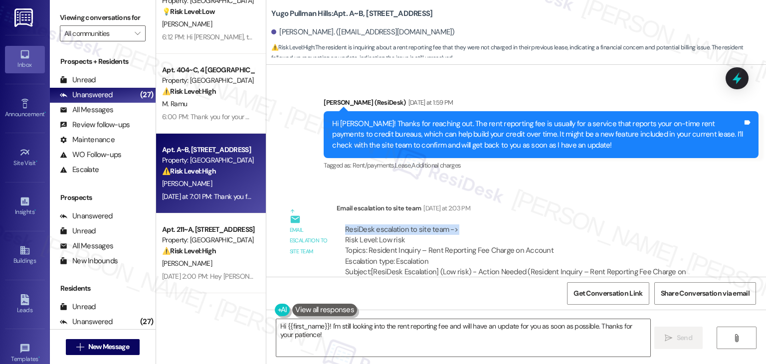
click at [574, 224] on div "ResiDesk escalation to site team -> Risk Level: Low risk Topics: Resident Inqui…" at bounding box center [526, 245] width 362 height 43
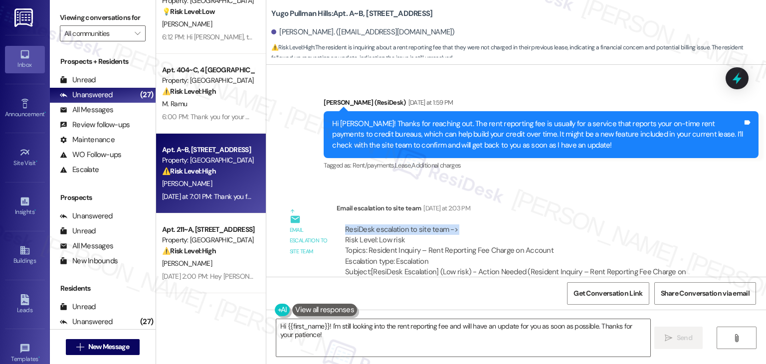
click at [574, 224] on div "ResiDesk escalation to site team -> Risk Level: Low risk Topics: Resident Inqui…" at bounding box center [526, 245] width 362 height 43
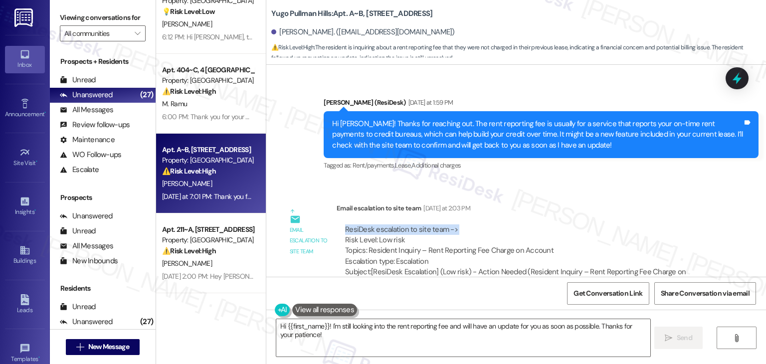
click at [574, 224] on div "ResiDesk escalation to site team -> Risk Level: Low risk Topics: Resident Inqui…" at bounding box center [526, 245] width 362 height 43
click at [496, 128] on div "Hi [PERSON_NAME]! Thanks for reaching out. The rent reporting fee is usually fo…" at bounding box center [537, 135] width 410 height 32
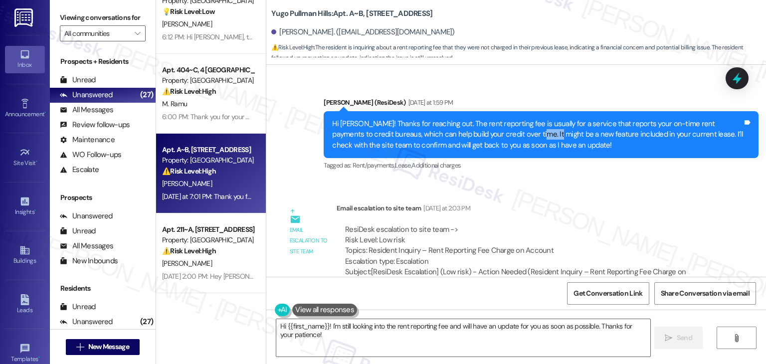
click at [496, 128] on div "Hi [PERSON_NAME]! Thanks for reaching out. The rent reporting fee is usually fo…" at bounding box center [537, 135] width 410 height 32
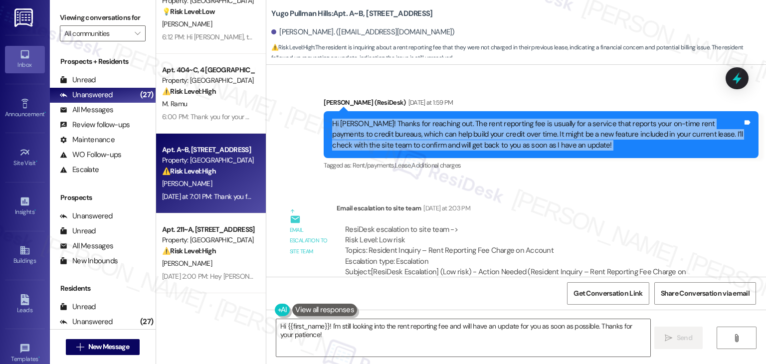
click at [496, 128] on div "Hi [PERSON_NAME]! Thanks for reaching out. The rent reporting fee is usually fo…" at bounding box center [537, 135] width 410 height 32
copy div "Hi [PERSON_NAME]! Thanks for reaching out. The rent reporting fee is usually fo…"
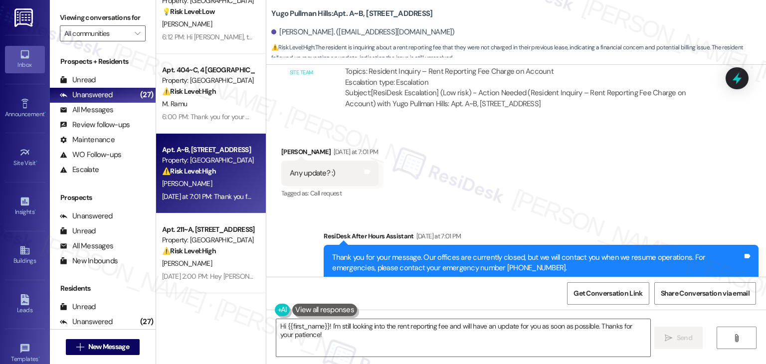
scroll to position [1380, 0]
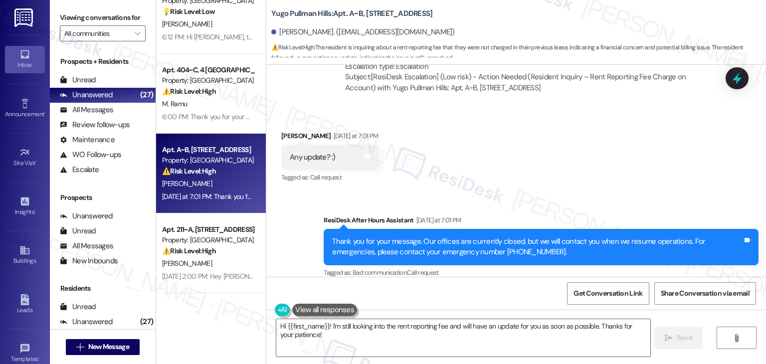
click at [301, 152] on div "Any update? :)" at bounding box center [313, 157] width 46 height 10
copy div "Any update? :) Tags and notes"
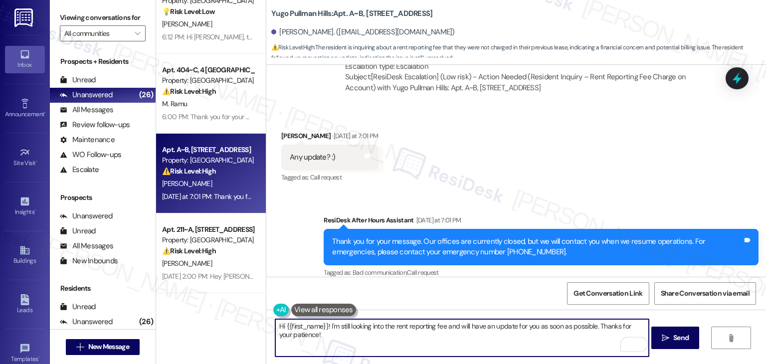
drag, startPoint x: 590, startPoint y: 327, endPoint x: 560, endPoint y: 321, distance: 30.7
click at [560, 321] on textarea "Hi {{first_name}}! I'm still looking into the rent reporting fee and will have …" at bounding box center [461, 337] width 373 height 37
click at [565, 344] on textarea "Hi {{first_name}}! I'm still looking into the rent reporting fee and will have …" at bounding box center [461, 337] width 373 height 37
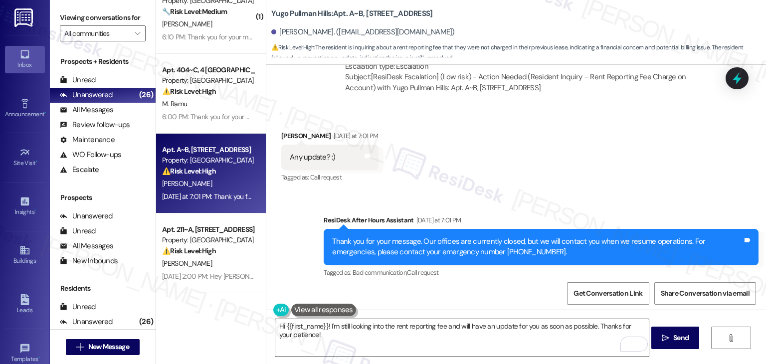
click at [512, 345] on textarea "Hi {{first_name}}! I'm still looking into the rent reporting fee and will have …" at bounding box center [461, 337] width 373 height 37
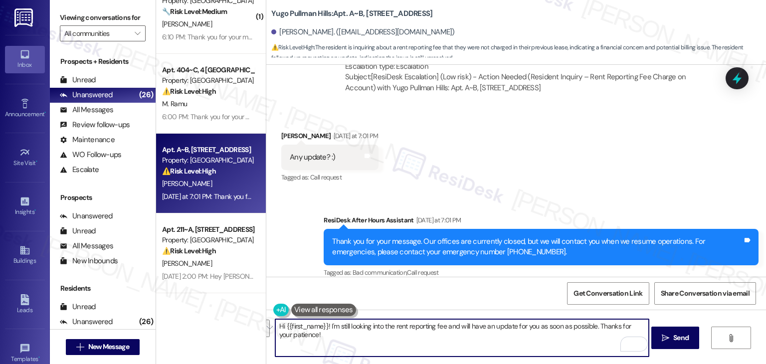
drag, startPoint x: 555, startPoint y: 338, endPoint x: 558, endPoint y: 329, distance: 9.6
click at [558, 329] on textarea "Hi {{first_name}}! I'm still looking into the rent reporting fee and will have …" at bounding box center [461, 337] width 373 height 37
click at [566, 334] on textarea "Hi {{first_name}}! I'm still looking into the rent reporting fee and will have …" at bounding box center [461, 337] width 373 height 37
drag, startPoint x: 589, startPoint y: 326, endPoint x: 567, endPoint y: 326, distance: 21.9
click at [567, 326] on textarea "Hi {{first_name}}! I'm still looking into the rent reporting fee and will have …" at bounding box center [461, 337] width 373 height 37
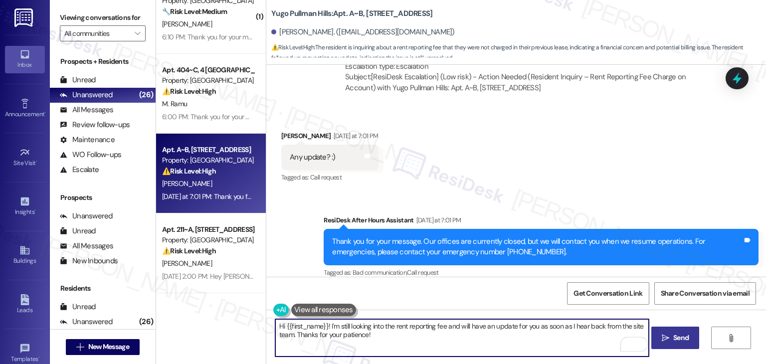
type textarea "Hi {{first_name}}! I'm still looking into the rent reporting fee and will have …"
click at [679, 339] on span "Send" at bounding box center [680, 337] width 15 height 10
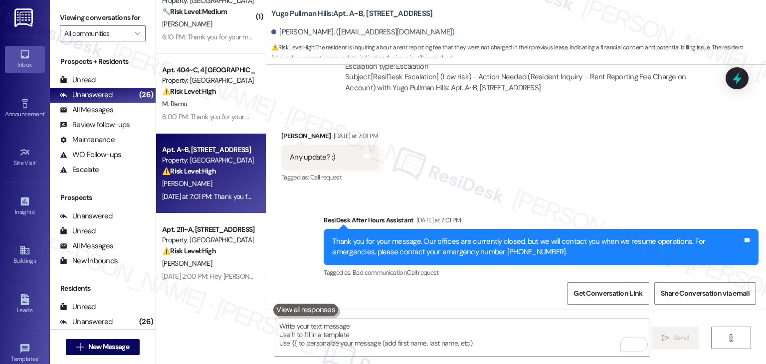
scroll to position [1285, 0]
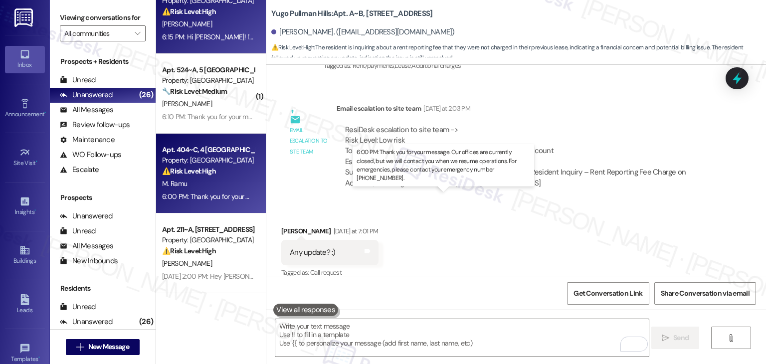
click at [213, 196] on div "6:00 PM: Thank you for your message. Our offices are currently closed, but we w…" at bounding box center [455, 196] width 586 height 9
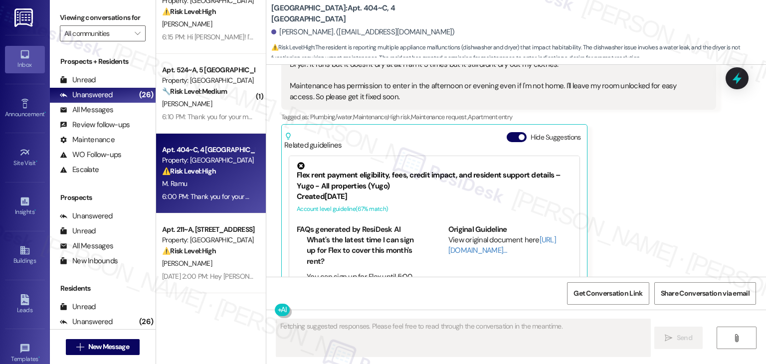
scroll to position [2284, 0]
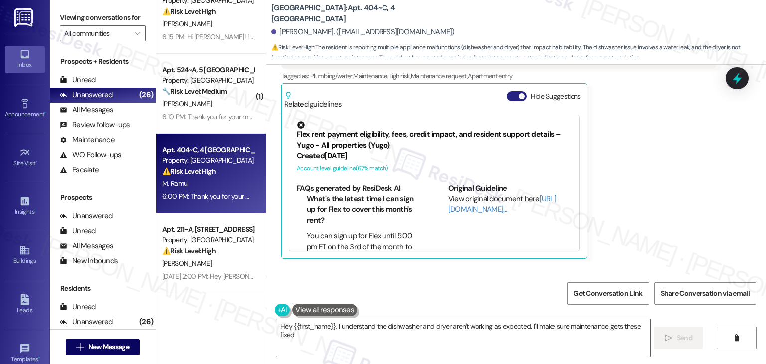
click at [509, 101] on button "Hide Suggestions" at bounding box center [516, 96] width 20 height 10
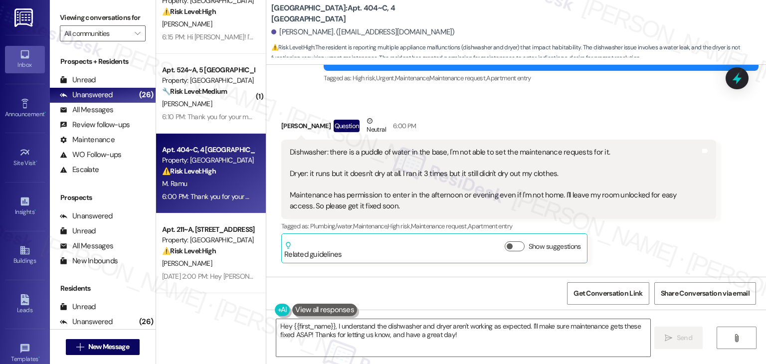
scroll to position [2084, 0]
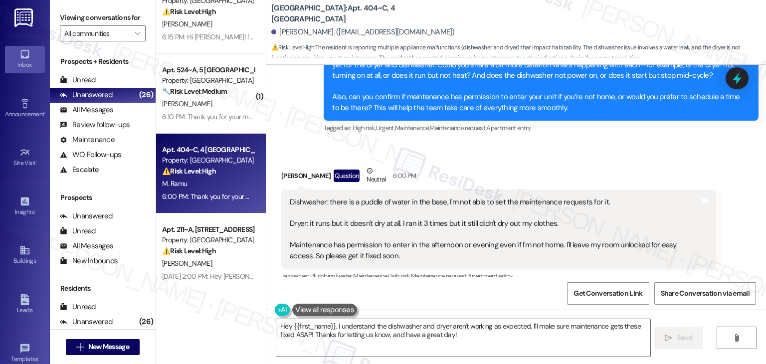
click at [615, 179] on div "[PERSON_NAME] Question Neutral 6:00 PM" at bounding box center [498, 177] width 435 height 24
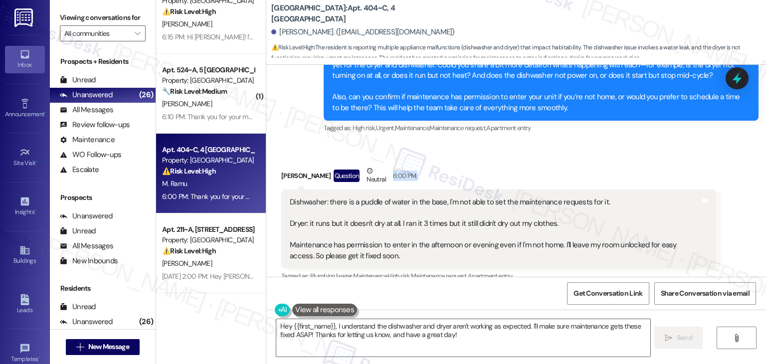
click at [615, 179] on div "[PERSON_NAME] Question Neutral 6:00 PM" at bounding box center [498, 177] width 435 height 24
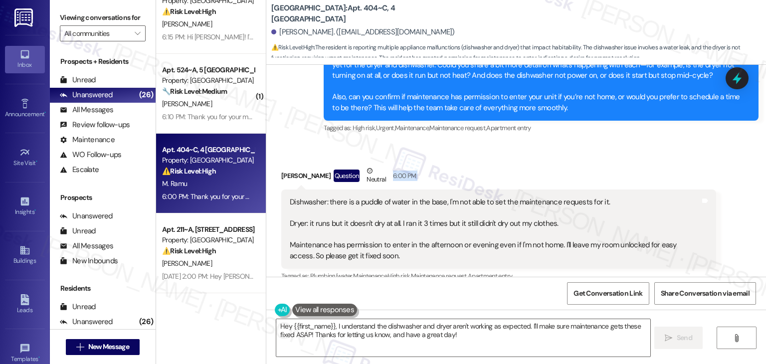
click at [615, 179] on div "[PERSON_NAME] Question Neutral 6:00 PM" at bounding box center [498, 177] width 435 height 24
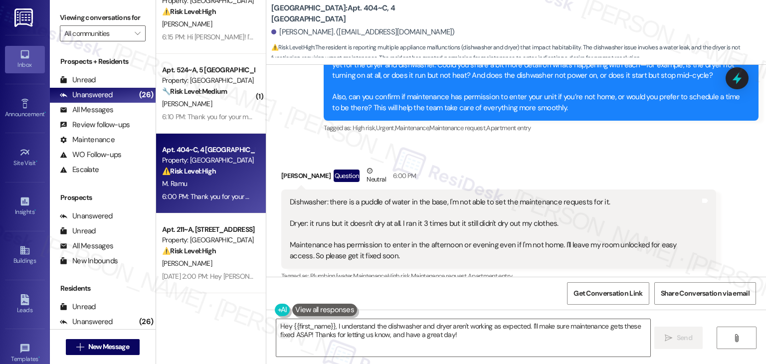
click at [615, 179] on div "[PERSON_NAME] Question Neutral 6:00 PM" at bounding box center [498, 177] width 435 height 24
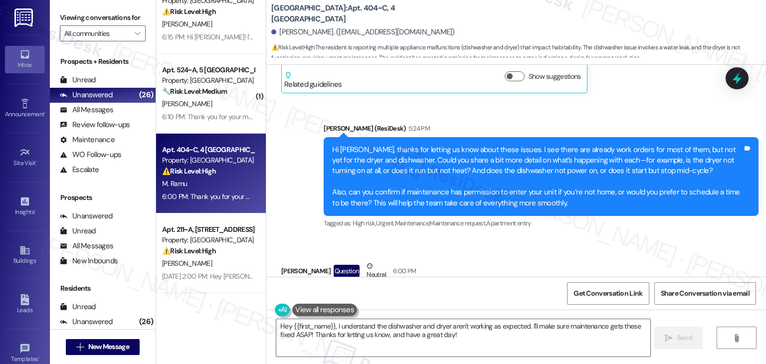
scroll to position [1984, 0]
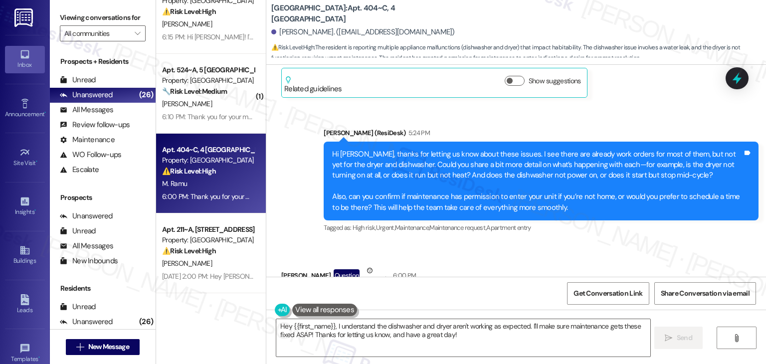
click at [405, 200] on div "Hi [PERSON_NAME], thanks for letting us know about these issues. I see there ar…" at bounding box center [537, 181] width 410 height 64
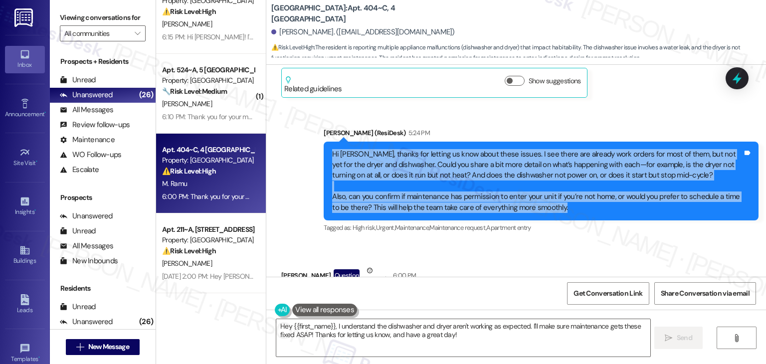
drag, startPoint x: 563, startPoint y: 220, endPoint x: 309, endPoint y: 162, distance: 261.2
click at [309, 162] on div "Sent via SMS [PERSON_NAME] (ResiDesk) 5:24 PM Hi [PERSON_NAME], thanks for lett…" at bounding box center [515, 174] width 499 height 138
copy div "Hi [PERSON_NAME], thanks for letting us know about these issues. I see there ar…"
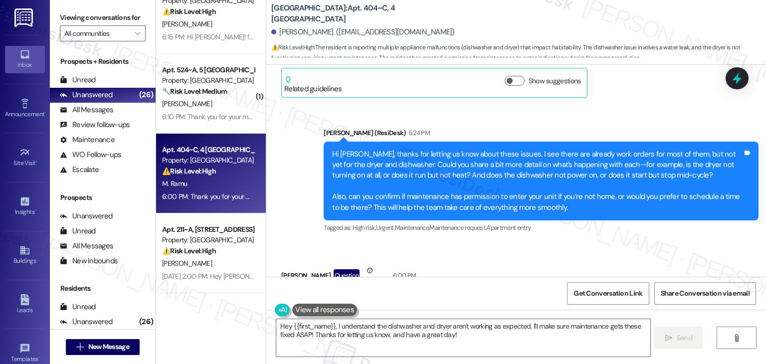
click at [523, 273] on div "Received via SMS [PERSON_NAME] Question Neutral 6:00 PM Dishwasher: there is a …" at bounding box center [499, 339] width 450 height 162
click at [522, 271] on div "Received via SMS [PERSON_NAME] Question Neutral 6:00 PM Dishwasher: there is a …" at bounding box center [499, 339] width 450 height 162
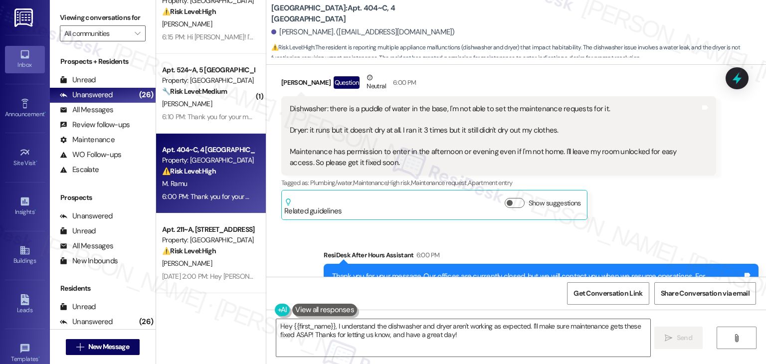
scroll to position [2184, 0]
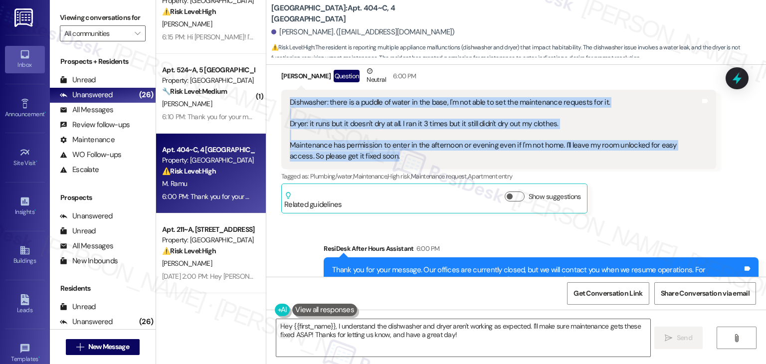
drag, startPoint x: 385, startPoint y: 165, endPoint x: 282, endPoint y: 108, distance: 118.0
click at [282, 108] on div "Dishwasher: there is a puddle of water in the base, I'm not able to set the mai…" at bounding box center [498, 129] width 435 height 79
copy div "Dishwasher: there is a puddle of water in the base, I'm not able to set the mai…"
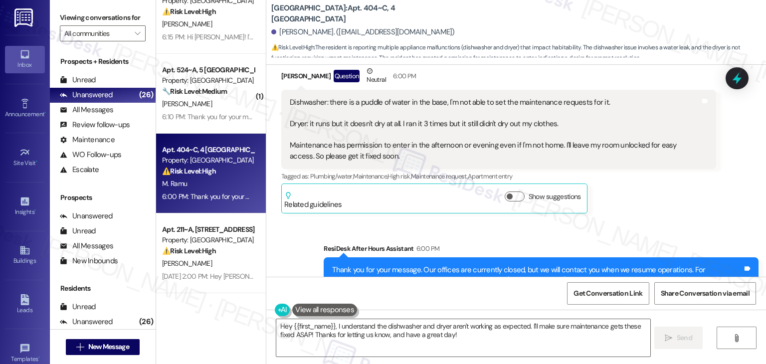
click at [635, 232] on div "Sent via SMS ResiDesk After Hours Assistant 6:00 PM Thank you for your message.…" at bounding box center [515, 268] width 499 height 95
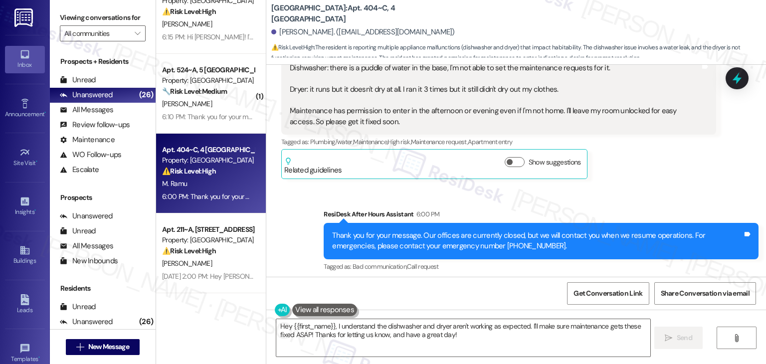
scroll to position [2233, 0]
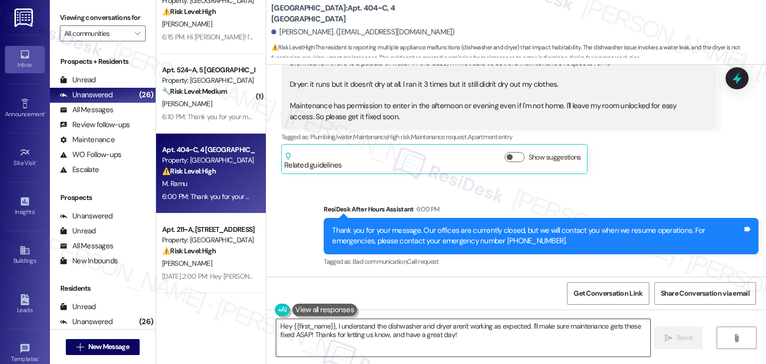
click at [485, 326] on textarea "Hey {{first_name}}, I understand the dishwasher and dryer aren't working as exp…" at bounding box center [462, 337] width 373 height 37
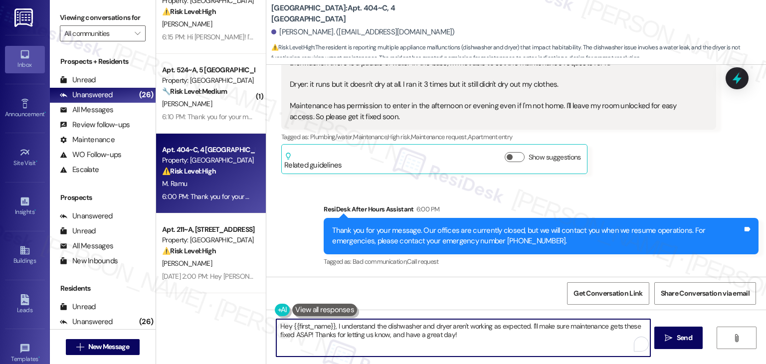
click at [485, 327] on textarea "Hey {{first_name}}, I understand the dishwasher and dryer aren't working as exp…" at bounding box center [462, 337] width 373 height 37
paste textarea "i [PERSON_NAME], thank you for sharing those details. I’ll submit work for thes…"
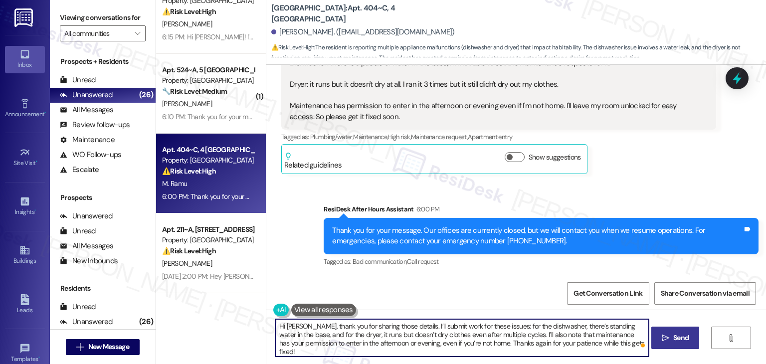
type textarea "Hi [PERSON_NAME], thank you for sharing those details. I’ll submit work for the…"
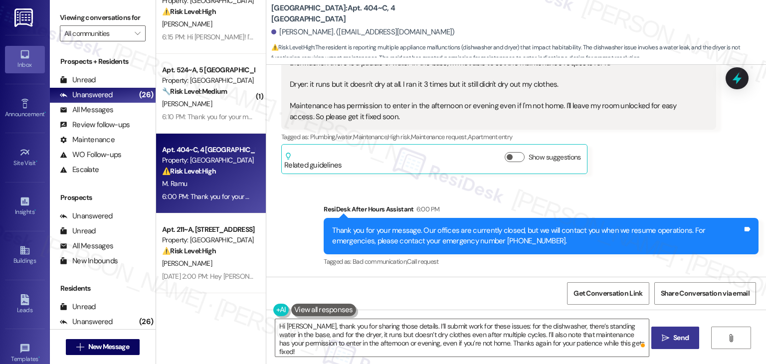
click at [676, 338] on span "Send" at bounding box center [680, 337] width 15 height 10
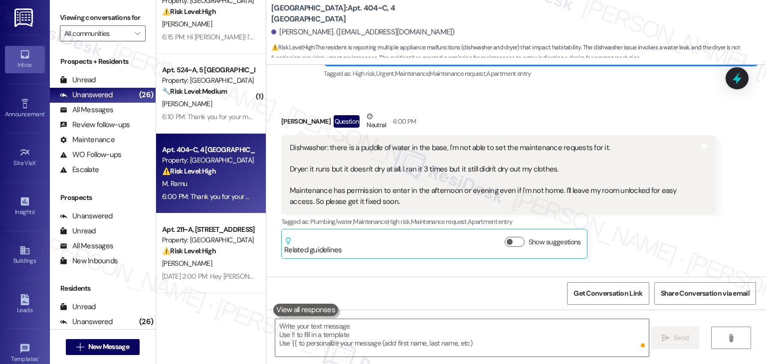
scroll to position [2324, 0]
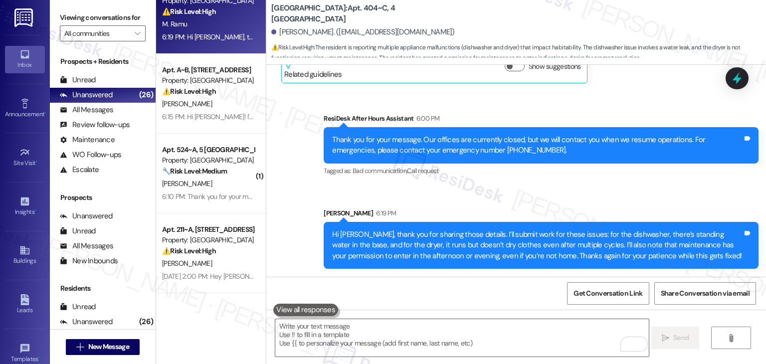
click at [636, 192] on div "Sent via SMS ResiDesk After Hours Assistant 6:00 PM Thank you for your message.…" at bounding box center [515, 183] width 499 height 185
click at [745, 80] on div at bounding box center [737, 78] width 30 height 28
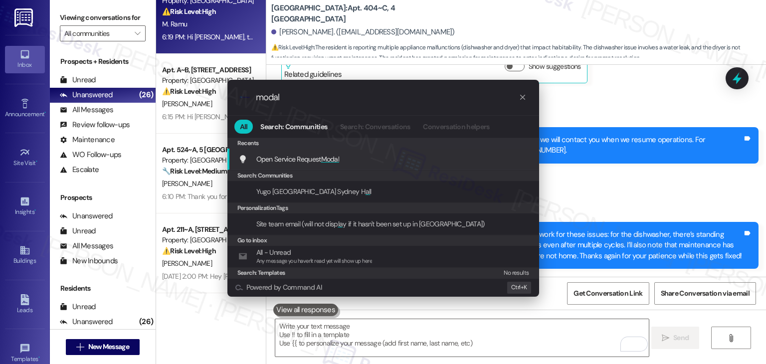
click at [297, 152] on div "Open Service Request Modal Add shortcut" at bounding box center [383, 159] width 312 height 21
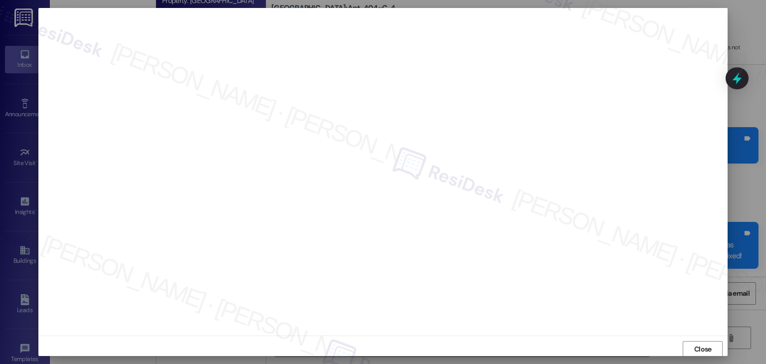
scroll to position [0, 0]
click at [704, 347] on span "Close" at bounding box center [702, 348] width 17 height 10
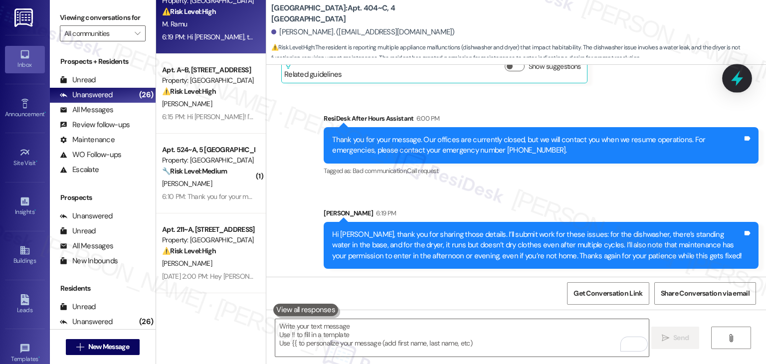
click at [745, 81] on div at bounding box center [737, 78] width 30 height 28
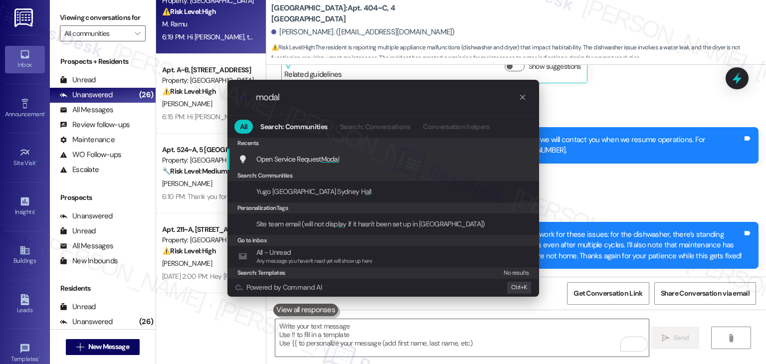
type input "modal"
click at [289, 160] on span "Open Service Request Modal" at bounding box center [297, 159] width 83 height 9
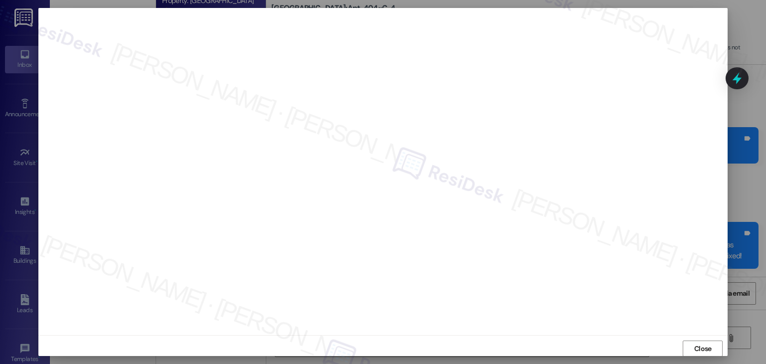
click at [392, 336] on div "Close" at bounding box center [382, 348] width 689 height 26
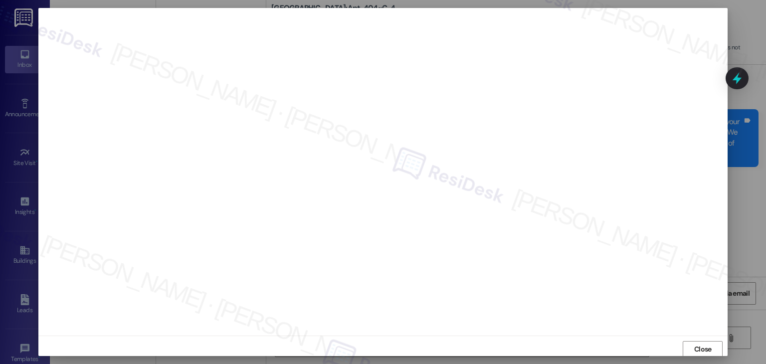
scroll to position [0, 0]
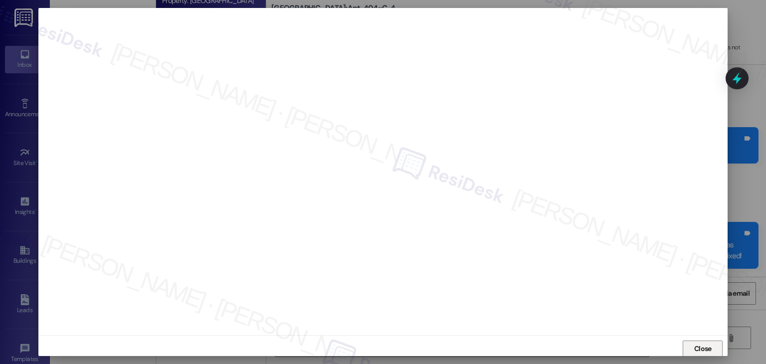
click at [697, 347] on span "Close" at bounding box center [702, 348] width 17 height 10
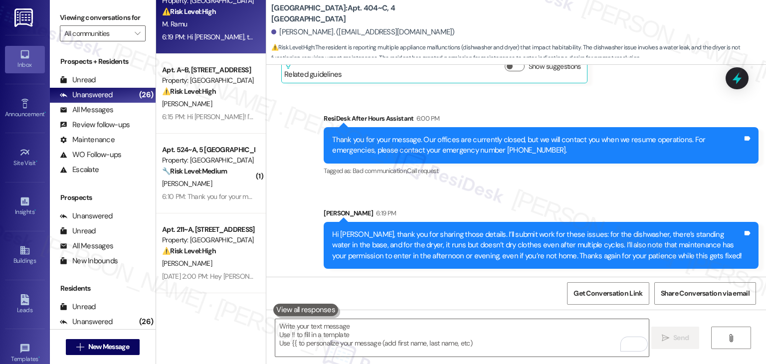
scroll to position [2324, 0]
click at [738, 76] on icon at bounding box center [737, 78] width 12 height 15
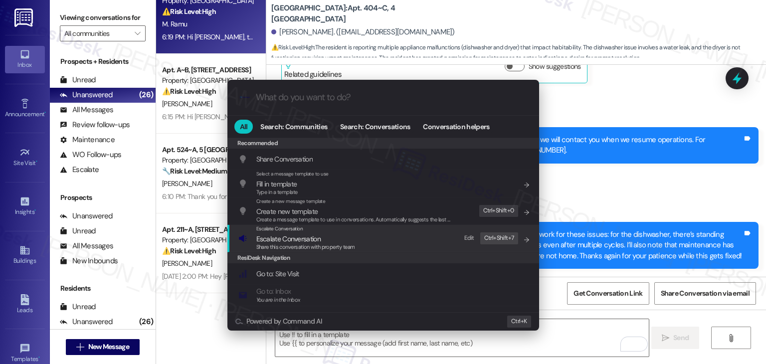
click at [295, 244] on span "Share this conversation with property team" at bounding box center [305, 246] width 99 height 7
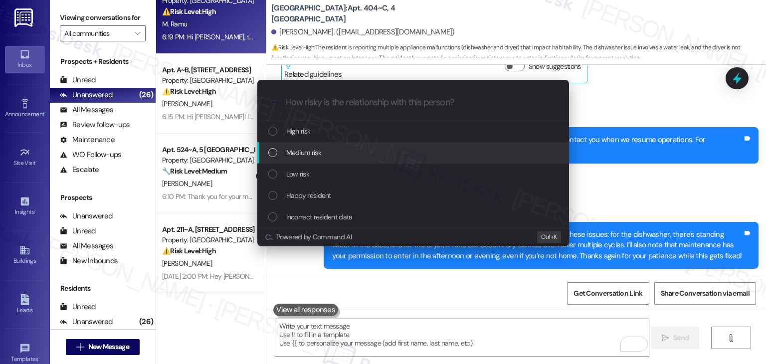
click at [277, 158] on div "Medium risk" at bounding box center [413, 152] width 312 height 21
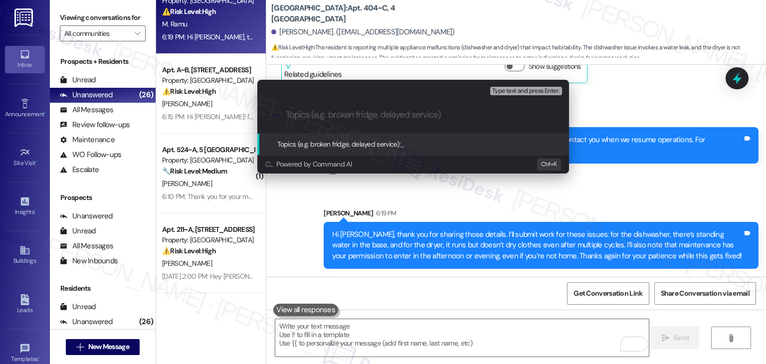
paste input "Work Orders #15564084 (Dishwasher) & #15564085 (Dryer)"
type input "Work Orders #15564084 (Dishwasher) & #15564085 (Dryer)"
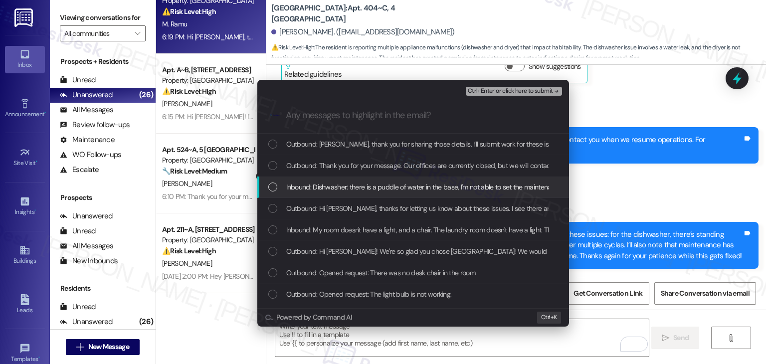
click at [269, 189] on div "List of options" at bounding box center [272, 186] width 9 height 9
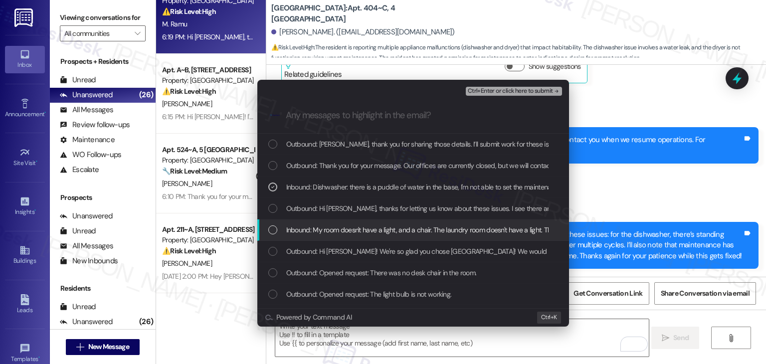
click at [274, 224] on div "Inbound: My room doesn't have a light, and a chair. The laundry room doesn't ha…" at bounding box center [414, 229] width 292 height 11
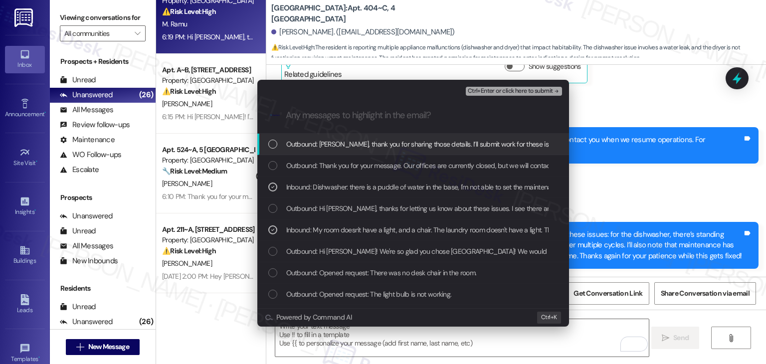
click at [518, 90] on span "Ctrl+Enter or click here to submit" at bounding box center [510, 91] width 85 height 7
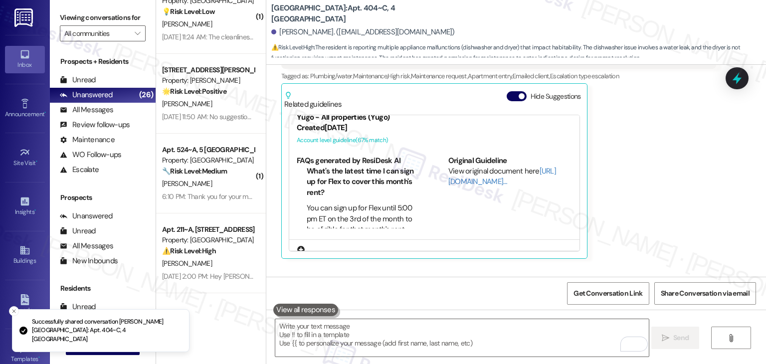
scroll to position [146, 0]
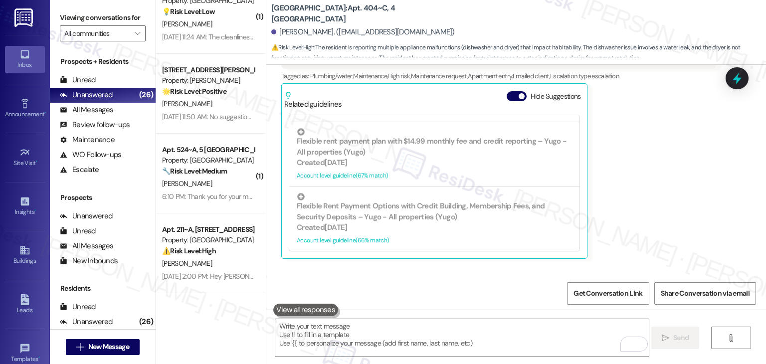
click at [230, 316] on div "Apt. 0814~B, 1 Yugo Tucson Campus Property: Yugo Tucson Campus 💡 Risk Level: Lo…" at bounding box center [211, 182] width 110 height 364
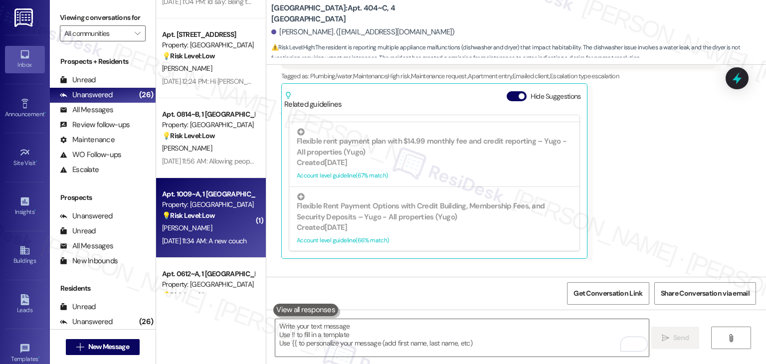
scroll to position [1402, 0]
